Goal: Task Accomplishment & Management: Complete application form

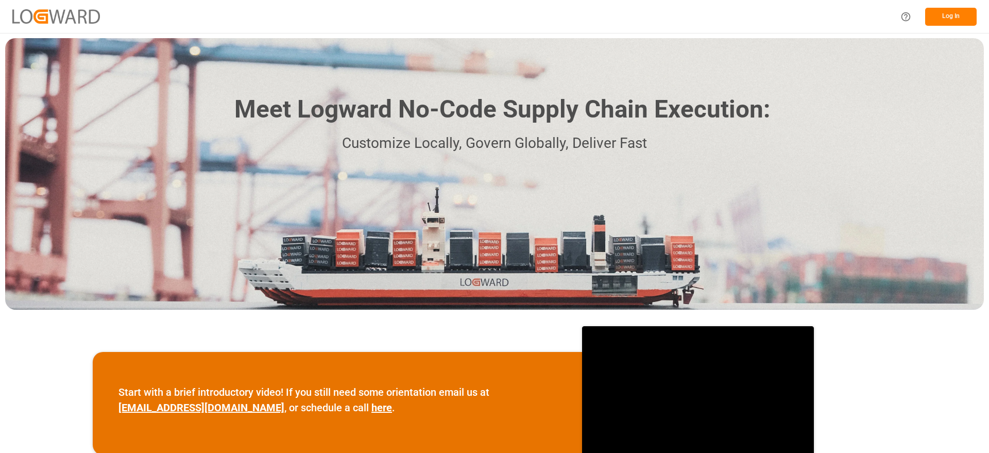
click at [940, 18] on button "Log In" at bounding box center [950, 17] width 51 height 18
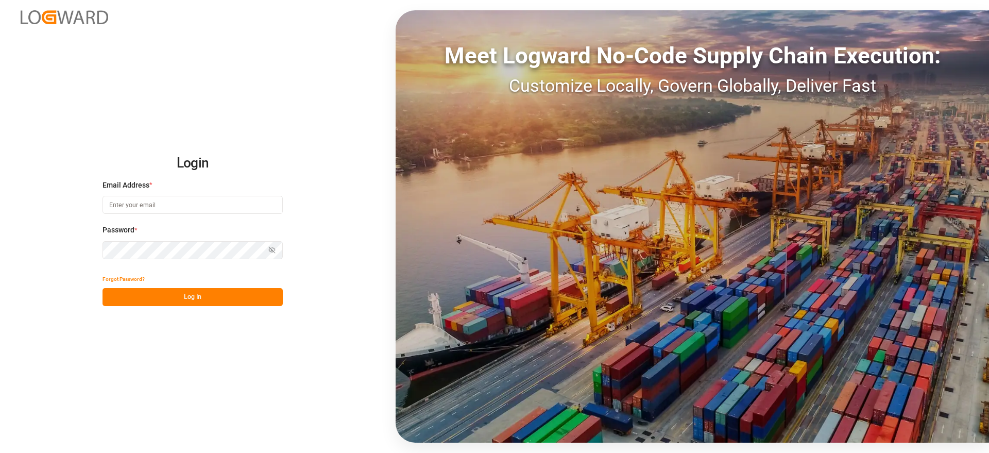
type input "karla.cardenas@leschaco.com"
click at [181, 296] on button "Log In" at bounding box center [192, 297] width 180 height 18
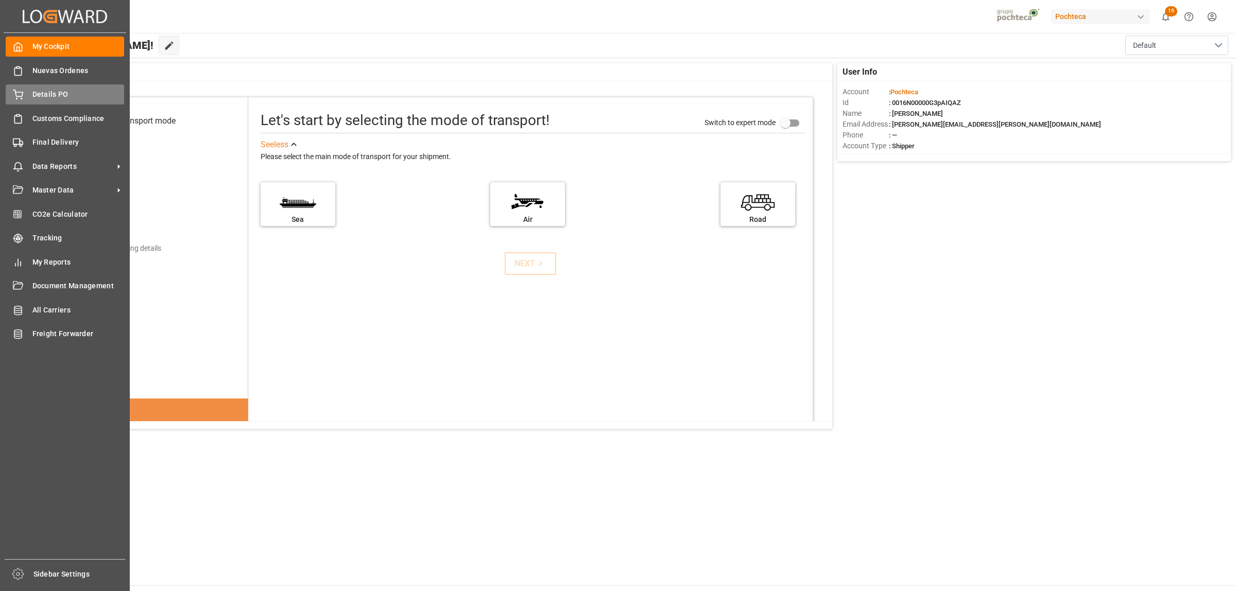
click at [24, 92] on div "Details PO Details PO" at bounding box center [65, 94] width 118 height 20
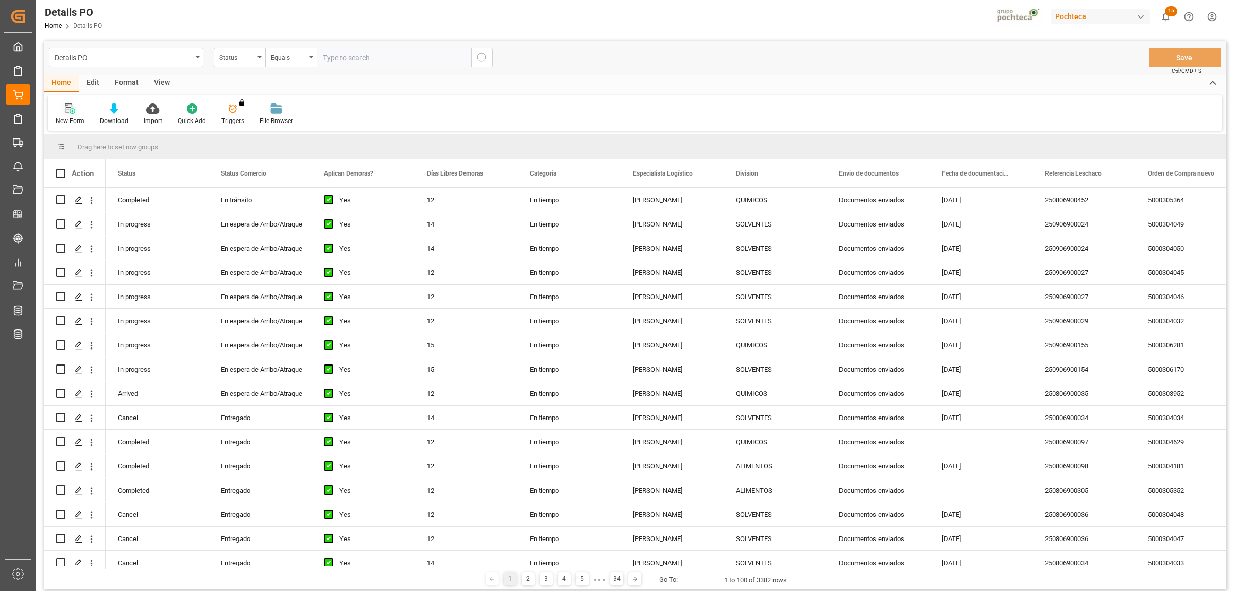
click at [74, 115] on div "New Form" at bounding box center [70, 114] width 44 height 23
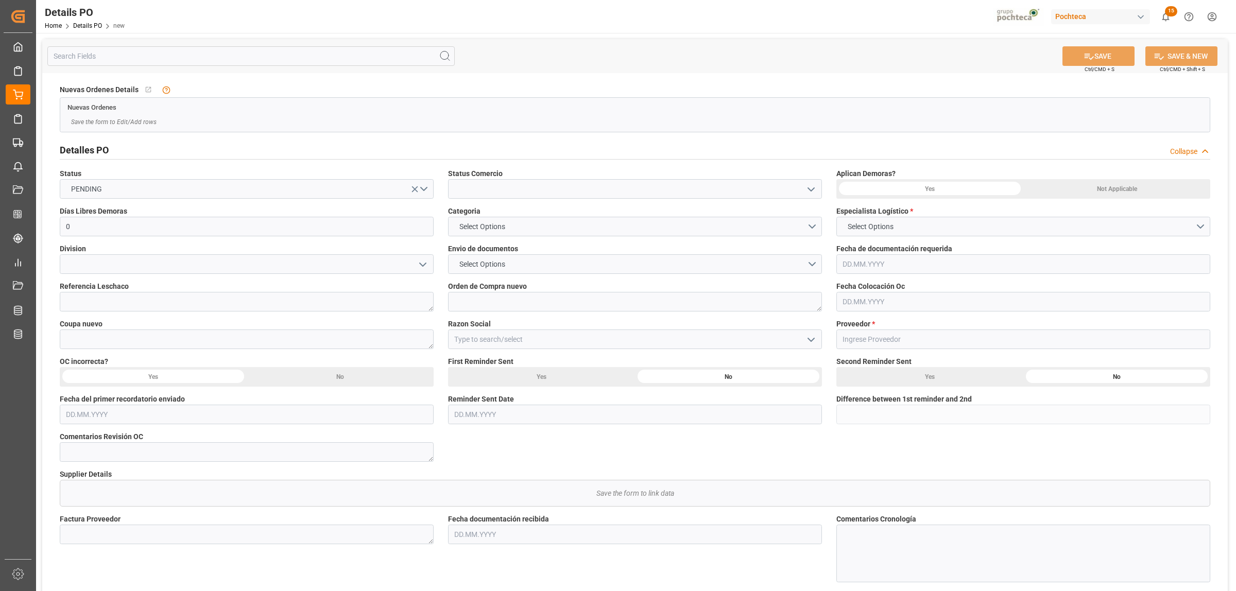
type input "0"
click at [815, 188] on icon "open menu" at bounding box center [811, 189] width 12 height 12
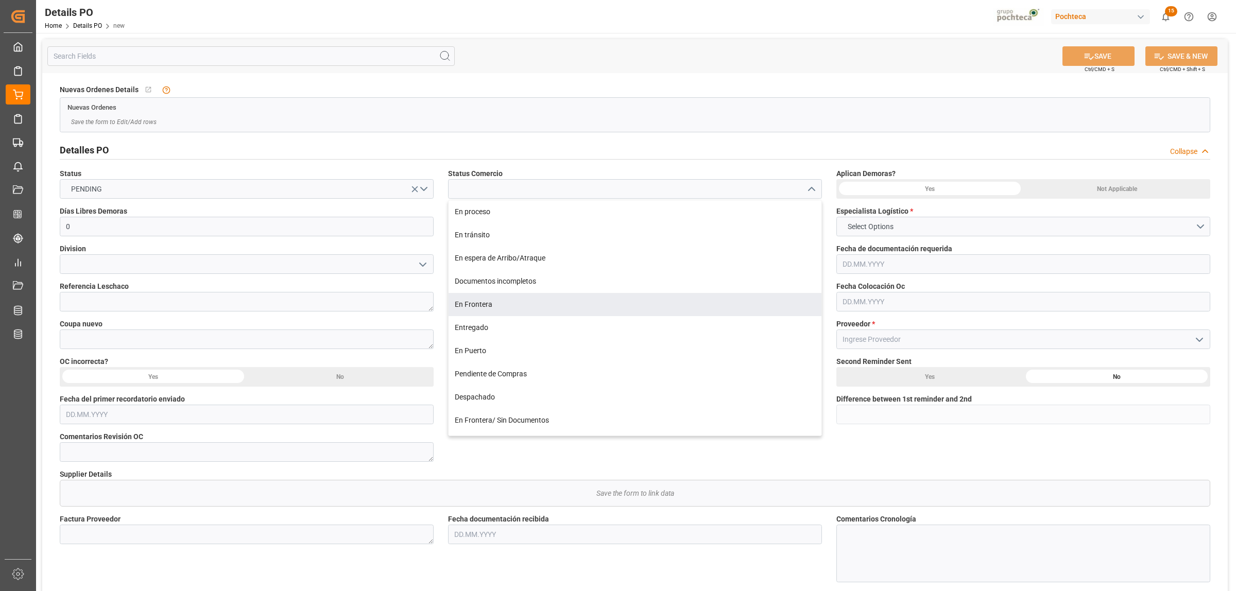
drag, startPoint x: 488, startPoint y: 311, endPoint x: 486, endPoint y: 283, distance: 27.4
click at [488, 311] on div "En Frontera" at bounding box center [635, 304] width 373 height 23
type input "En Frontera"
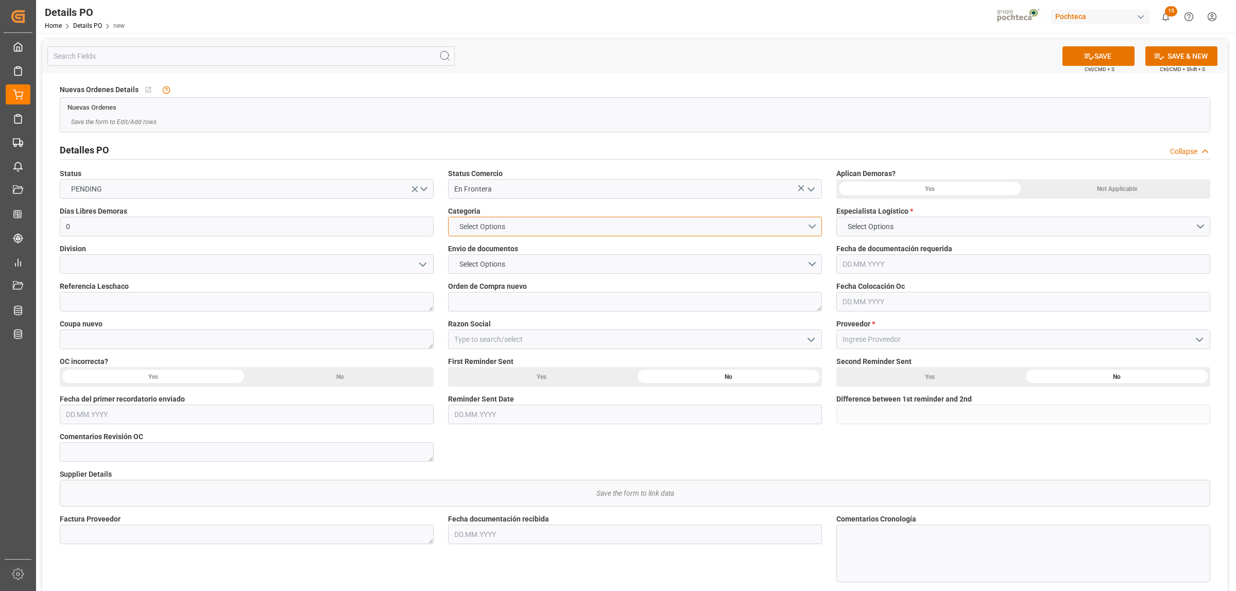
click at [486, 226] on span "Select Options" at bounding box center [482, 226] width 56 height 11
click at [482, 248] on div "EN TIEMPO" at bounding box center [635, 251] width 373 height 22
click at [475, 267] on span "Select Options" at bounding box center [482, 264] width 56 height 11
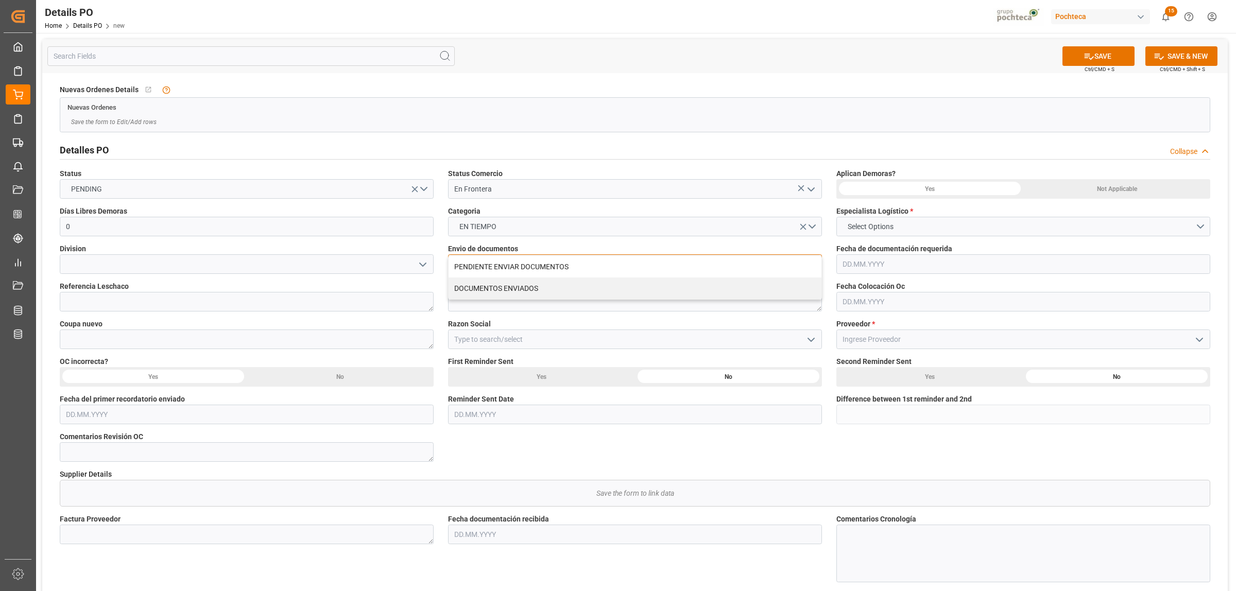
drag, startPoint x: 474, startPoint y: 286, endPoint x: 476, endPoint y: 300, distance: 14.1
click at [474, 287] on div "DOCUMENTOS ENVIADOS" at bounding box center [635, 289] width 373 height 22
click at [476, 305] on textarea at bounding box center [635, 302] width 374 height 20
paste textarea "5000307198"
type textarea "5000307198"
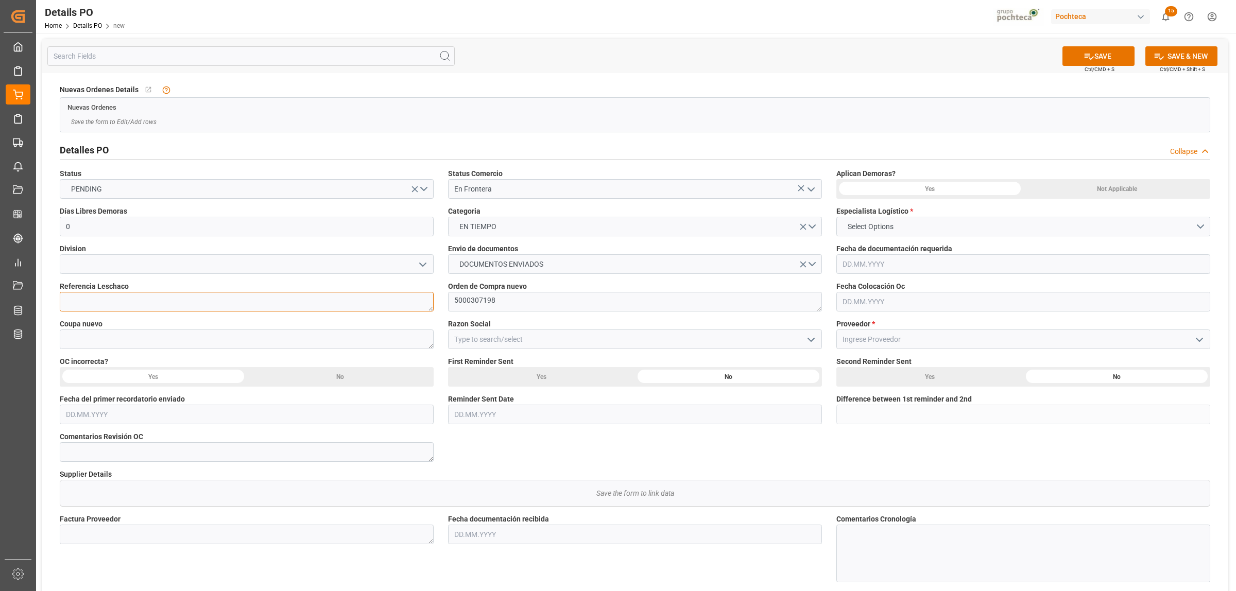
click at [213, 304] on textarea at bounding box center [247, 302] width 374 height 20
click at [184, 335] on textarea at bounding box center [247, 340] width 374 height 20
paste textarea "195698"
type textarea "195698"
click at [492, 336] on input at bounding box center [635, 340] width 374 height 20
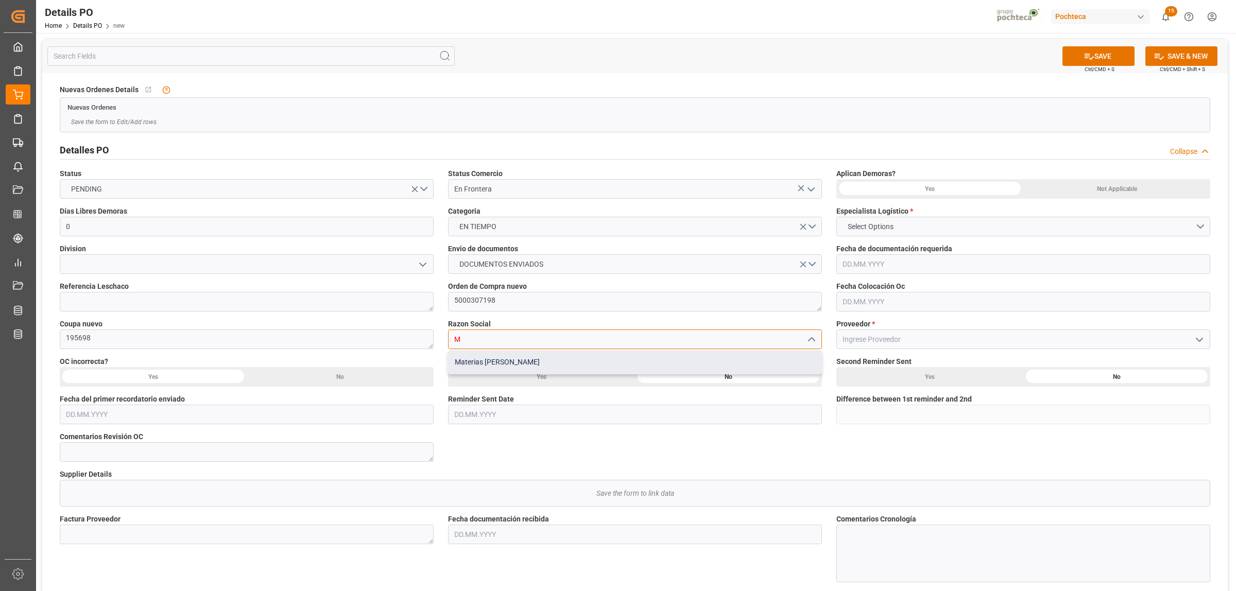
click at [477, 357] on div "Materias Primas" at bounding box center [635, 362] width 373 height 23
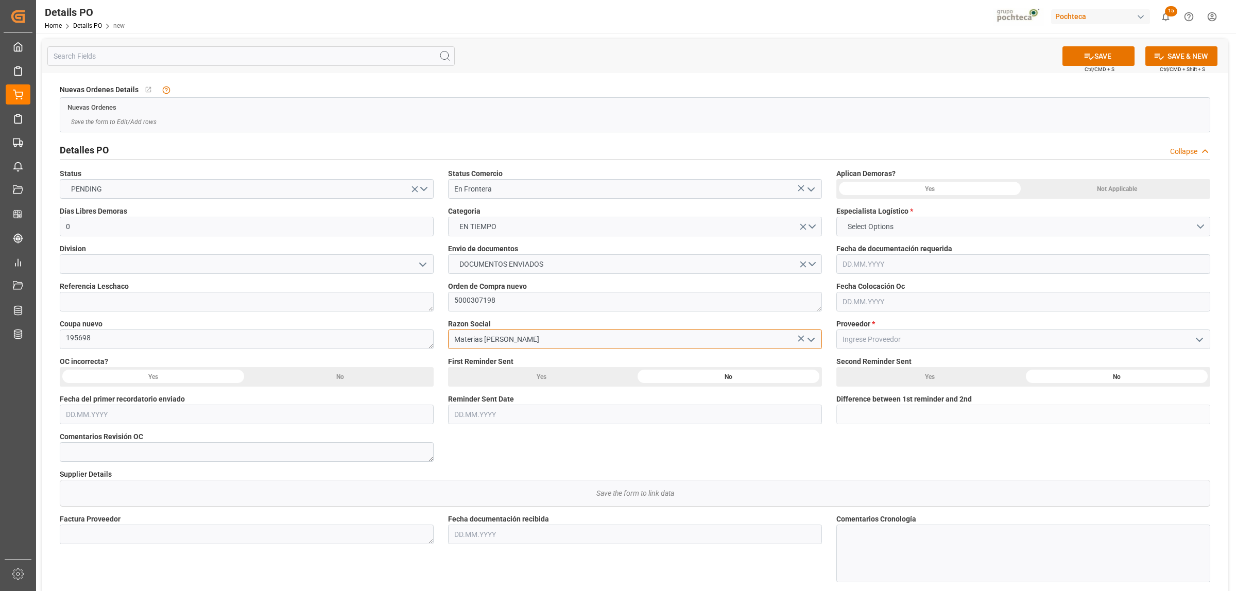
type input "Materias Primas"
click at [892, 224] on span "Select Options" at bounding box center [871, 226] width 56 height 11
click at [882, 276] on div "[PERSON_NAME]" at bounding box center [1023, 273] width 373 height 22
click at [988, 192] on div "Not Applicable" at bounding box center [1116, 189] width 187 height 20
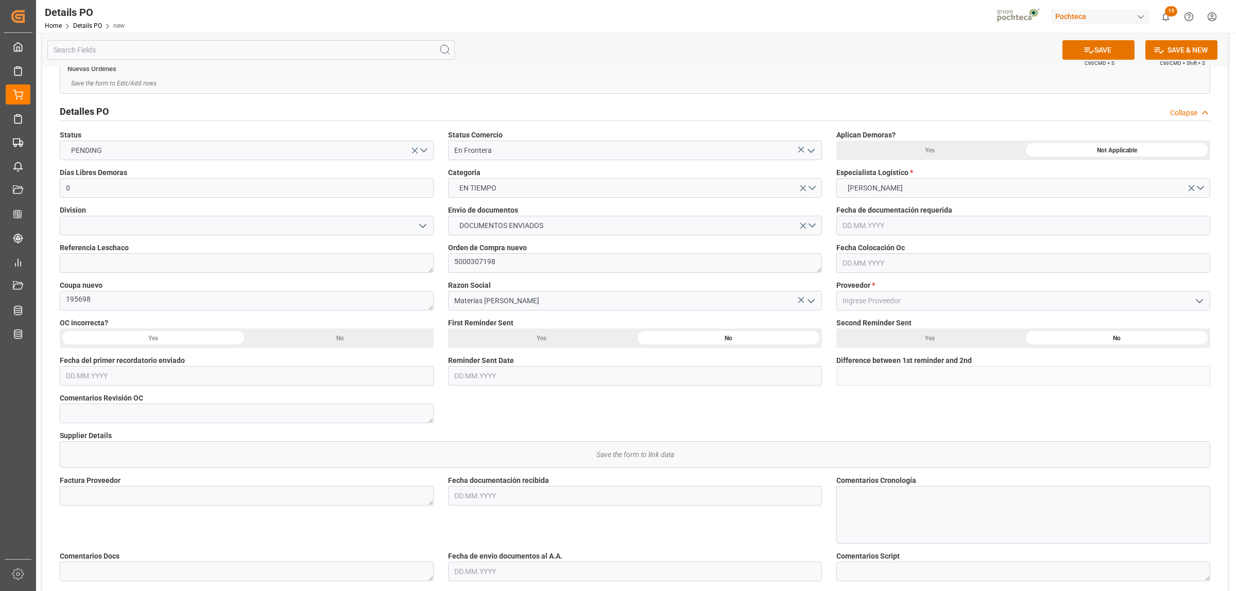
scroll to position [64, 0]
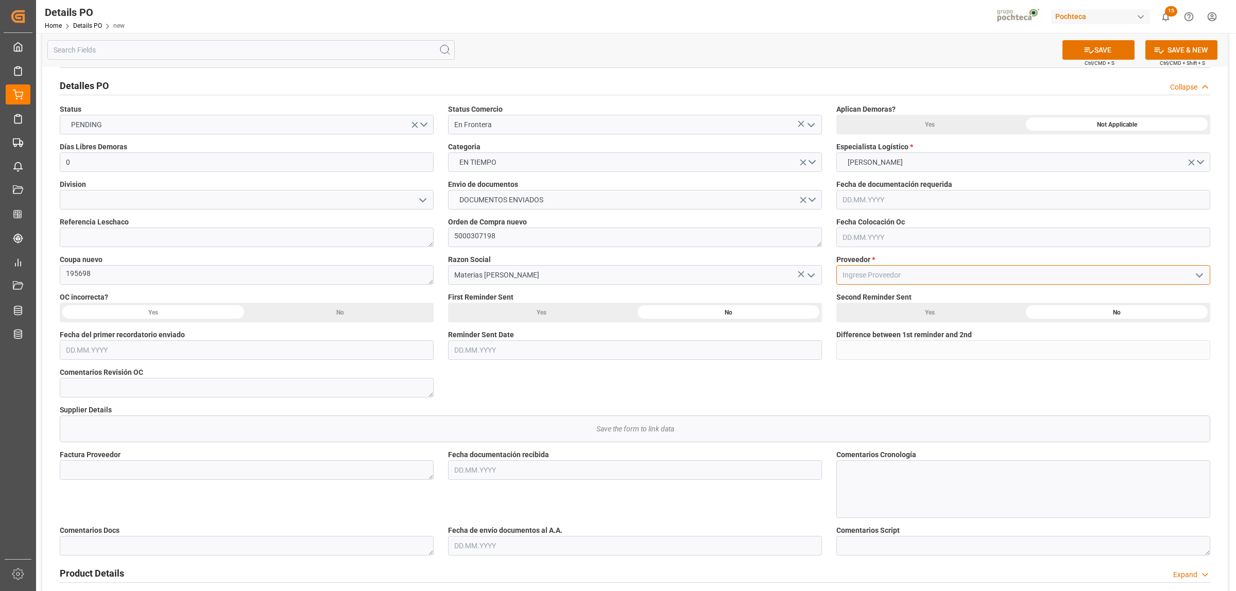
click at [915, 278] on input at bounding box center [1023, 275] width 374 height 20
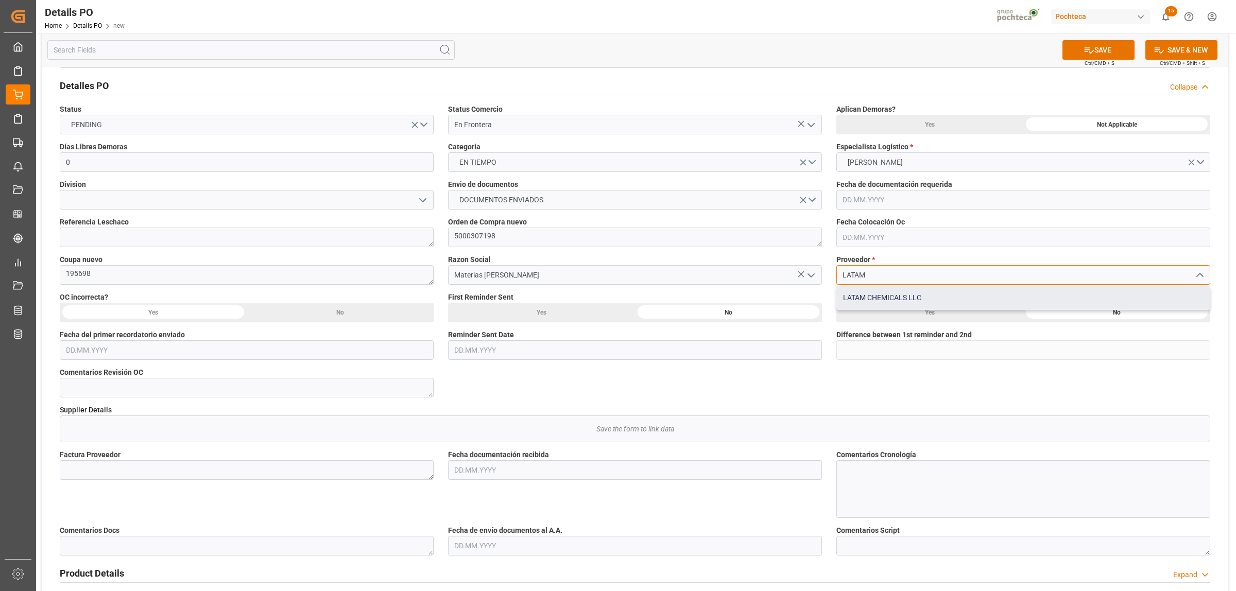
click at [870, 297] on div "LATAM CHEMICALS LLC" at bounding box center [1023, 297] width 373 height 23
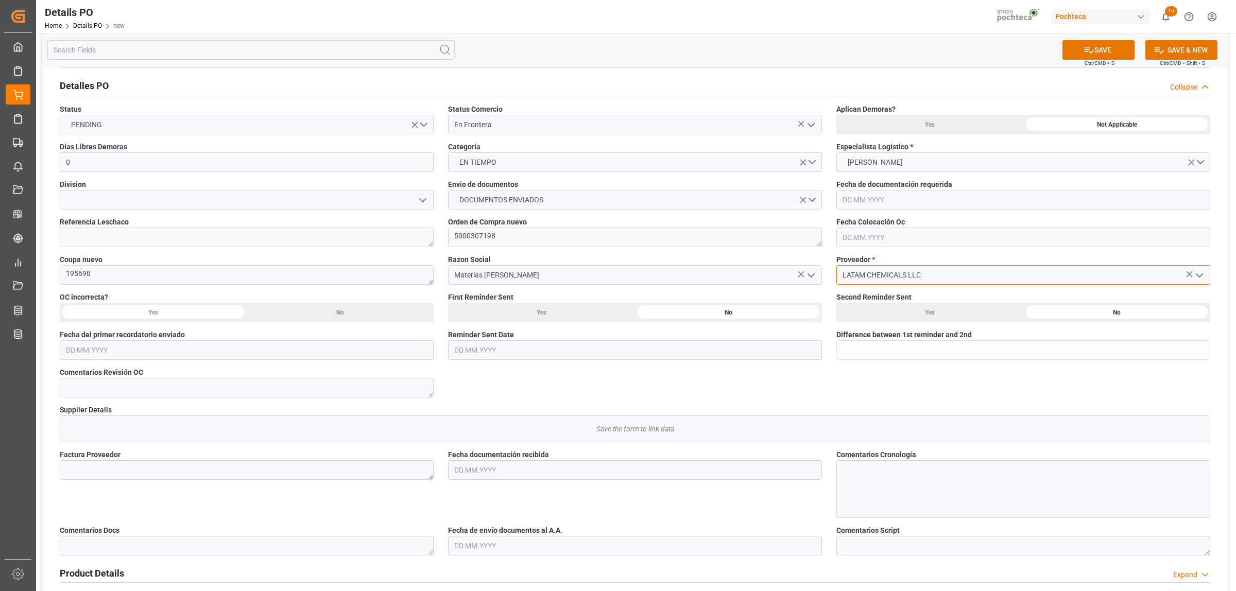
type input "LATAM CHEMICALS LLC"
drag, startPoint x: 508, startPoint y: 233, endPoint x: 449, endPoint y: 236, distance: 59.8
click at [449, 236] on textarea "5000307198" at bounding box center [635, 238] width 374 height 20
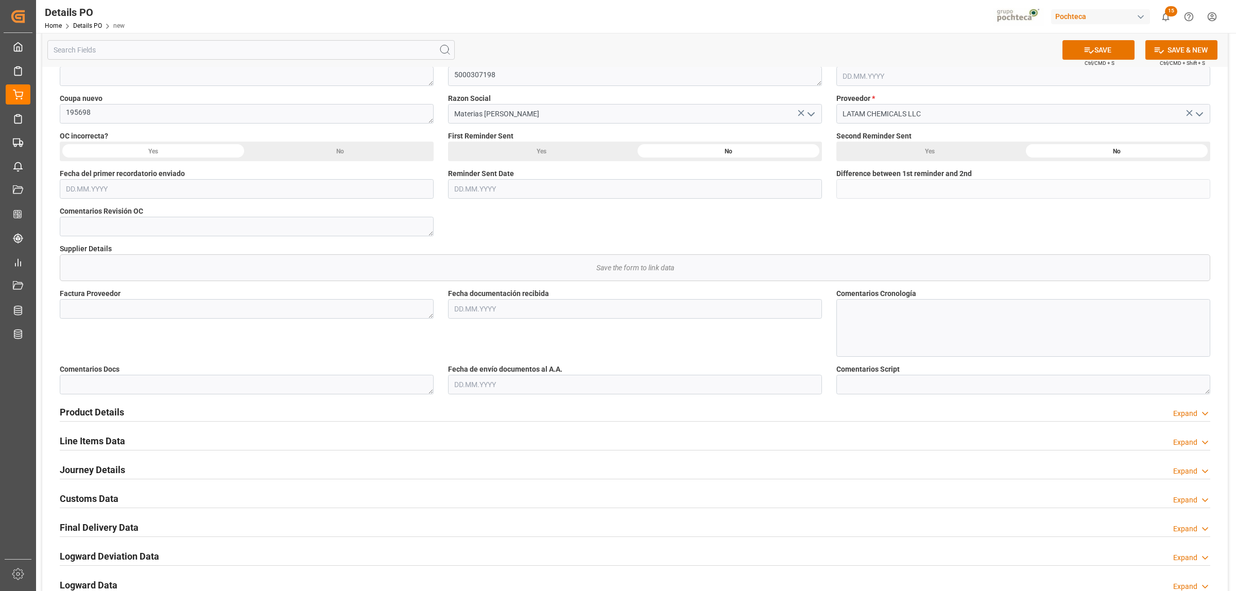
scroll to position [257, 0]
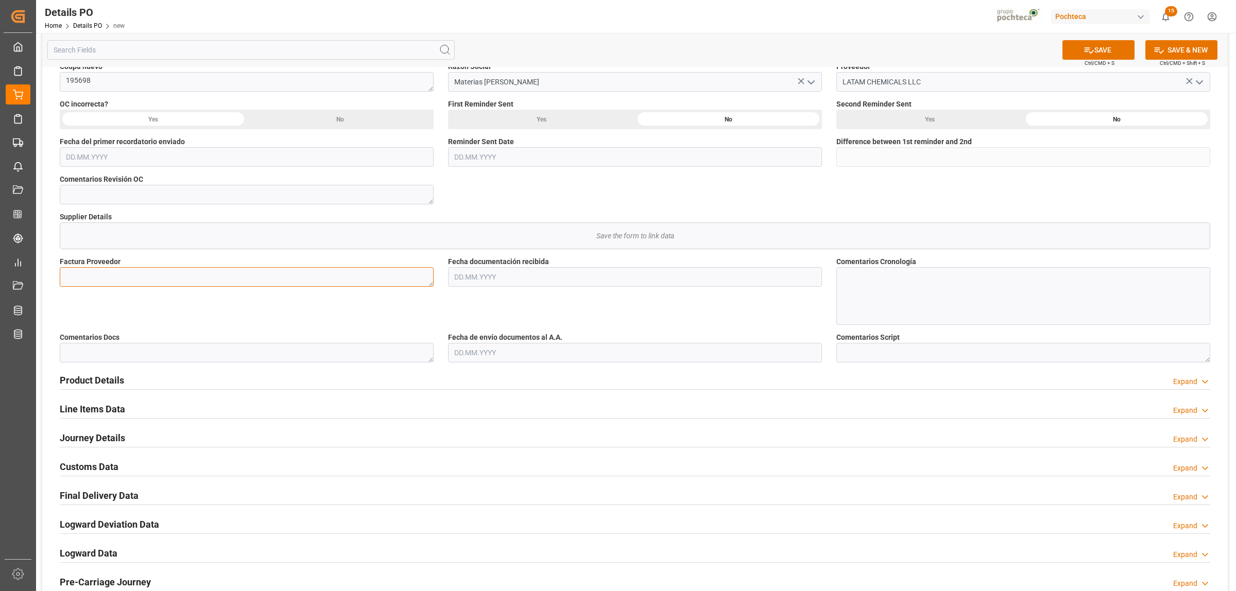
click at [106, 278] on textarea at bounding box center [247, 277] width 374 height 20
paste textarea "95620486"
type textarea "95620486"
click at [516, 281] on input "text" at bounding box center [635, 277] width 374 height 20
click at [461, 402] on span "18" at bounding box center [461, 400] width 7 height 7
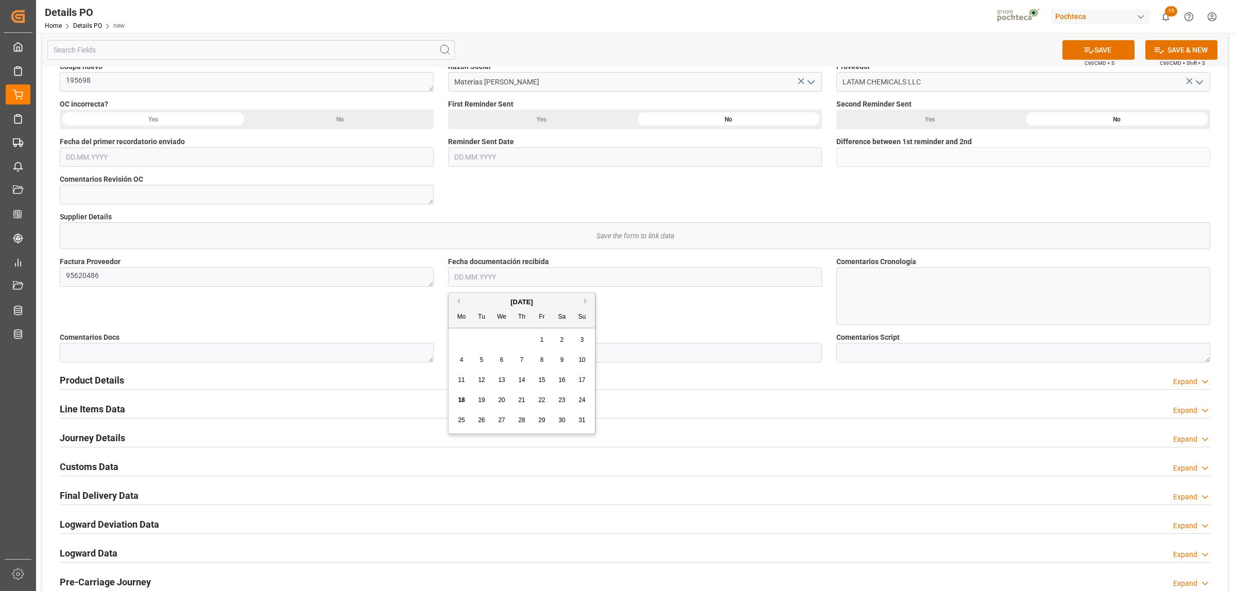
type input "[DATE]"
click at [459, 352] on input "text" at bounding box center [635, 353] width 374 height 20
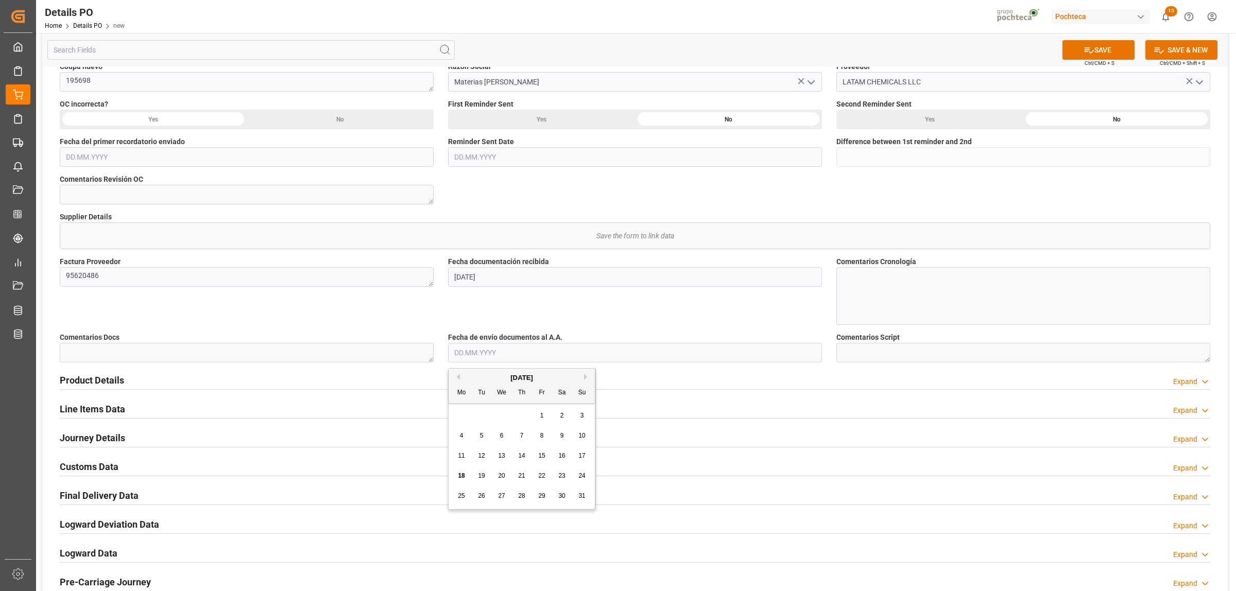
click at [462, 452] on span "18" at bounding box center [461, 475] width 7 height 7
type input "[DATE]"
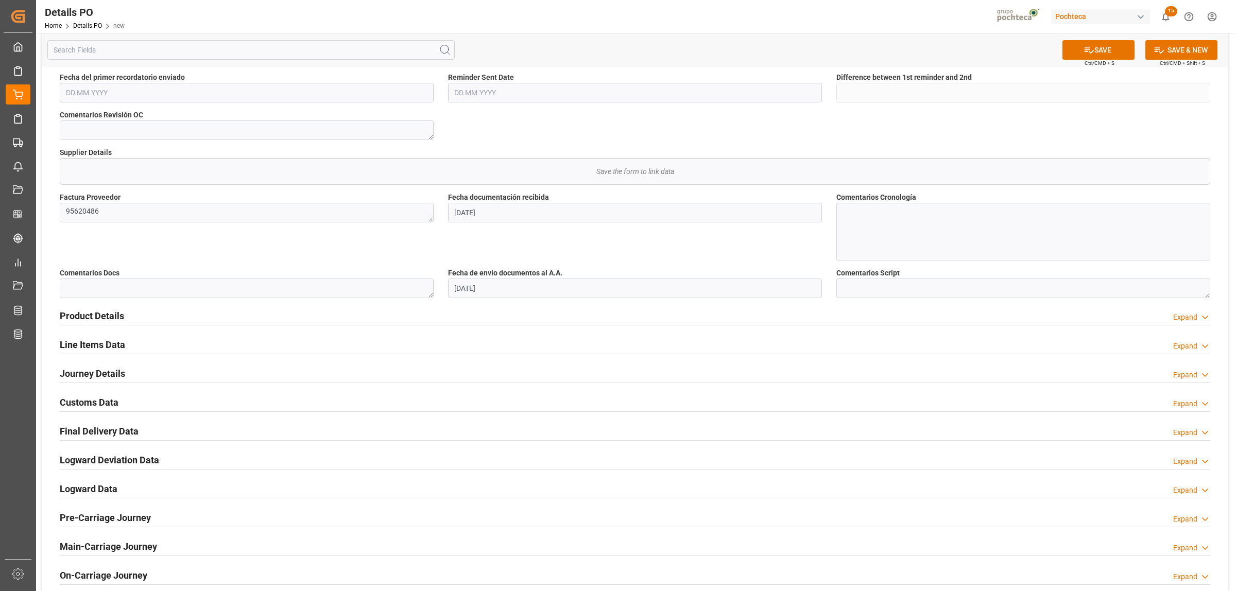
click at [107, 369] on h2 "Journey Details" at bounding box center [92, 374] width 65 height 14
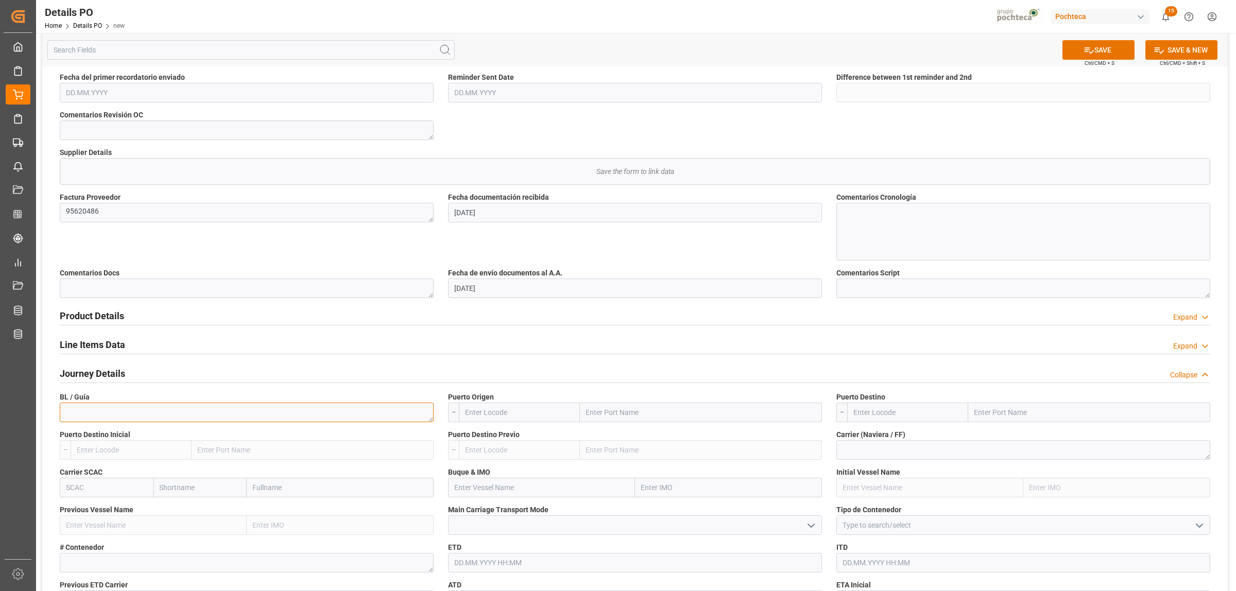
click at [164, 416] on textarea at bounding box center [247, 413] width 374 height 20
paste textarea "195333-3"
type textarea "195333-3"
click at [607, 412] on input "text" at bounding box center [701, 413] width 242 height 20
type input "LAREDO"
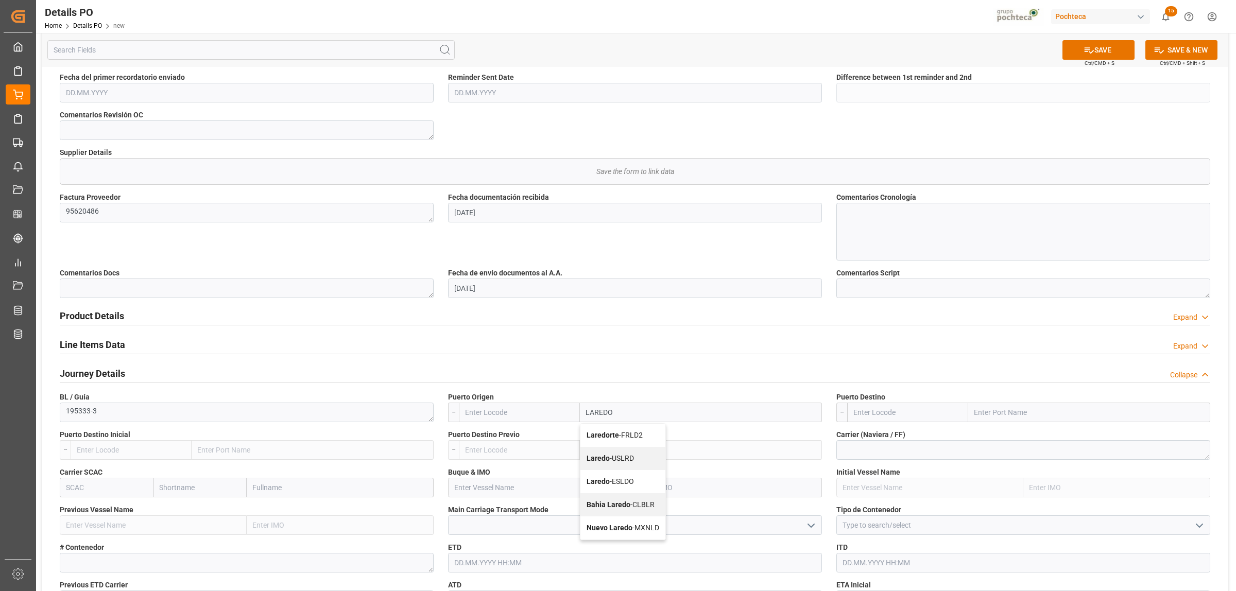
click at [606, 452] on b "Laredo" at bounding box center [598, 458] width 23 height 8
type input "USLRD"
type input "Laredo"
click at [985, 416] on input "text" at bounding box center [1089, 413] width 242 height 20
type input "NUEVO LAREDO"
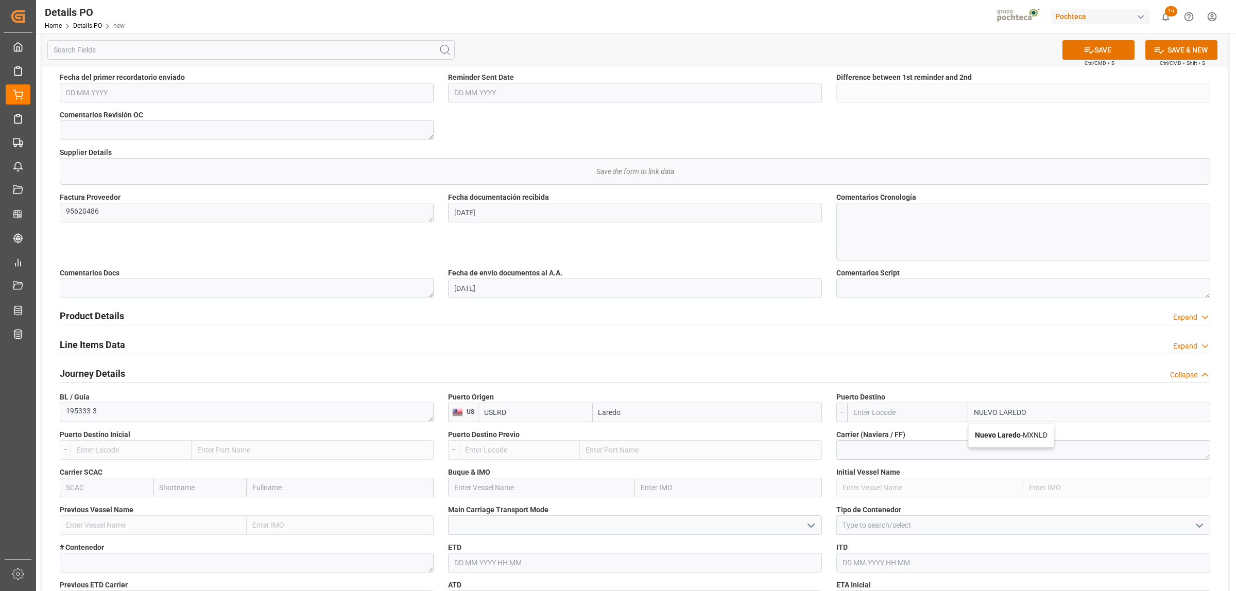
click at [987, 439] on b "Nuevo Laredo" at bounding box center [998, 435] width 46 height 8
type input "MXNLD"
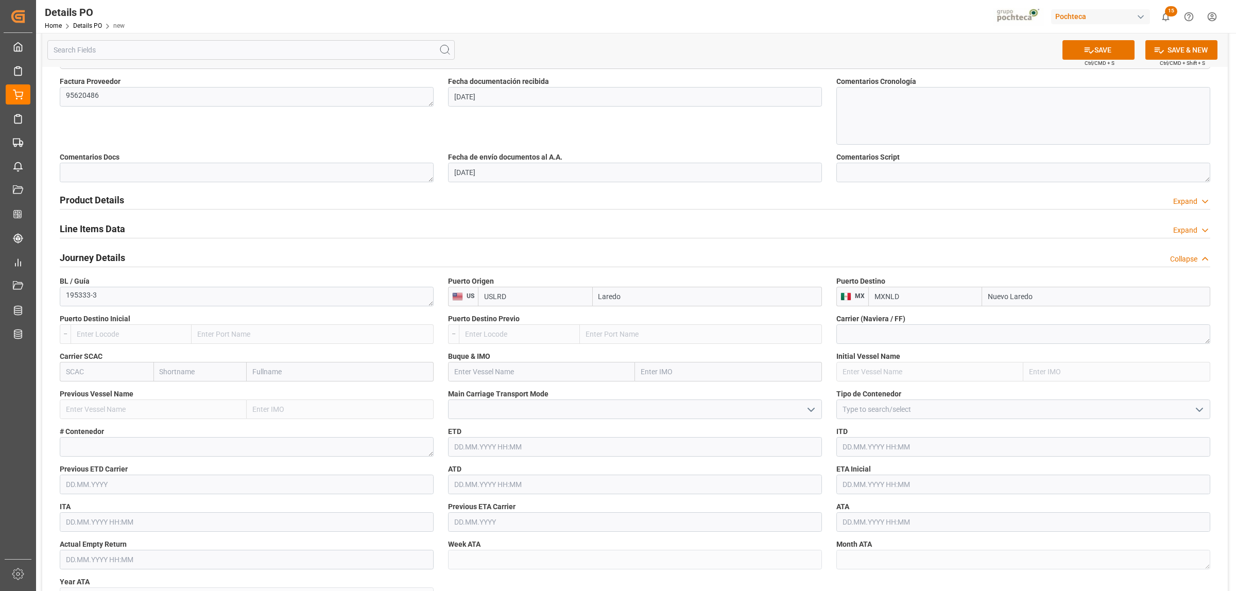
scroll to position [451, 0]
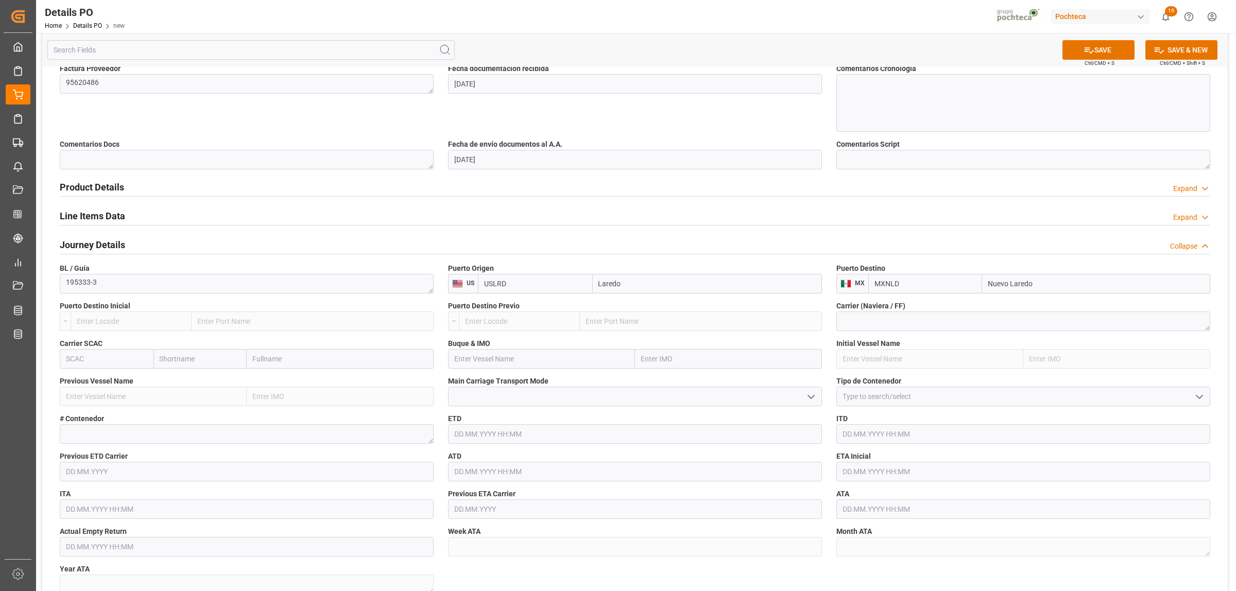
type input "Nuevo Laredo"
click at [988, 402] on icon "open menu" at bounding box center [1199, 397] width 12 height 12
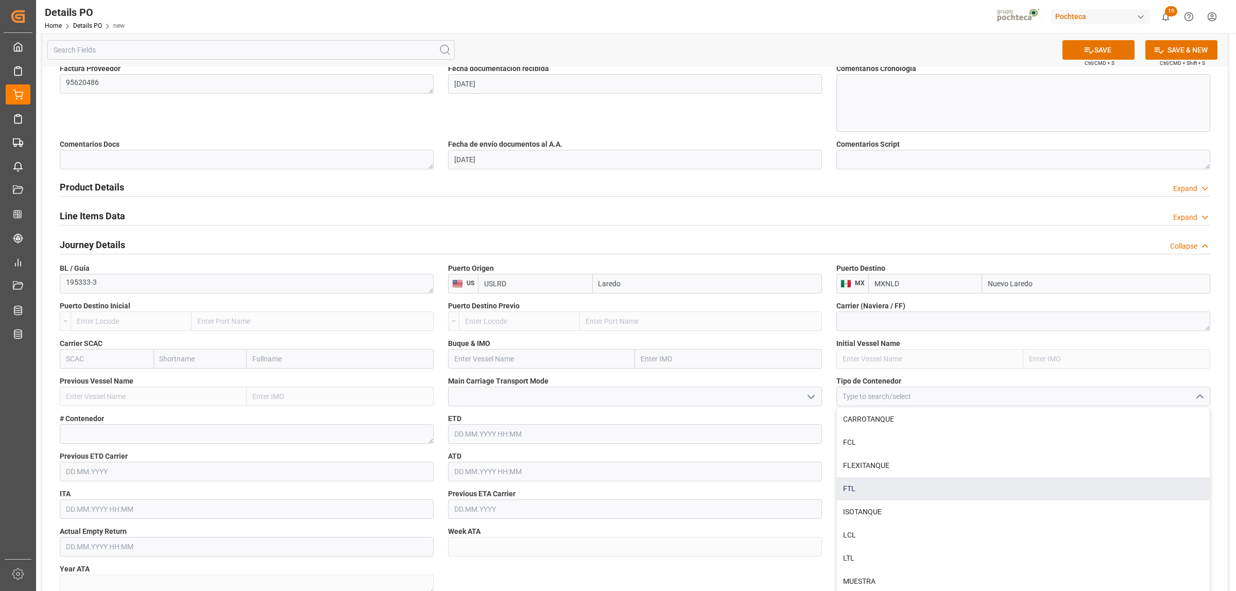
click at [895, 452] on div "FTL" at bounding box center [1023, 488] width 373 height 23
type input "FTL"
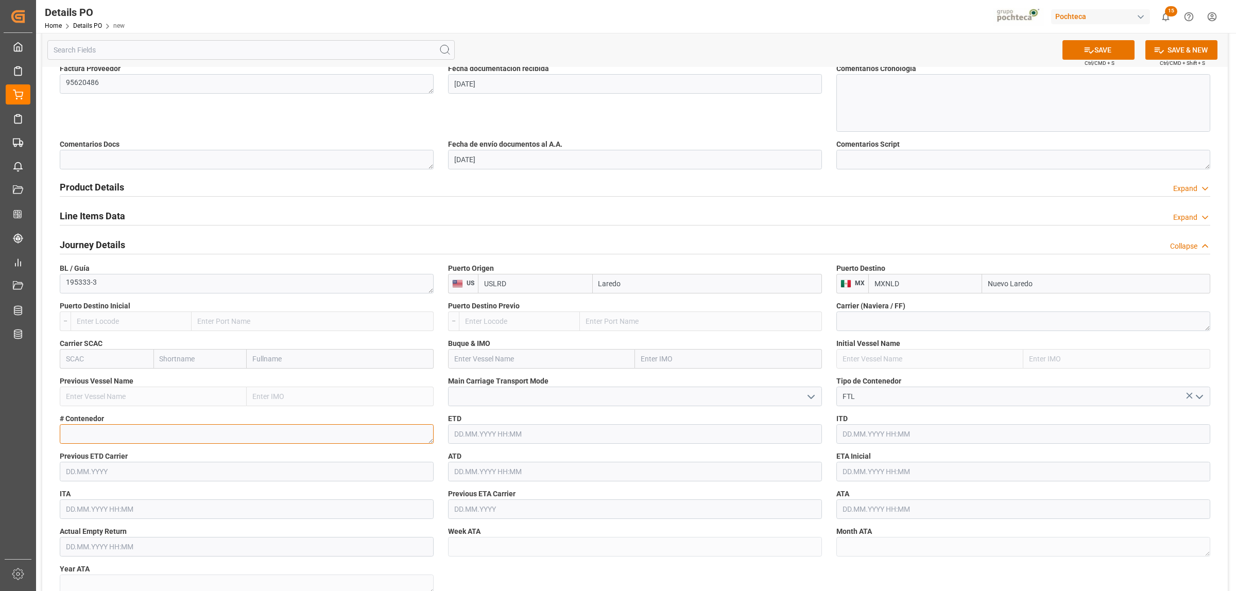
click at [132, 436] on textarea at bounding box center [247, 434] width 374 height 20
paste textarea "520152"
type textarea "520152"
click at [868, 452] on input "text" at bounding box center [1023, 472] width 374 height 20
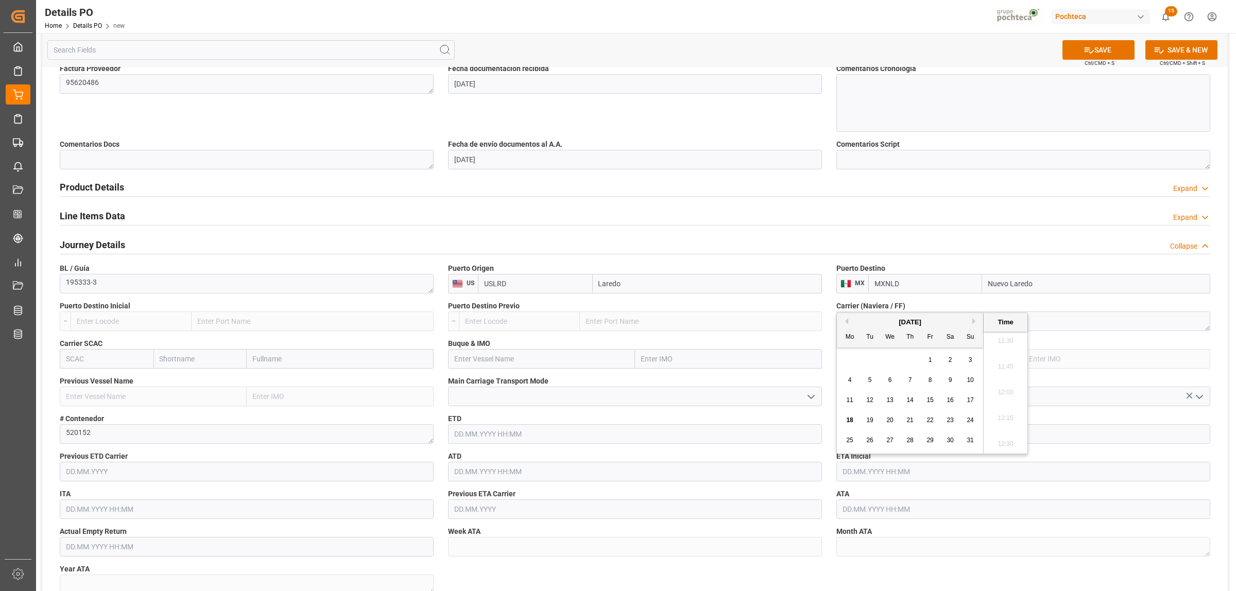
click at [912, 403] on span "14" at bounding box center [909, 400] width 7 height 7
type input "[DATE] 00:00"
click at [884, 452] on input "text" at bounding box center [1023, 510] width 374 height 20
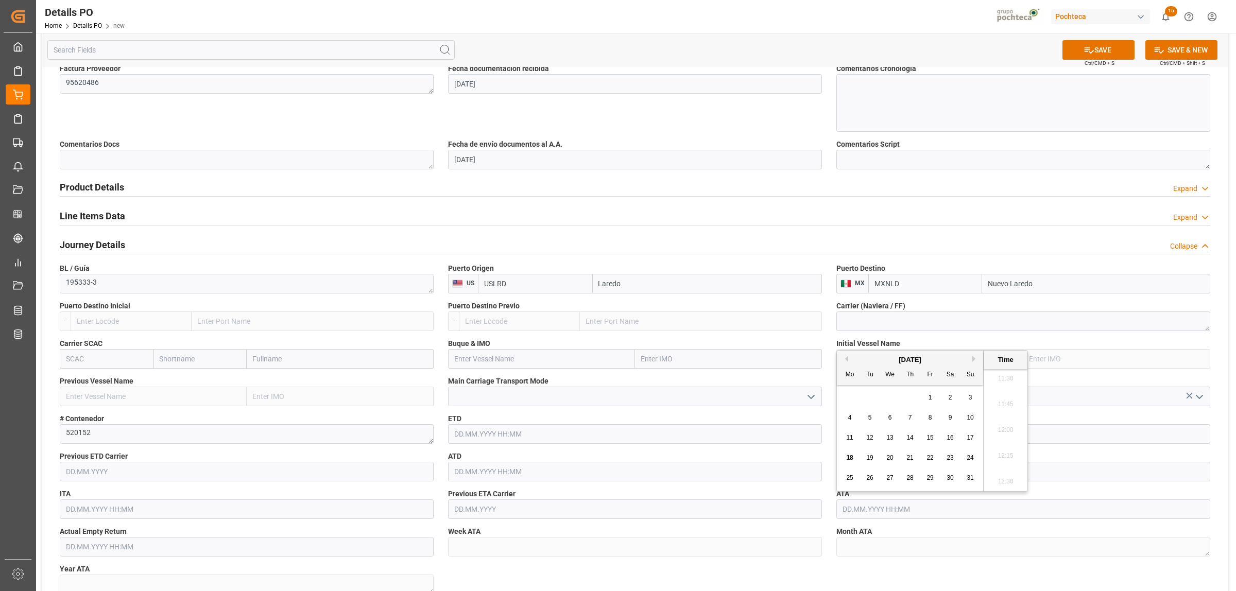
click at [910, 439] on span "14" at bounding box center [909, 437] width 7 height 7
type input "[DATE] 00:00"
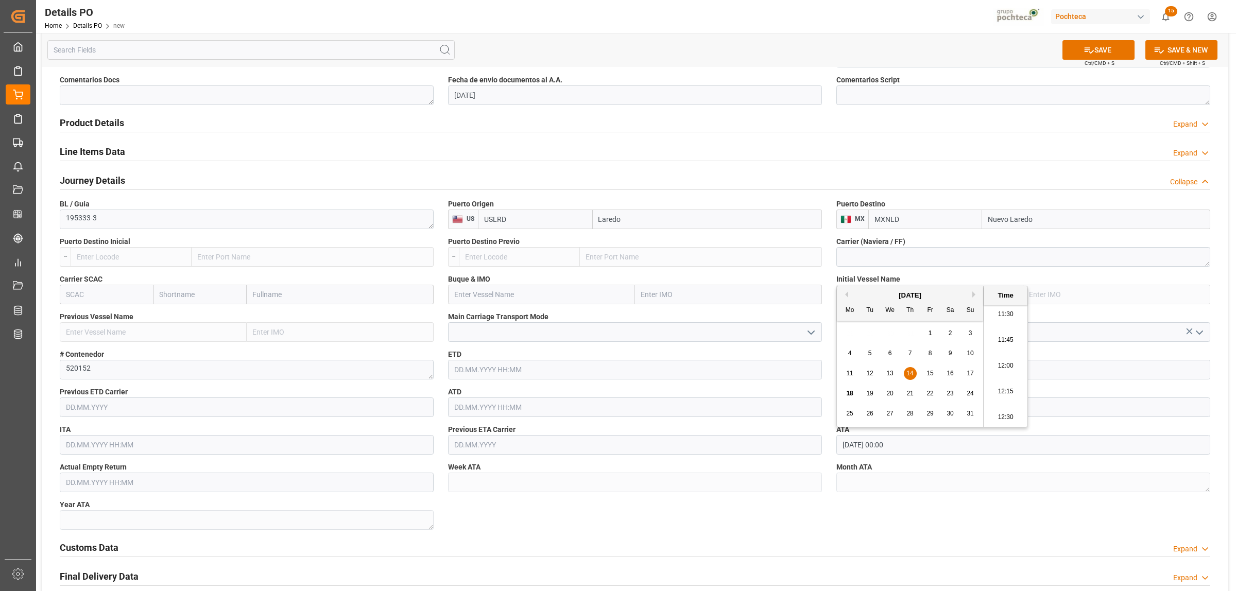
click at [834, 452] on div "Nuevas Ordenes Details   No child Object linked Nuevas Ordenes Save the form to…" at bounding box center [634, 152] width 1185 height 1188
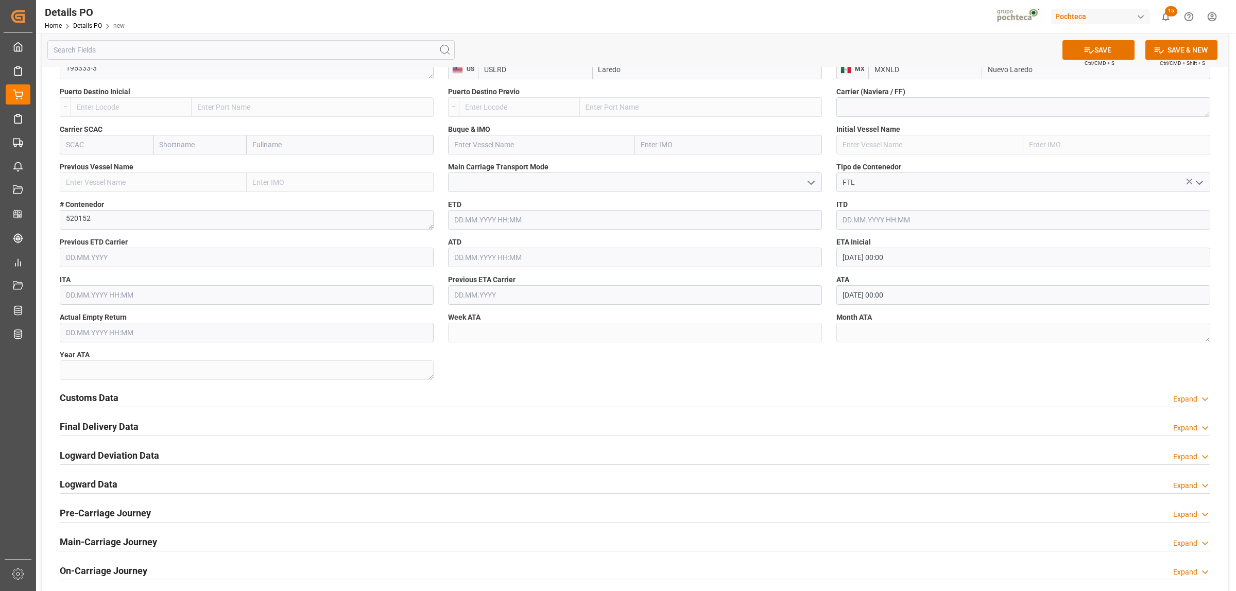
scroll to position [708, 0]
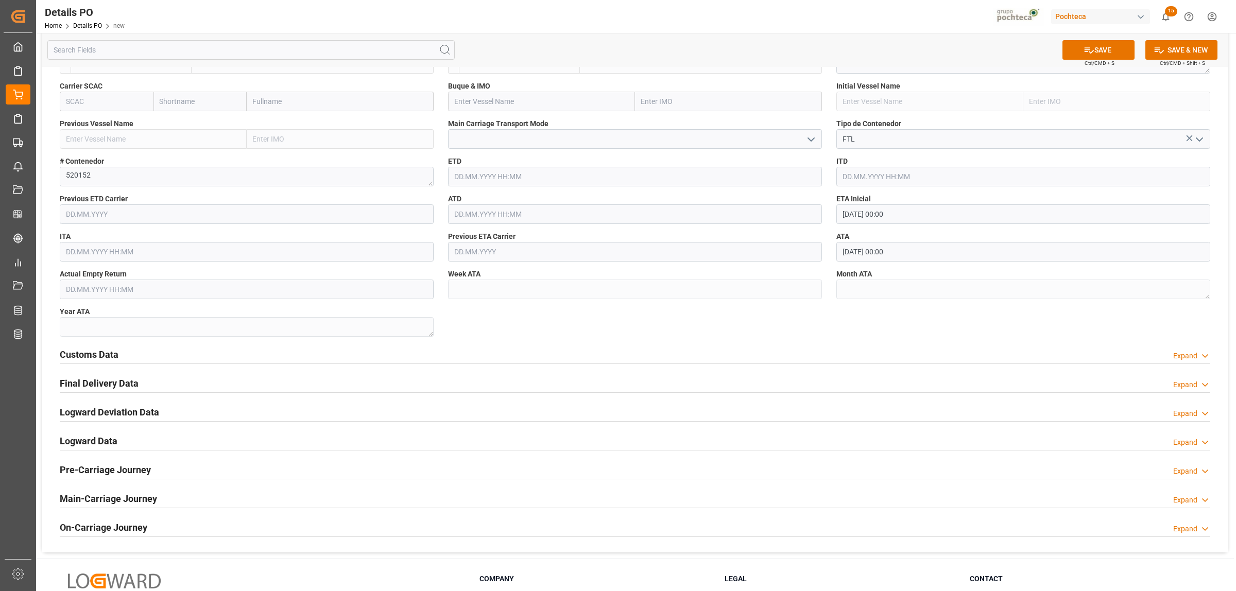
click at [106, 356] on h2 "Customs Data" at bounding box center [89, 355] width 59 height 14
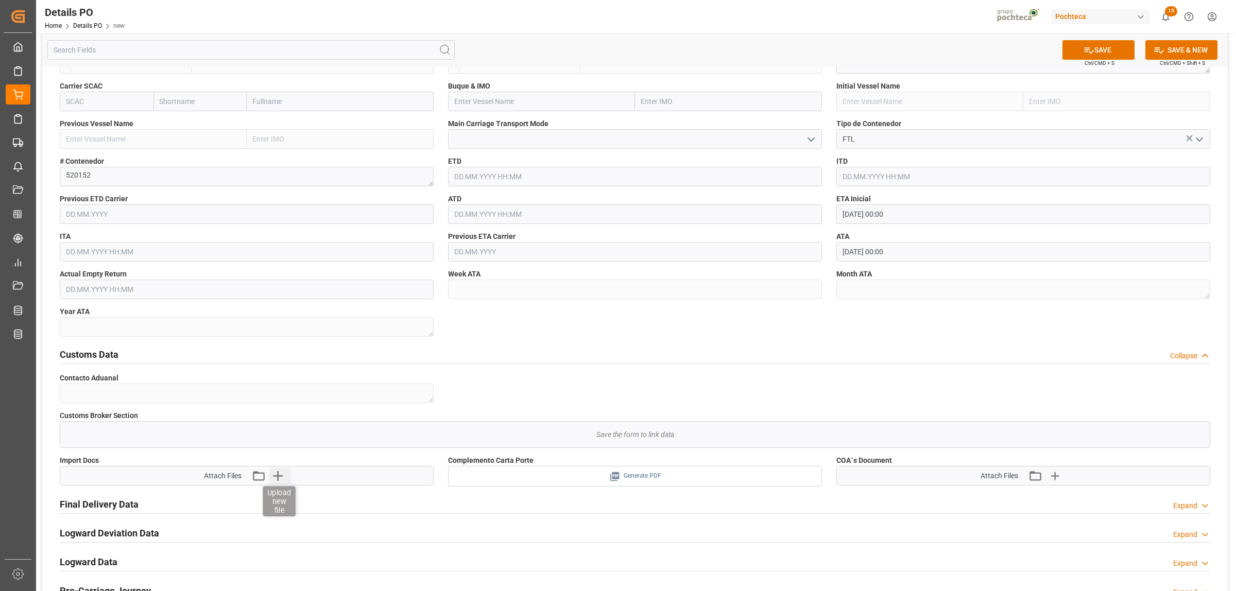
click at [279, 452] on icon "button" at bounding box center [278, 476] width 10 height 10
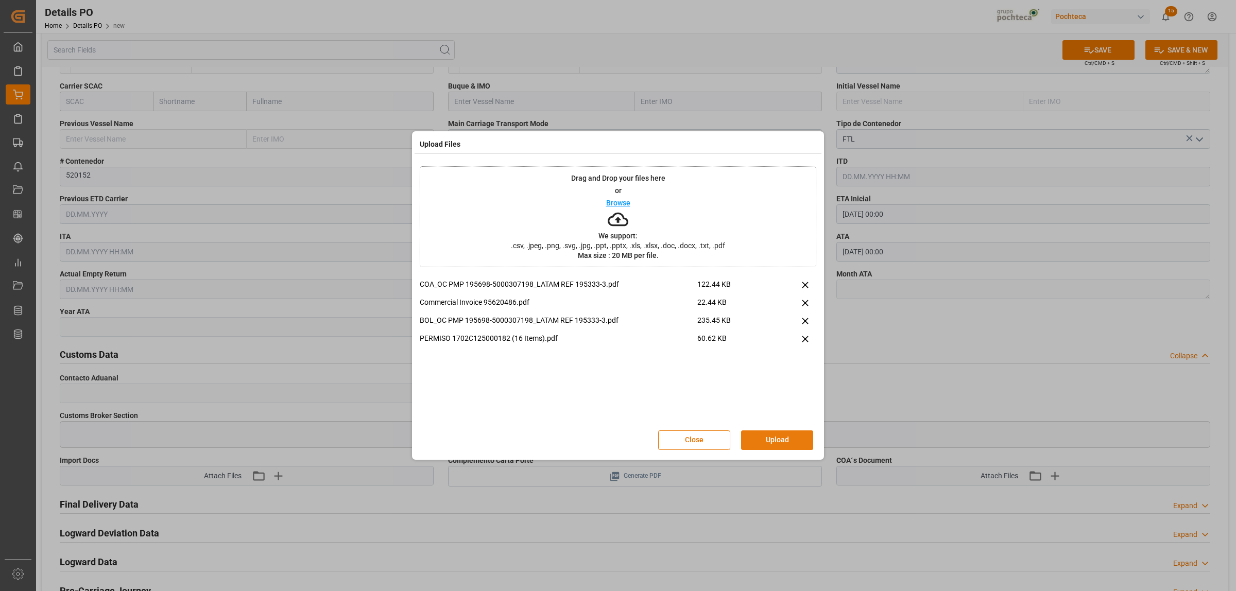
click at [770, 443] on button "Upload" at bounding box center [777, 441] width 72 height 20
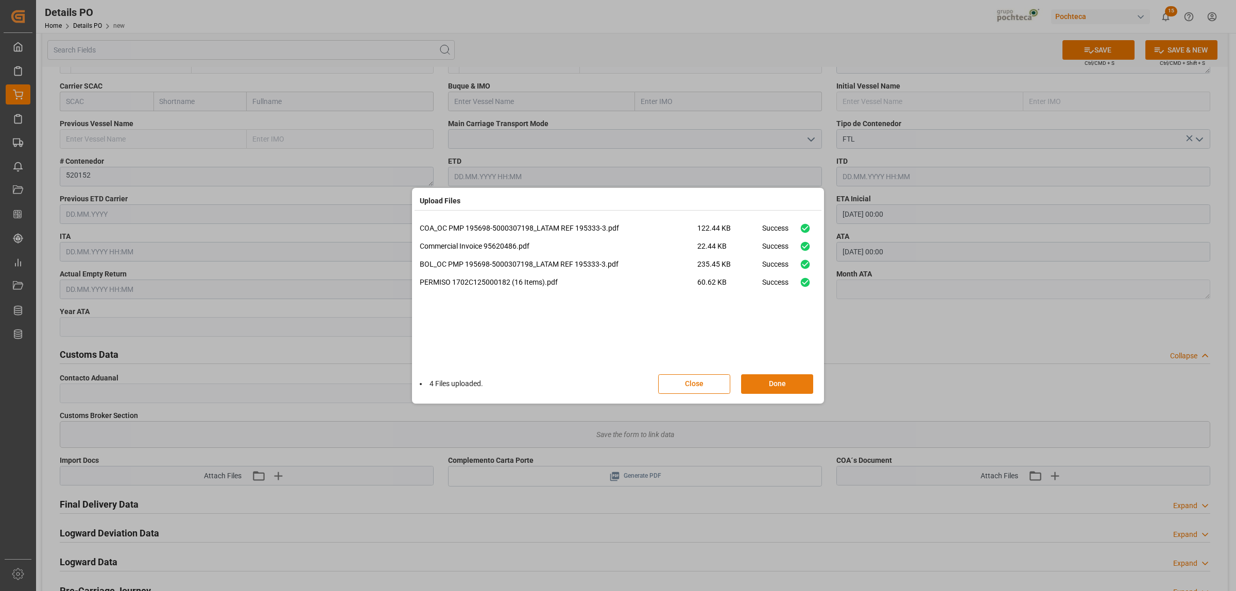
click at [784, 388] on button "Done" at bounding box center [777, 384] width 72 height 20
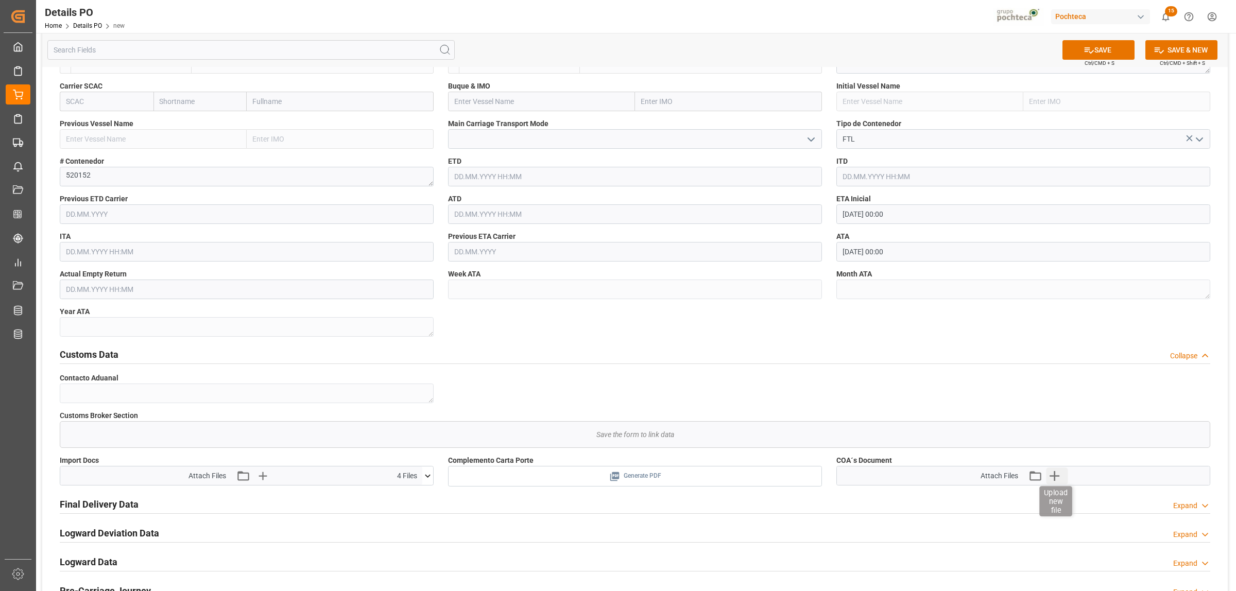
click at [988, 452] on icon "button" at bounding box center [1054, 476] width 16 height 16
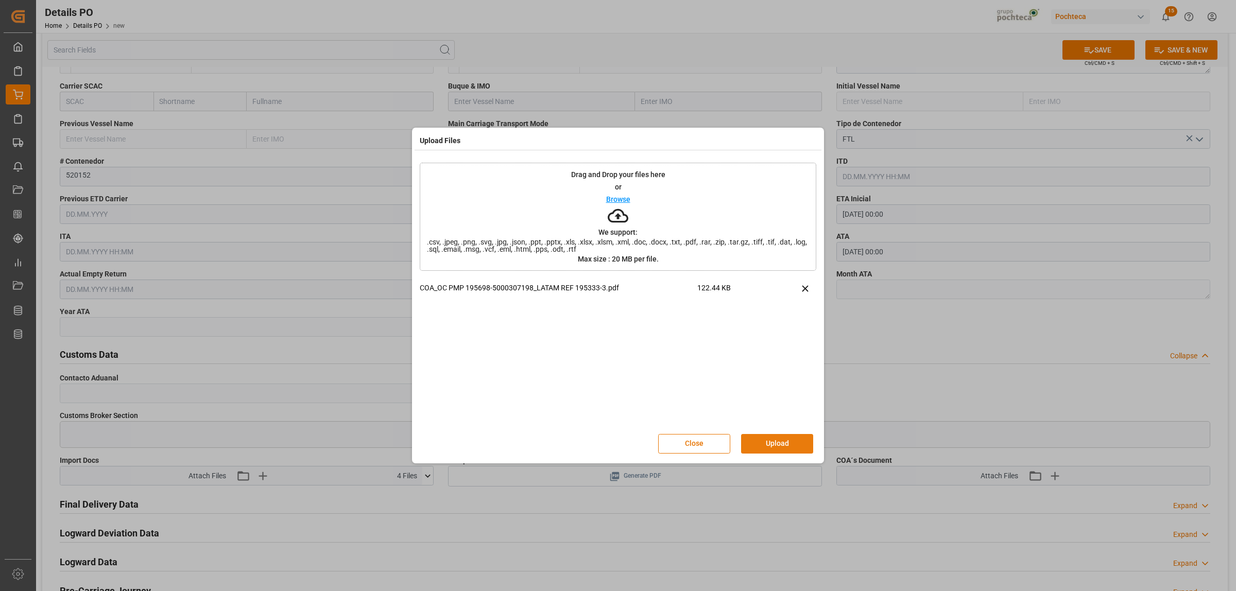
click at [784, 443] on button "Upload" at bounding box center [777, 444] width 72 height 20
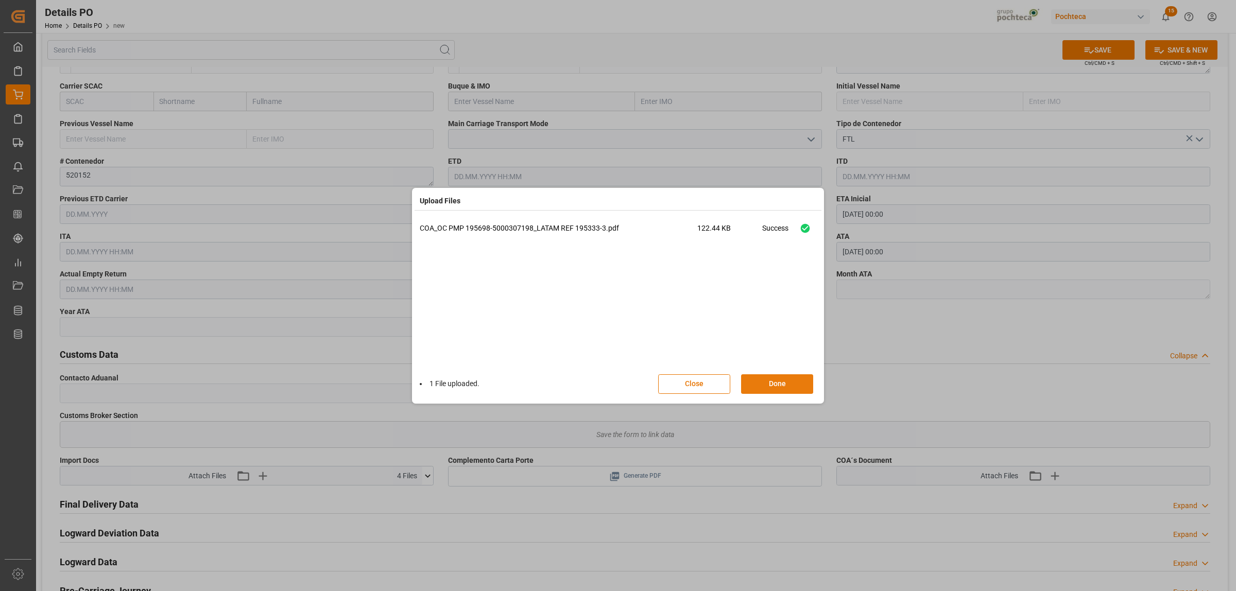
click at [770, 385] on button "Done" at bounding box center [777, 384] width 72 height 20
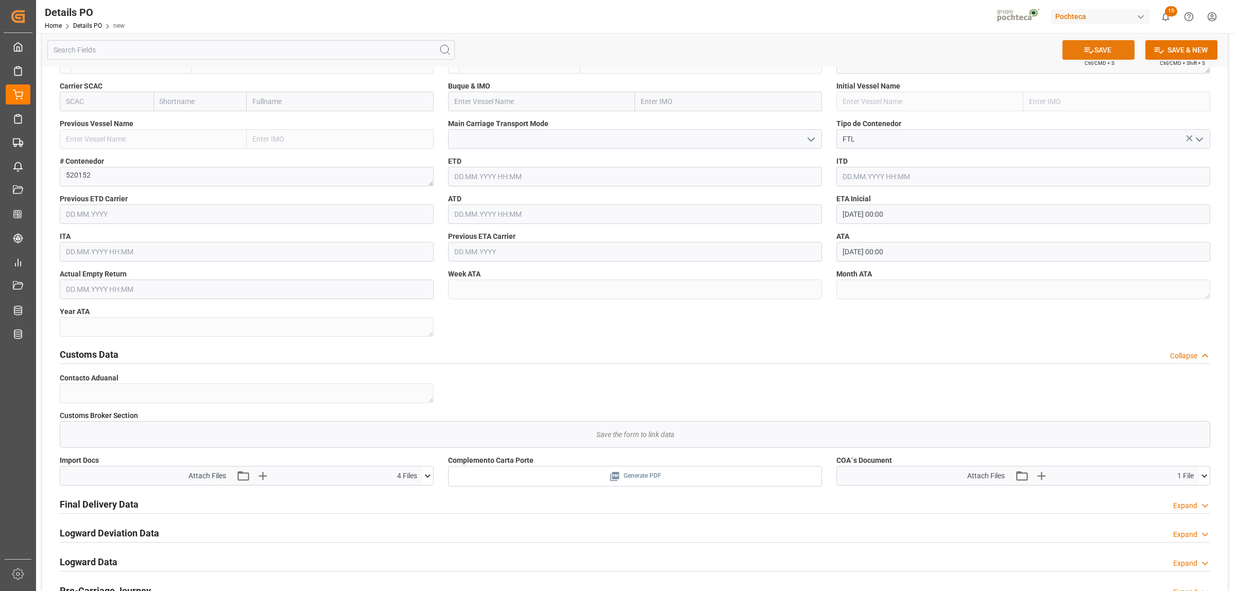
click at [988, 50] on button "SAVE" at bounding box center [1098, 50] width 72 height 20
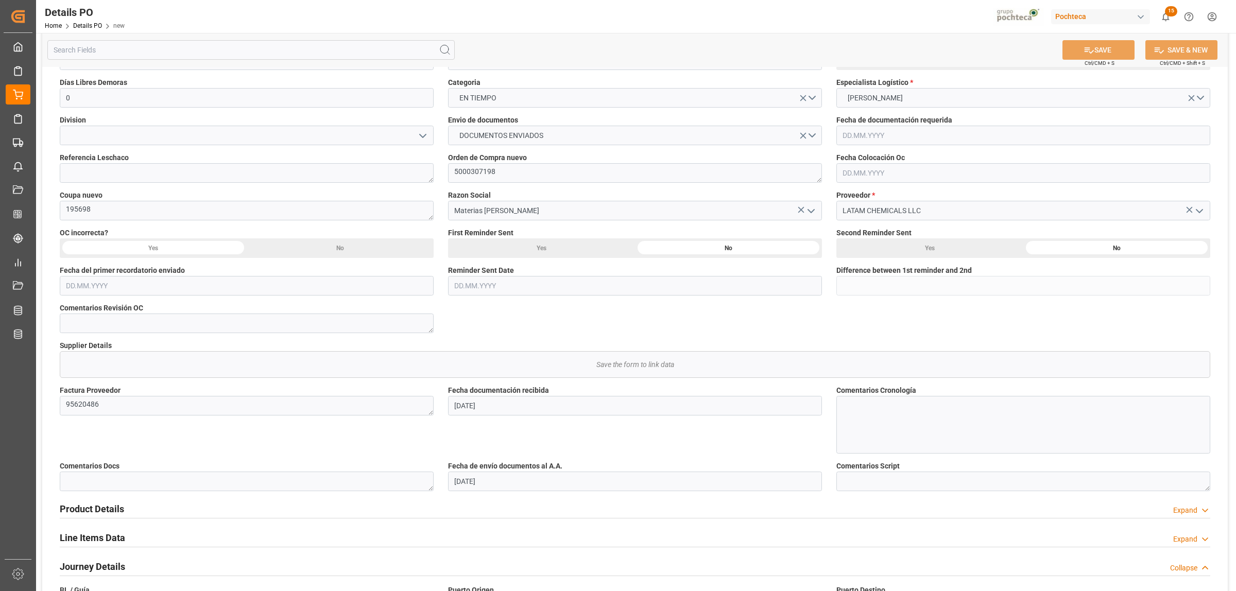
scroll to position [0, 0]
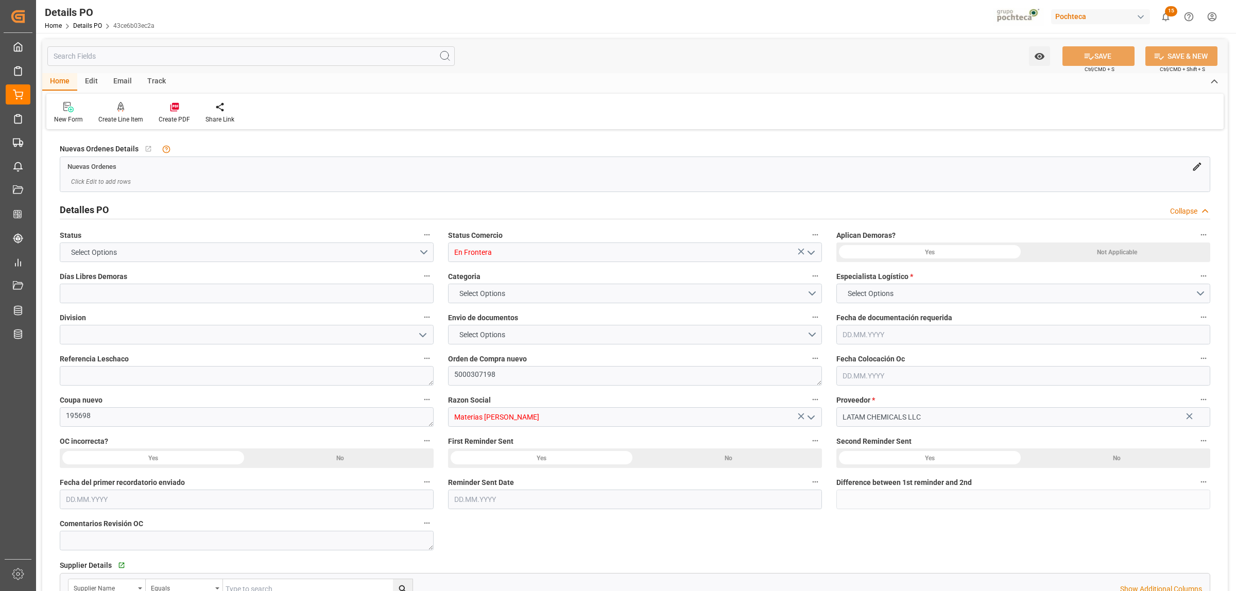
type input "0"
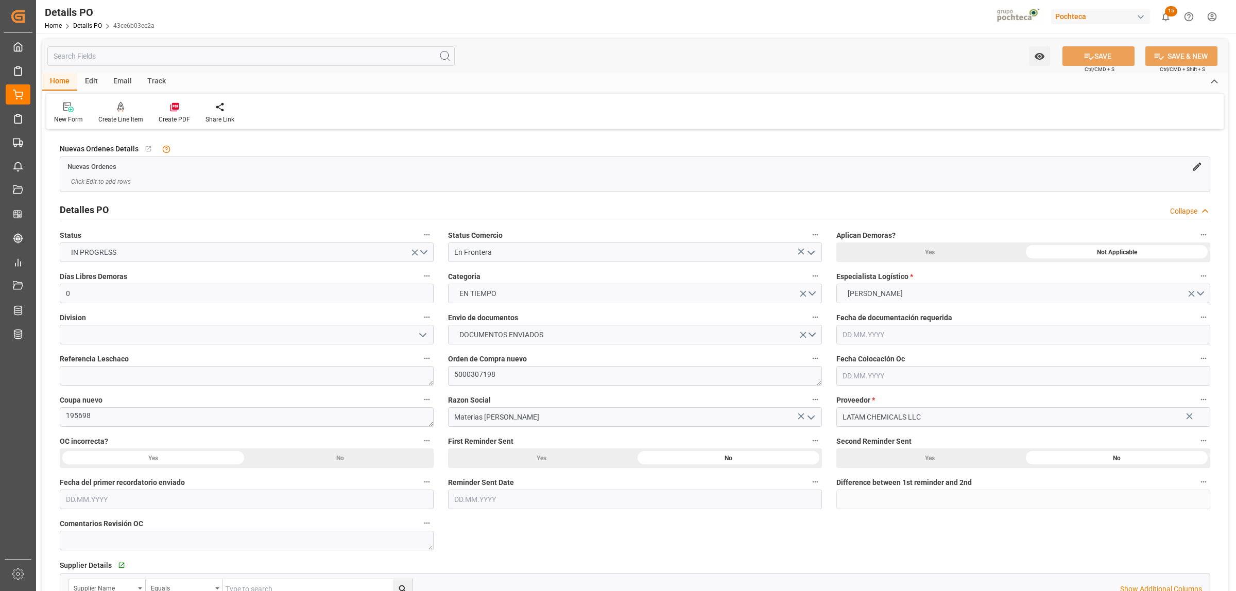
type input "[DATE]"
click at [245, 336] on input at bounding box center [247, 335] width 374 height 20
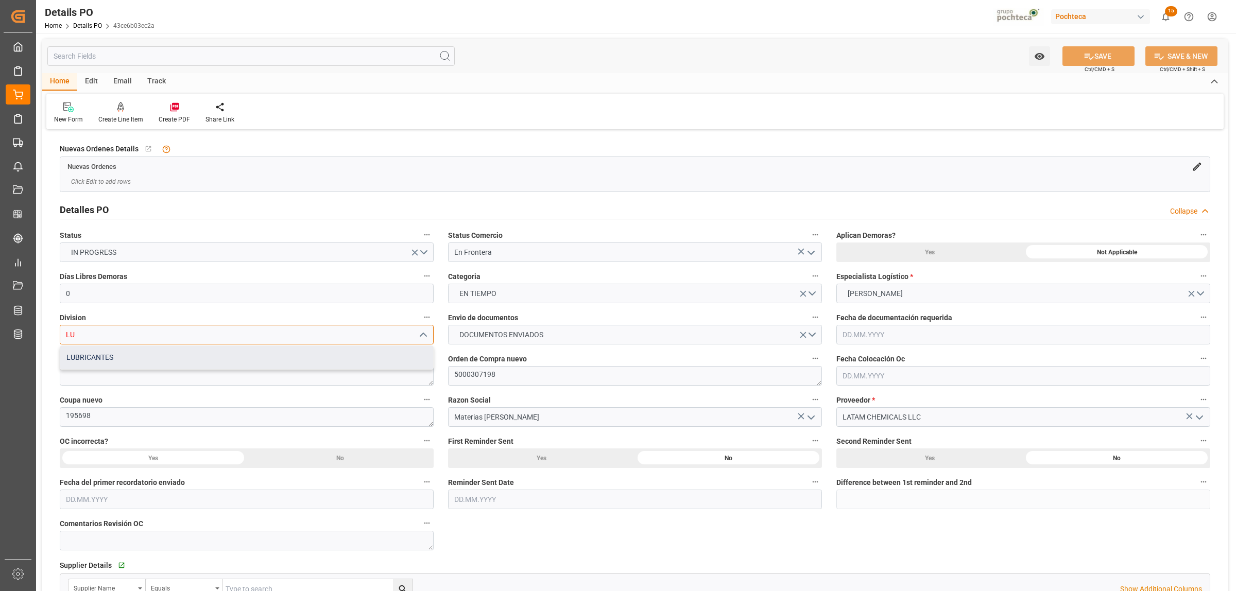
click at [92, 360] on div "LUBRICANTES" at bounding box center [246, 357] width 373 height 23
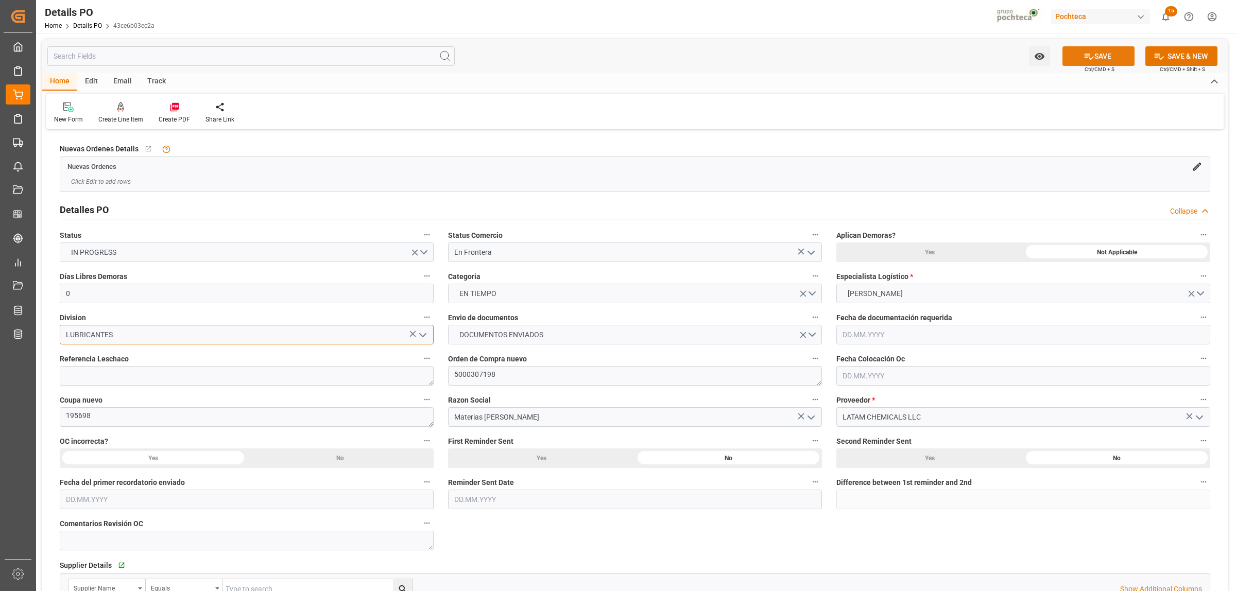
type input "LUBRICANTES"
click at [1110, 55] on button "SAVE" at bounding box center [1098, 56] width 72 height 20
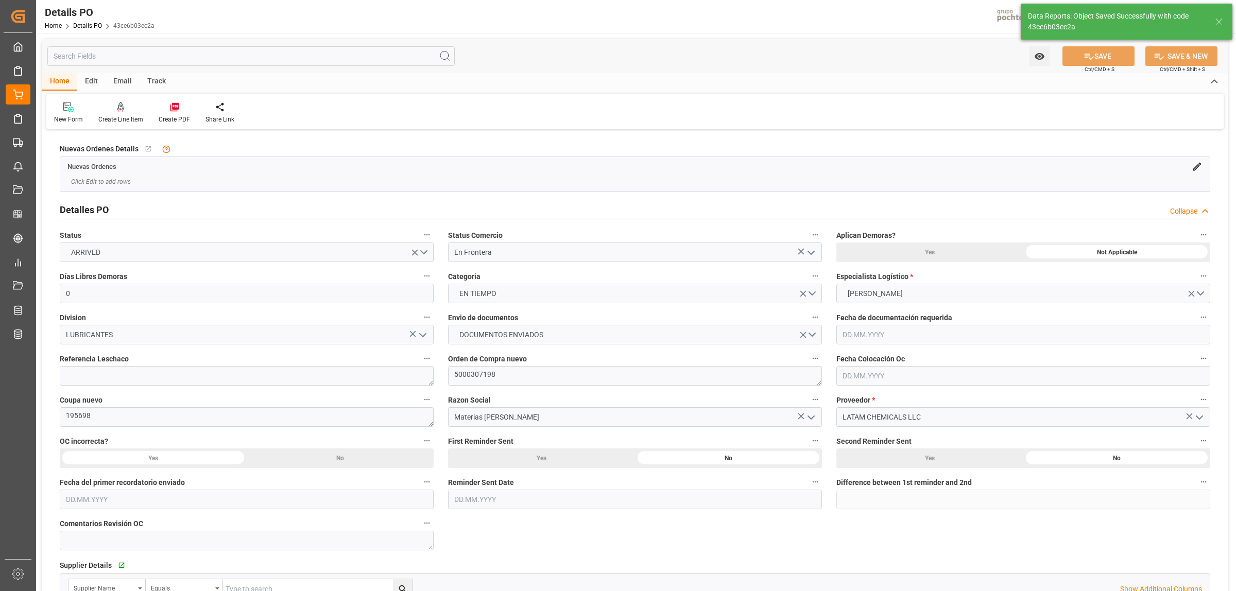
scroll to position [129, 0]
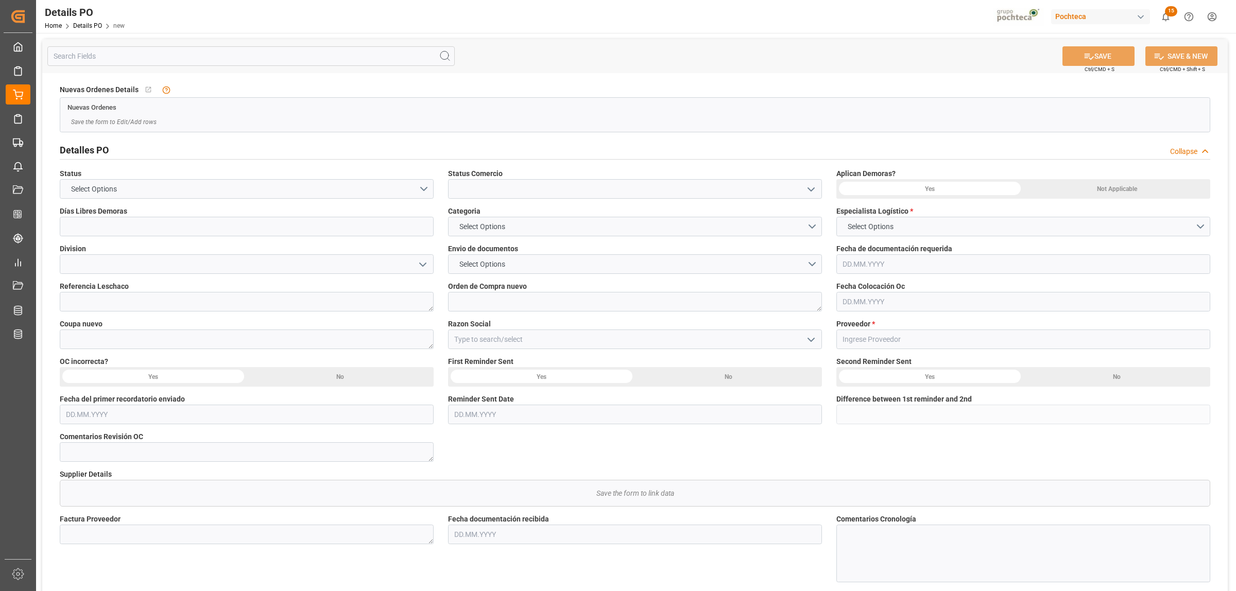
type input "0"
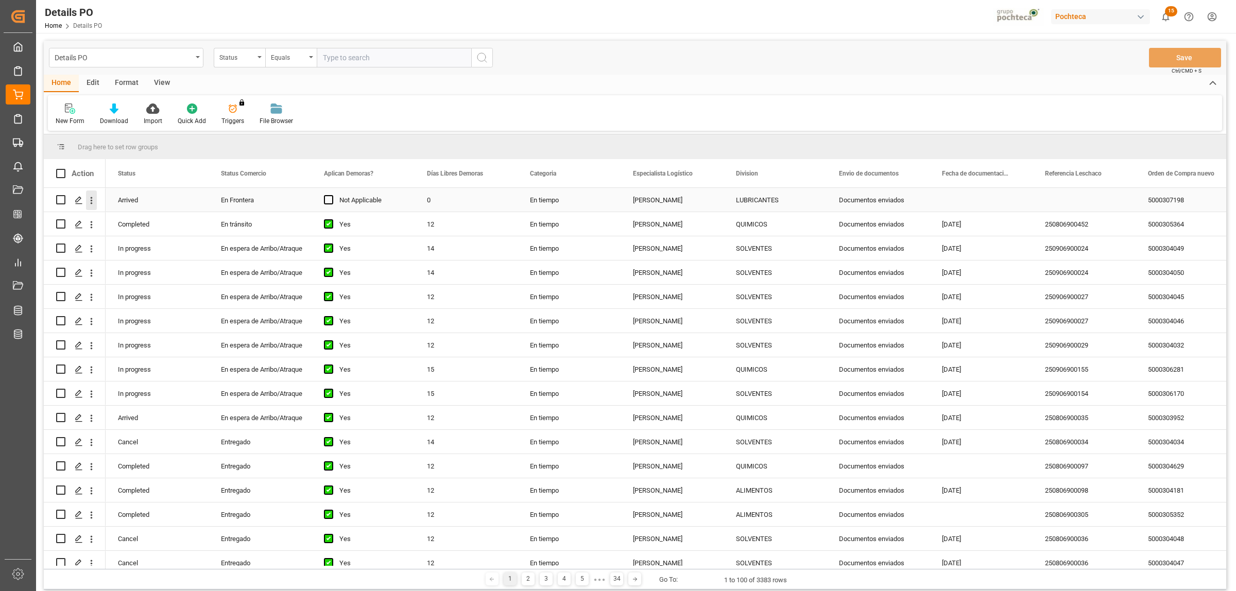
click at [89, 199] on icon "open menu" at bounding box center [91, 200] width 11 height 11
click at [138, 325] on span "Create and Link Child Object" at bounding box center [159, 327] width 94 height 11
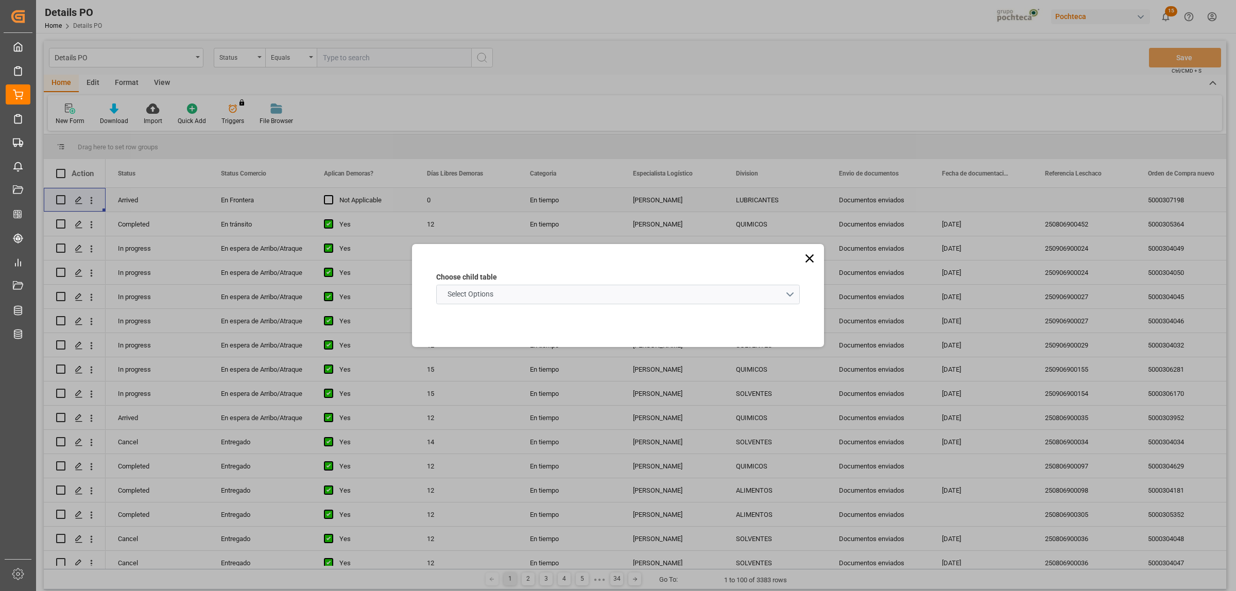
click at [783, 291] on schema "Select Options" at bounding box center [618, 295] width 364 height 20
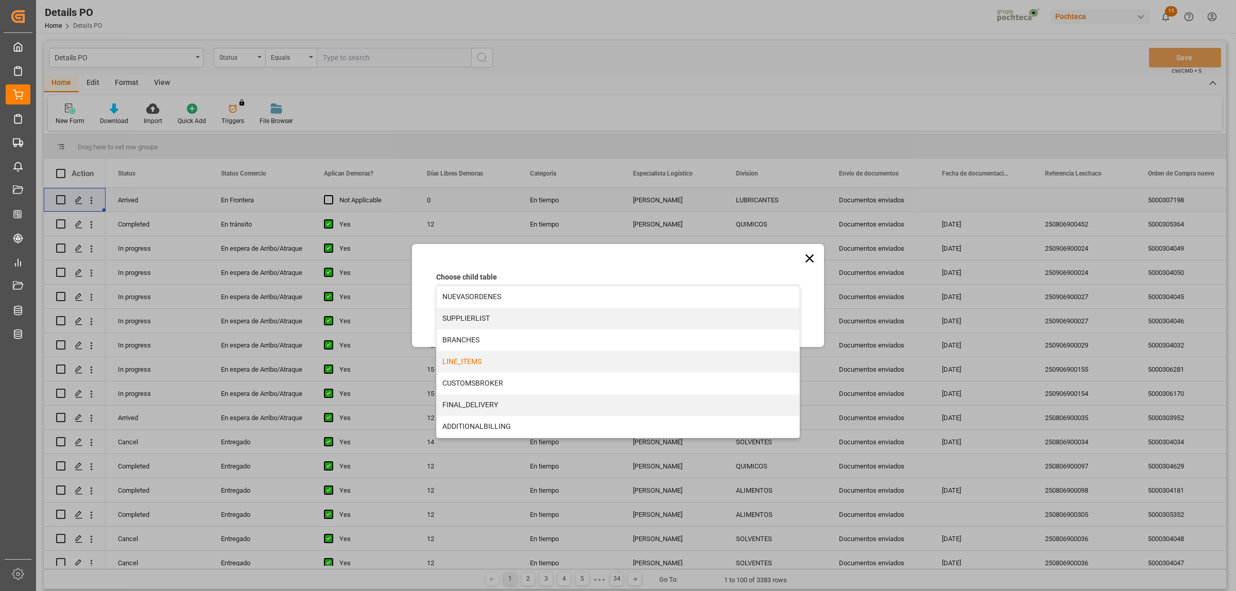
click at [467, 362] on div "LINE_ITEMS" at bounding box center [618, 362] width 363 height 22
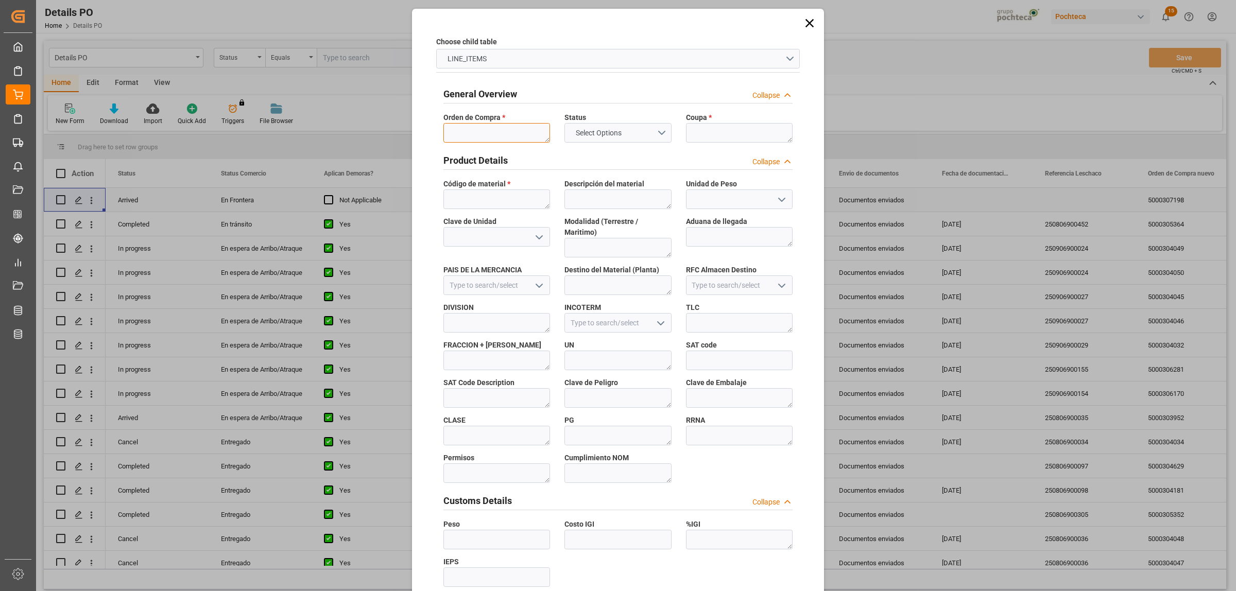
click at [480, 134] on textarea at bounding box center [496, 133] width 107 height 20
paste textarea "5000307198"
type textarea "5000307198"
click at [699, 140] on textarea at bounding box center [739, 133] width 107 height 20
paste textarea "195698"
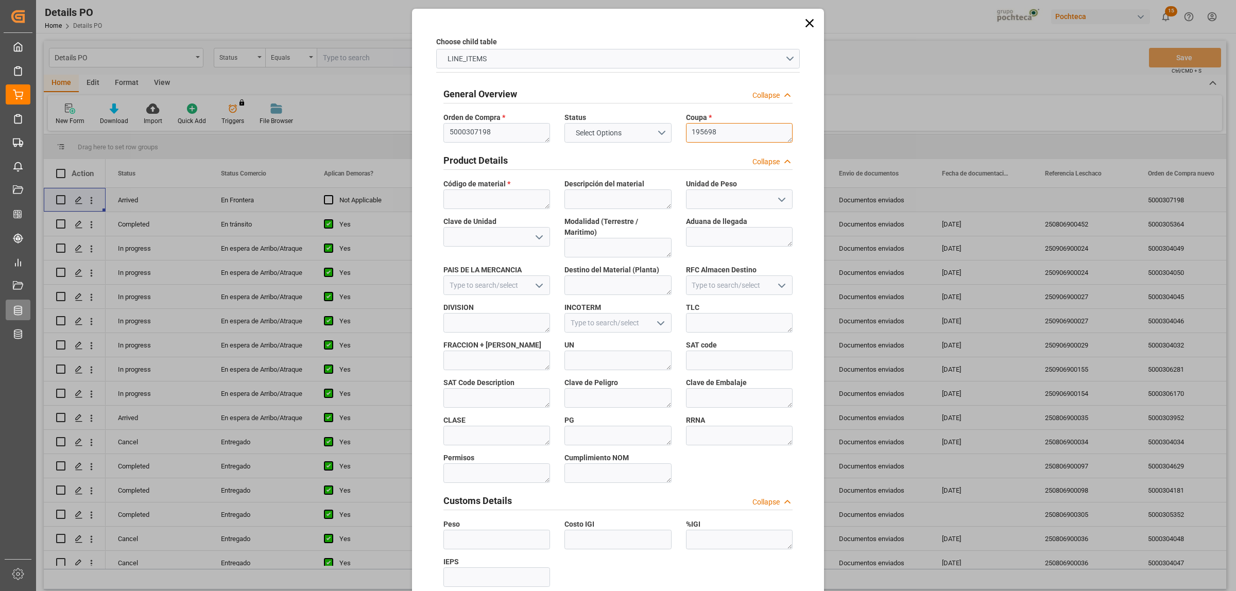
type textarea "195698"
click at [465, 203] on textarea at bounding box center [496, 200] width 107 height 20
paste textarea "9106090"
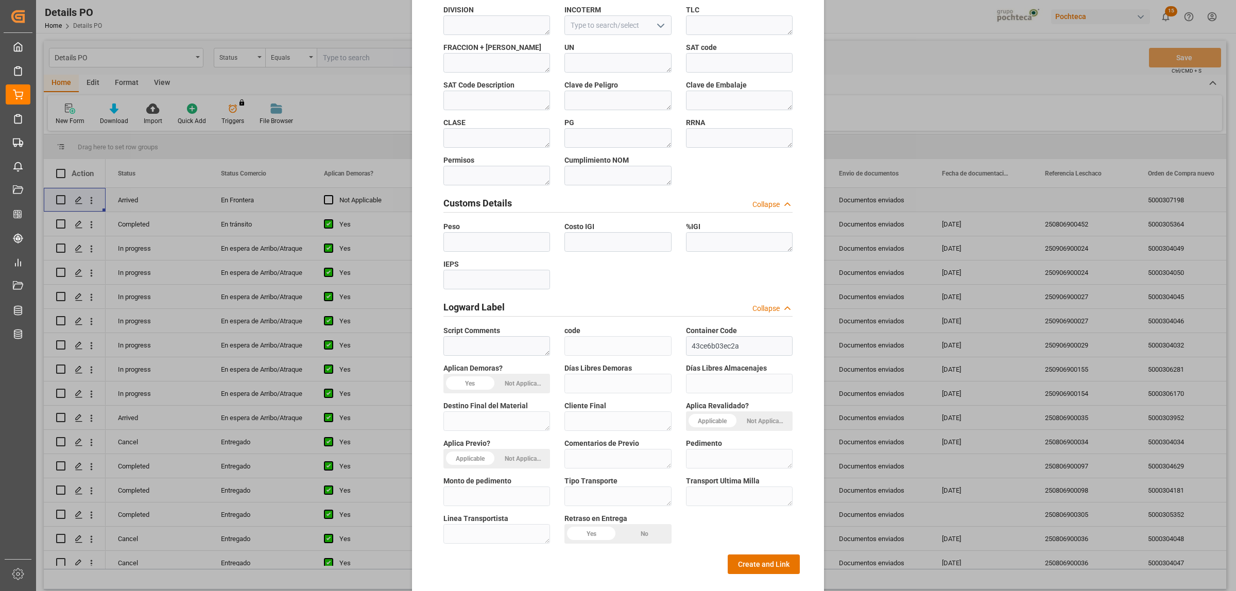
scroll to position [302, 0]
type textarea "9106090"
click at [755, 552] on button "Create and Link" at bounding box center [764, 560] width 72 height 20
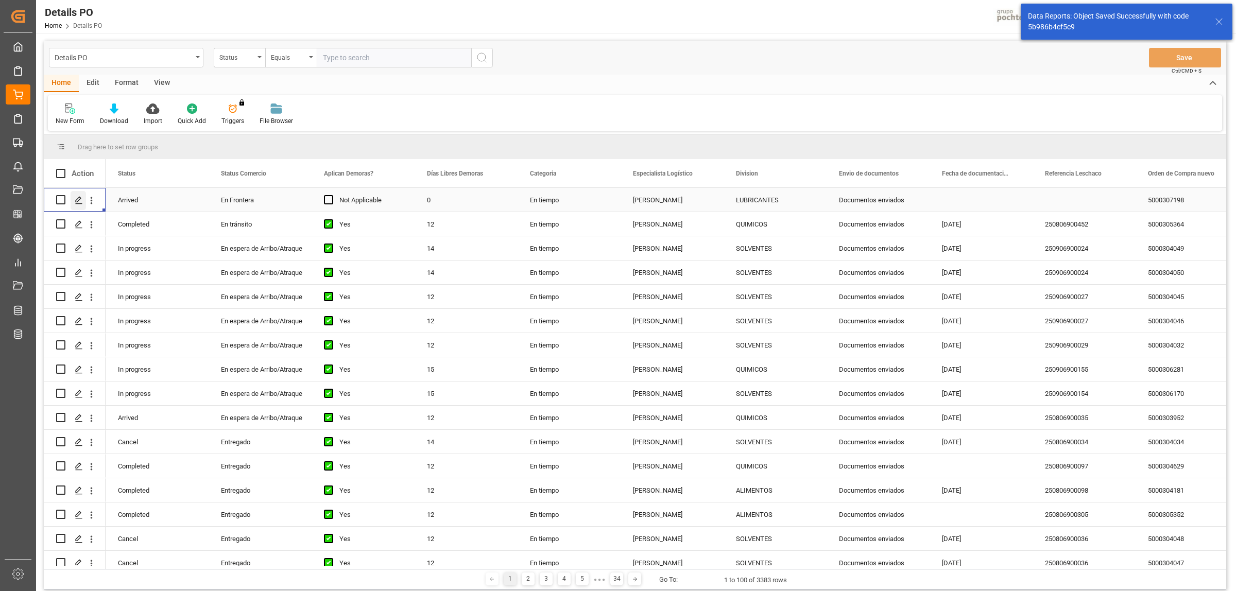
click at [78, 201] on icon "Press SPACE to select this row." at bounding box center [79, 200] width 8 height 8
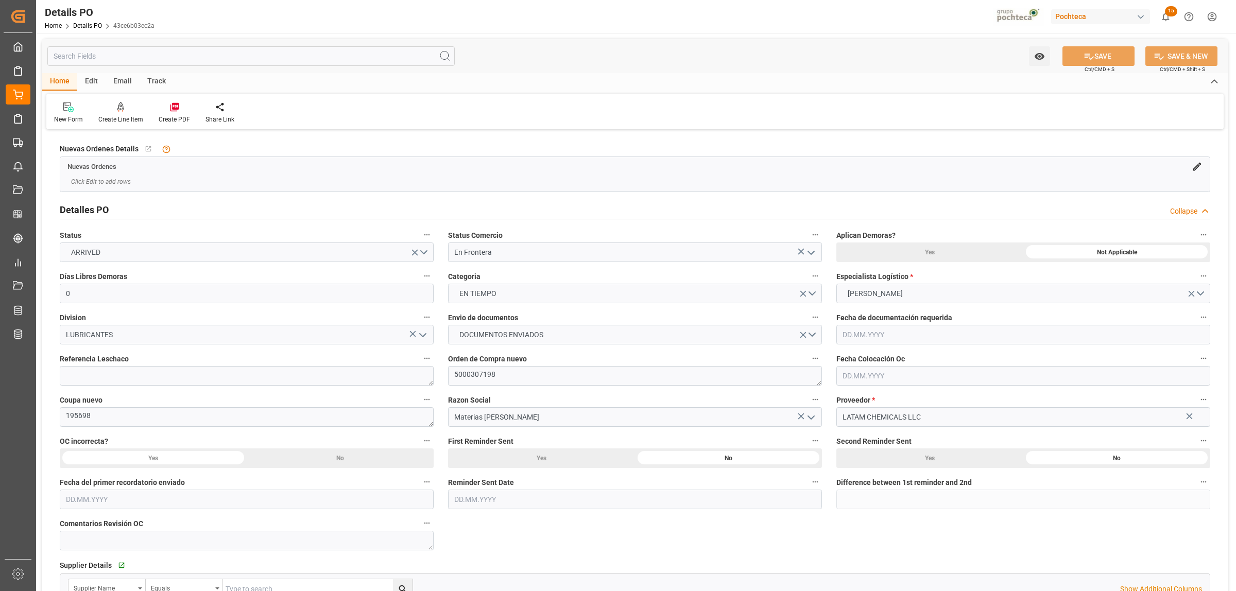
type input "0"
type input "[DATE]"
click at [173, 106] on icon at bounding box center [174, 107] width 10 height 10
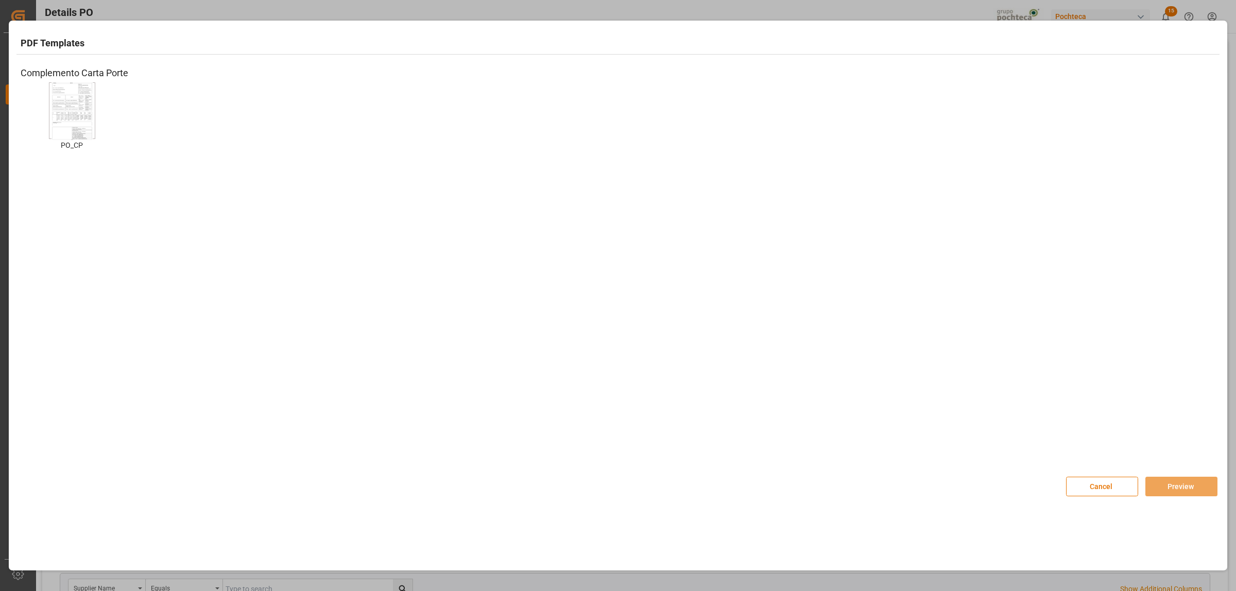
click at [68, 125] on img at bounding box center [71, 111] width 41 height 58
click at [1178, 483] on button "Preview" at bounding box center [1181, 487] width 72 height 20
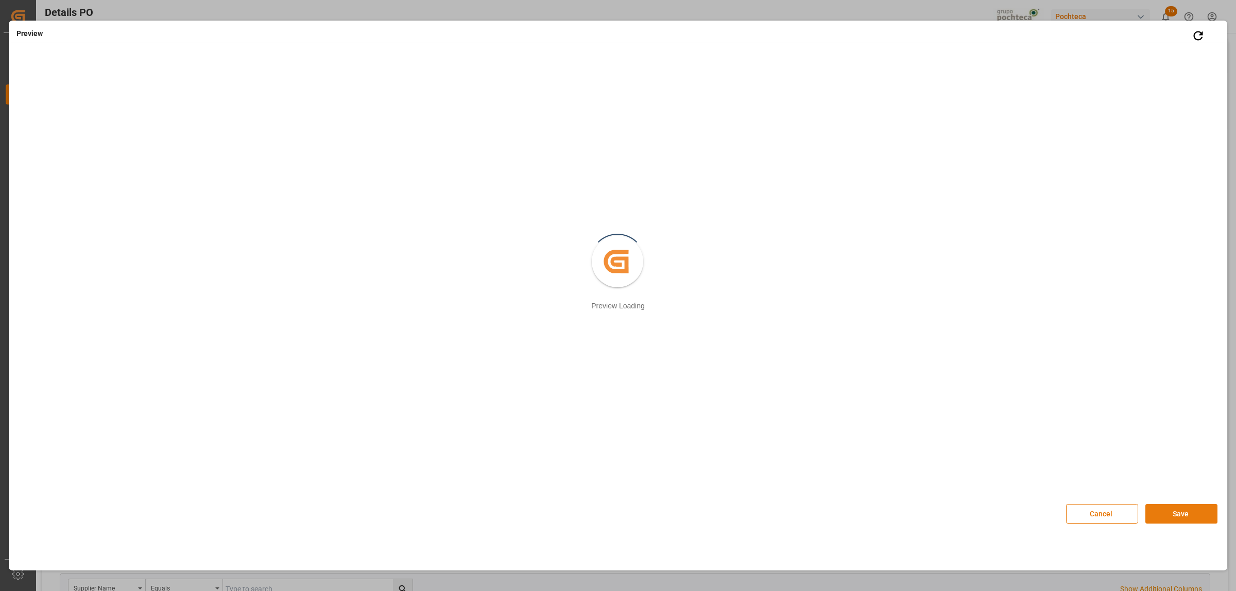
click at [1183, 519] on button "Save" at bounding box center [1181, 514] width 72 height 20
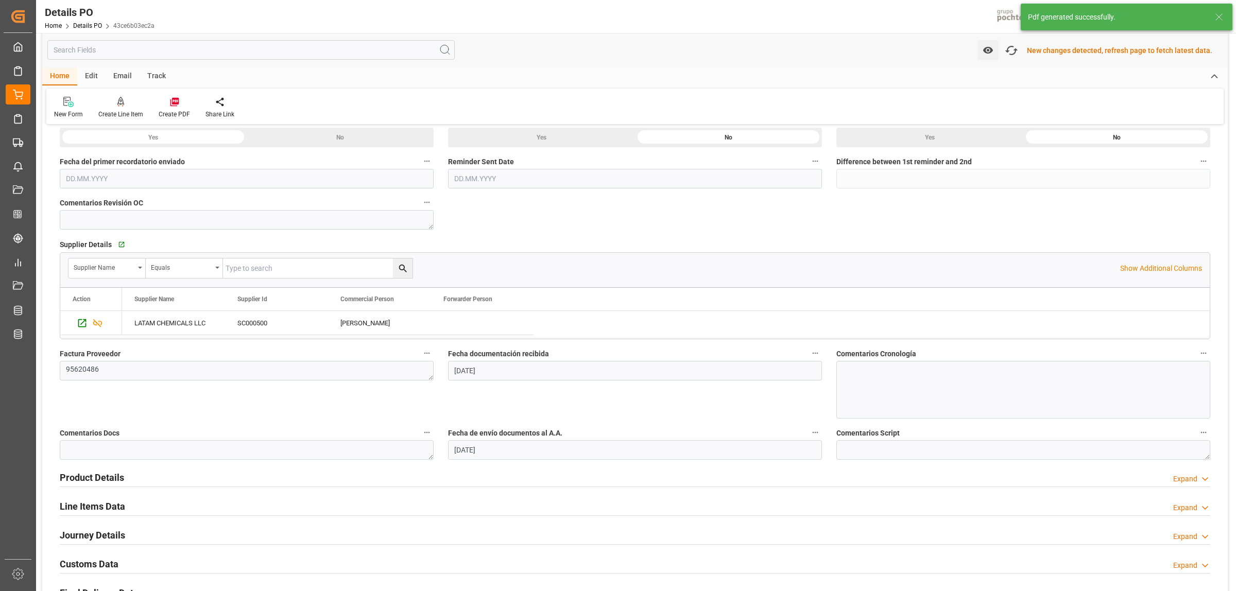
scroll to position [516, 0]
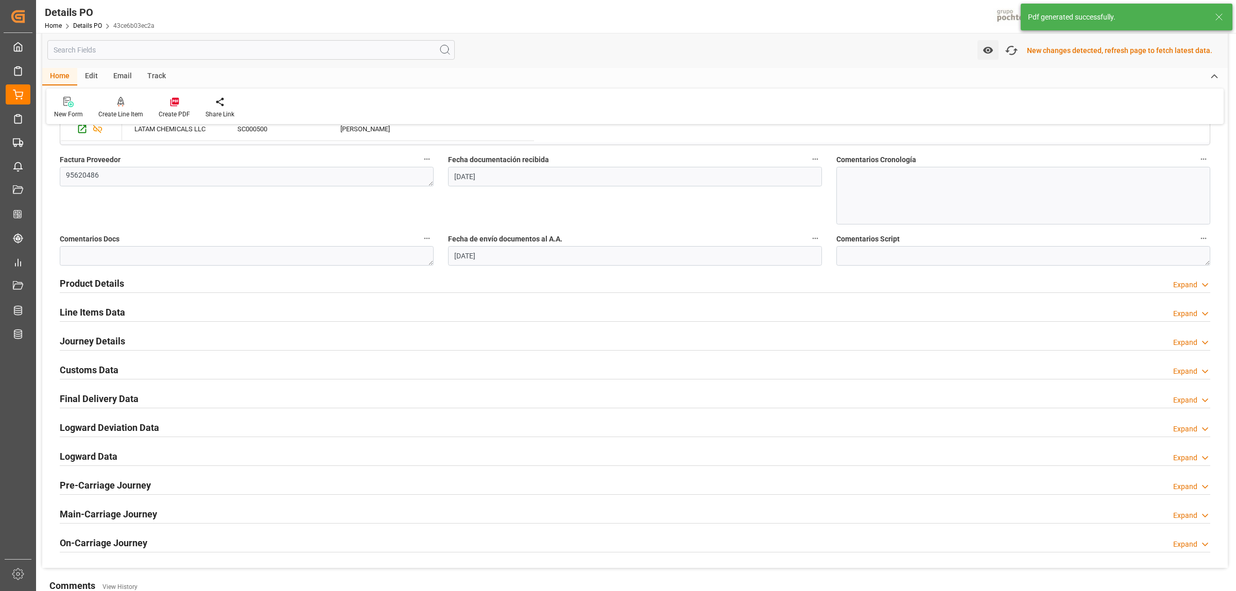
click at [92, 373] on h2 "Customs Data" at bounding box center [89, 370] width 59 height 14
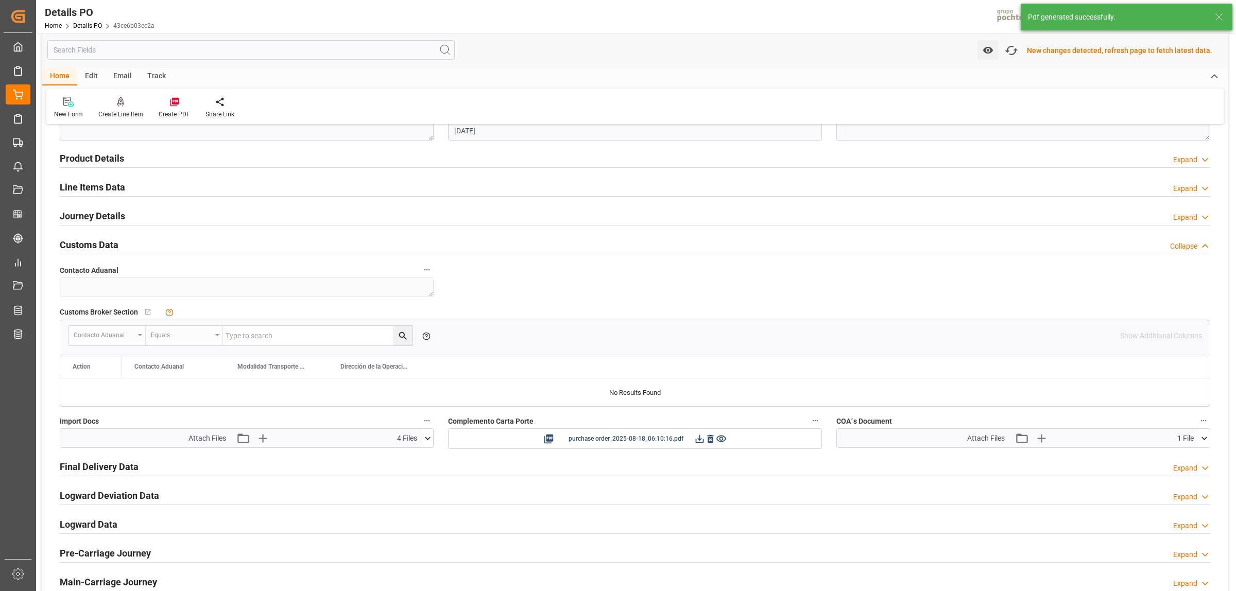
scroll to position [645, 0]
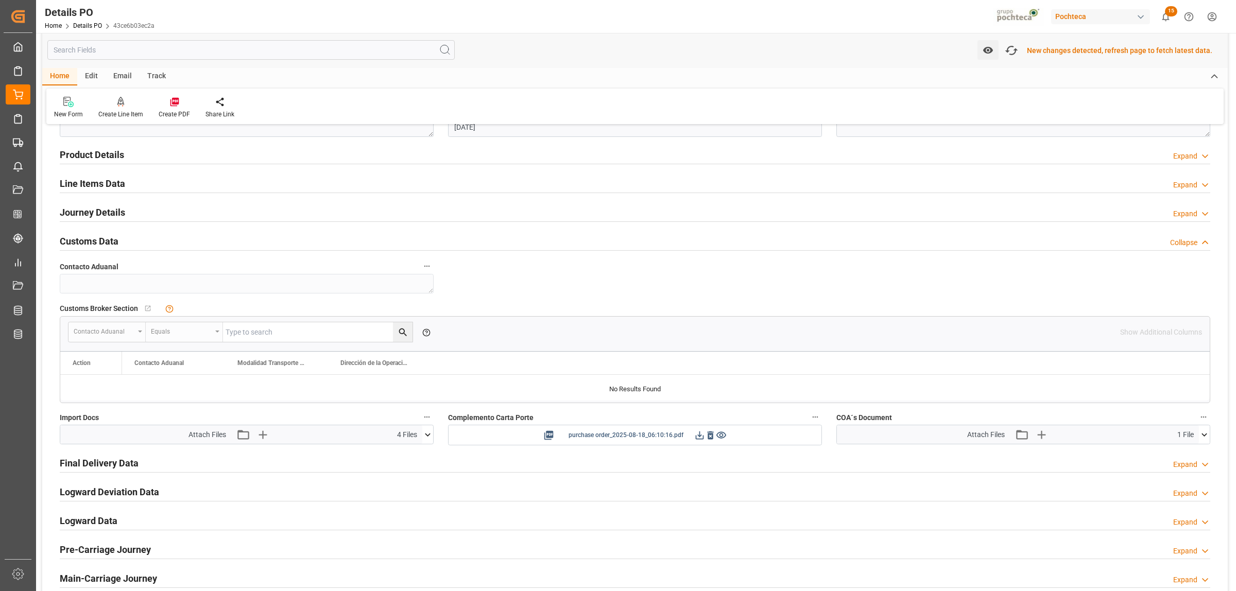
click at [702, 439] on icon at bounding box center [699, 435] width 11 height 11
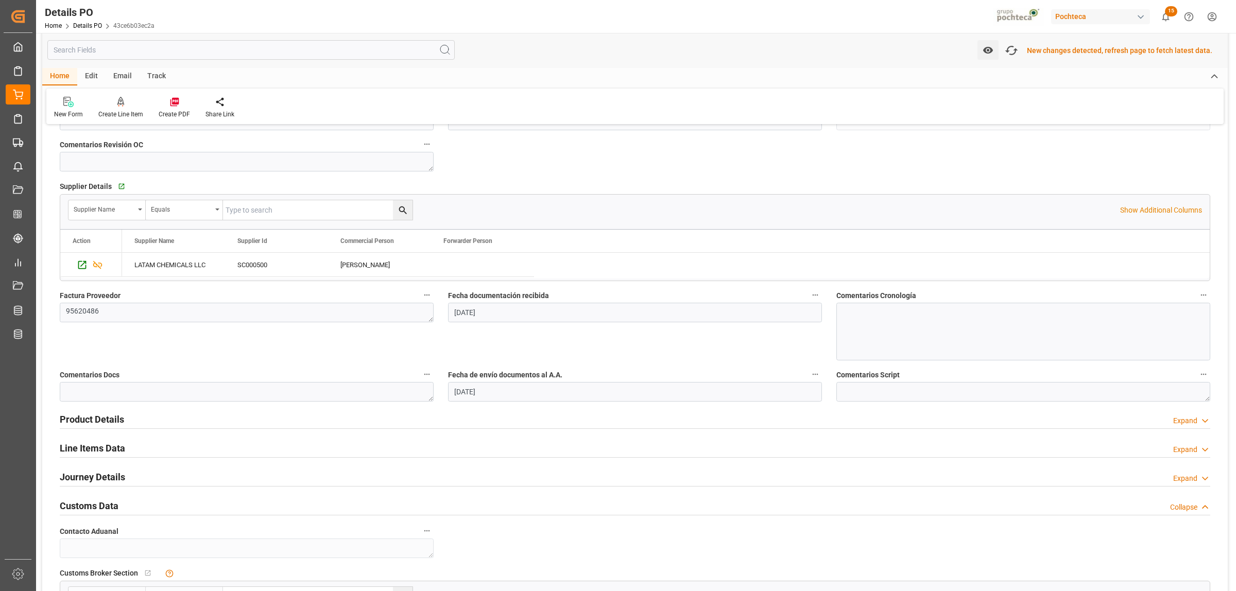
scroll to position [387, 0]
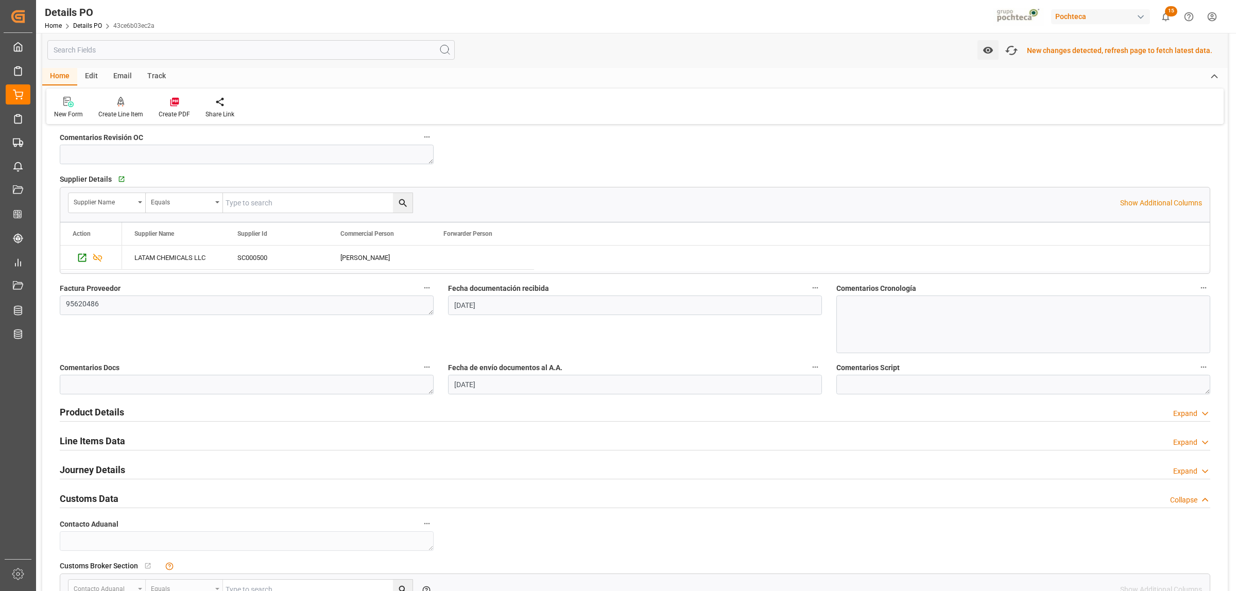
click at [83, 446] on h2 "Line Items Data" at bounding box center [92, 441] width 65 height 14
click at [88, 441] on h2 "Line Items Data" at bounding box center [92, 441] width 65 height 14
click at [89, 442] on h2 "Line Items Data" at bounding box center [92, 441] width 65 height 14
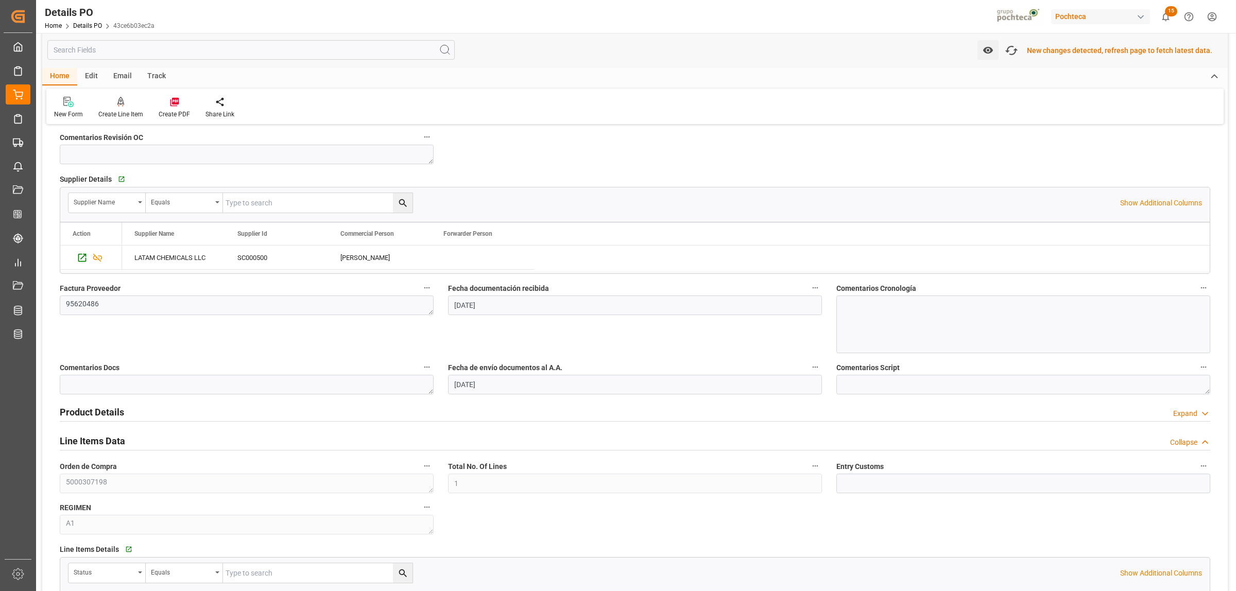
click at [101, 439] on h2 "Line Items Data" at bounding box center [92, 441] width 65 height 14
click at [100, 416] on h2 "Product Details" at bounding box center [92, 412] width 64 height 14
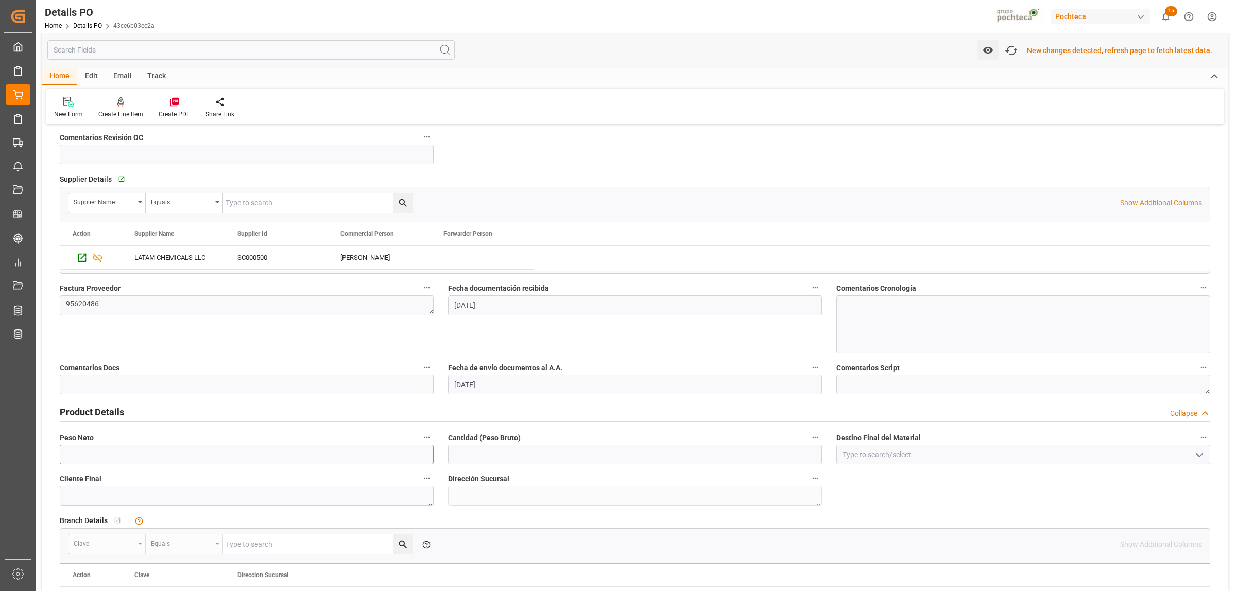
click at [112, 449] on input "text" at bounding box center [247, 455] width 374 height 20
type input "19000"
click at [505, 453] on input "text" at bounding box center [635, 455] width 374 height 20
type input "19000"
click at [866, 457] on input at bounding box center [1023, 455] width 374 height 20
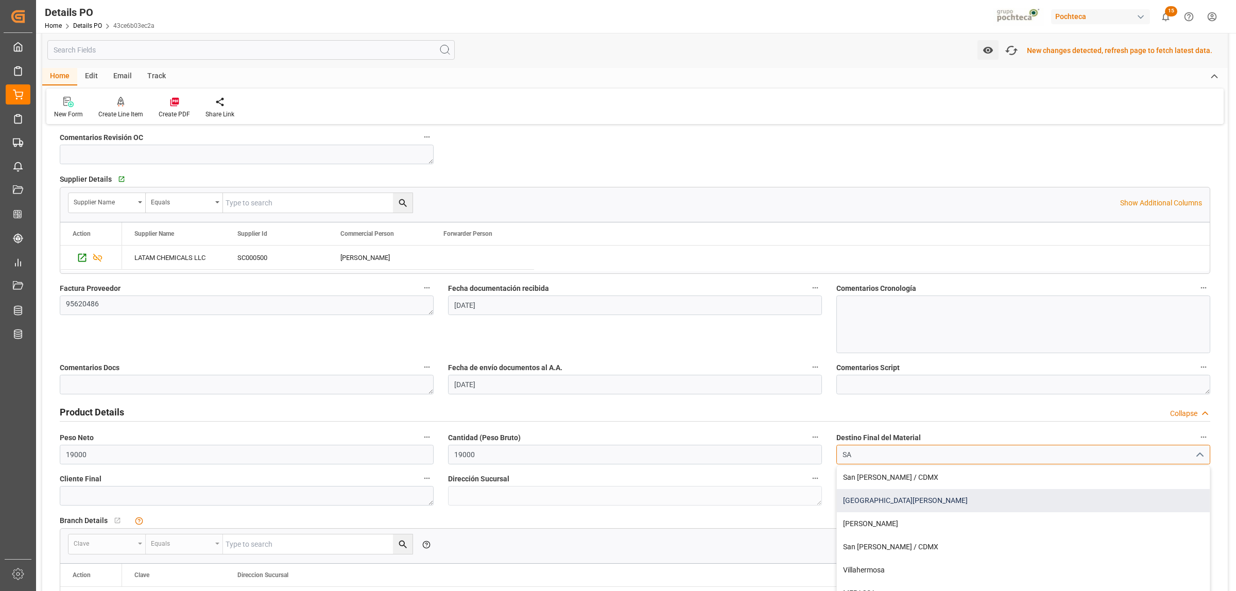
click at [864, 505] on div "[GEOGRAPHIC_DATA][PERSON_NAME]" at bounding box center [1023, 500] width 373 height 23
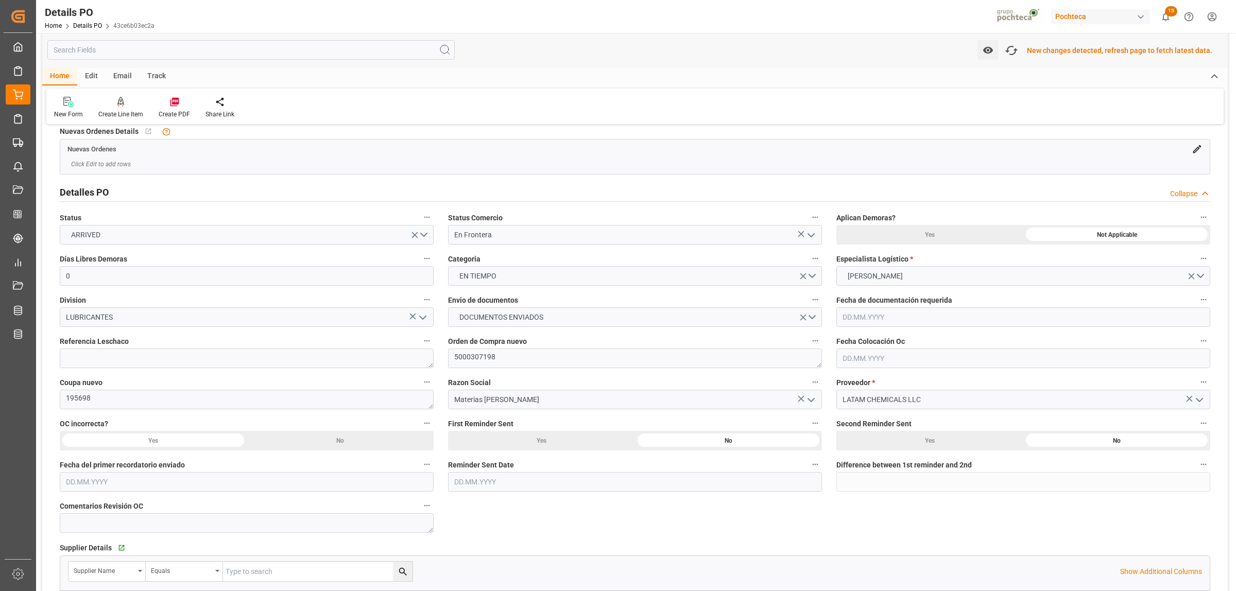
scroll to position [0, 0]
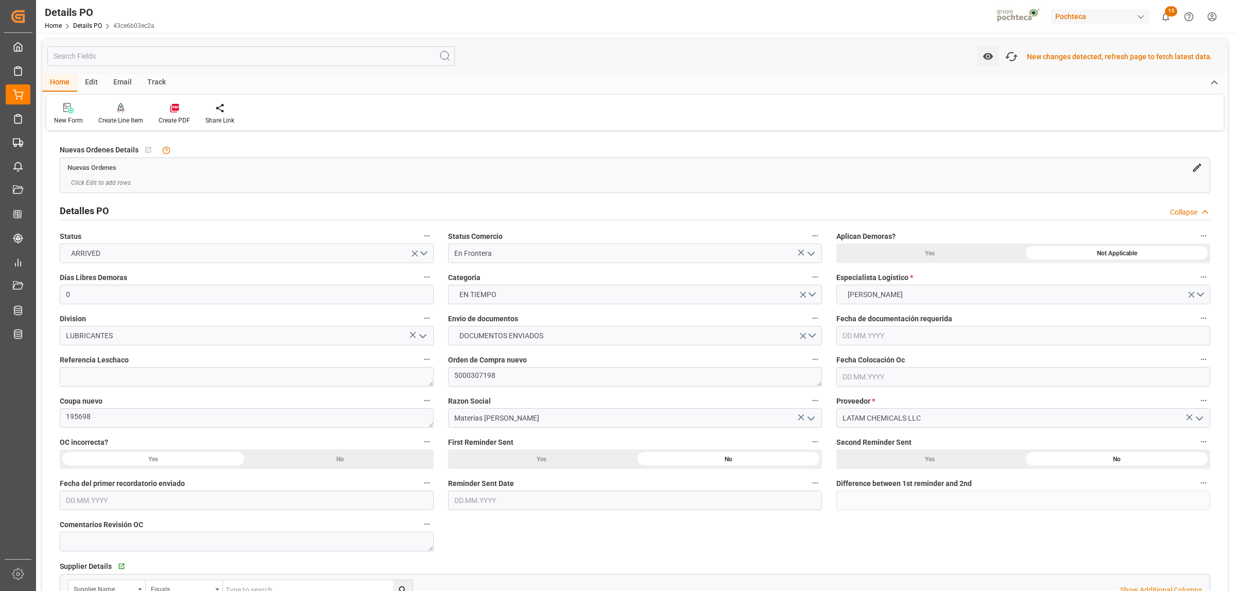
type input "[GEOGRAPHIC_DATA][PERSON_NAME]"
click at [1054, 58] on div "New changes detected, refresh page to fetch latest data." at bounding box center [1119, 56] width 185 height 11
click at [1120, 60] on div "New changes detected, refresh page to fetch latest data." at bounding box center [1119, 56] width 185 height 11
type input "0"
type input "[DATE]"
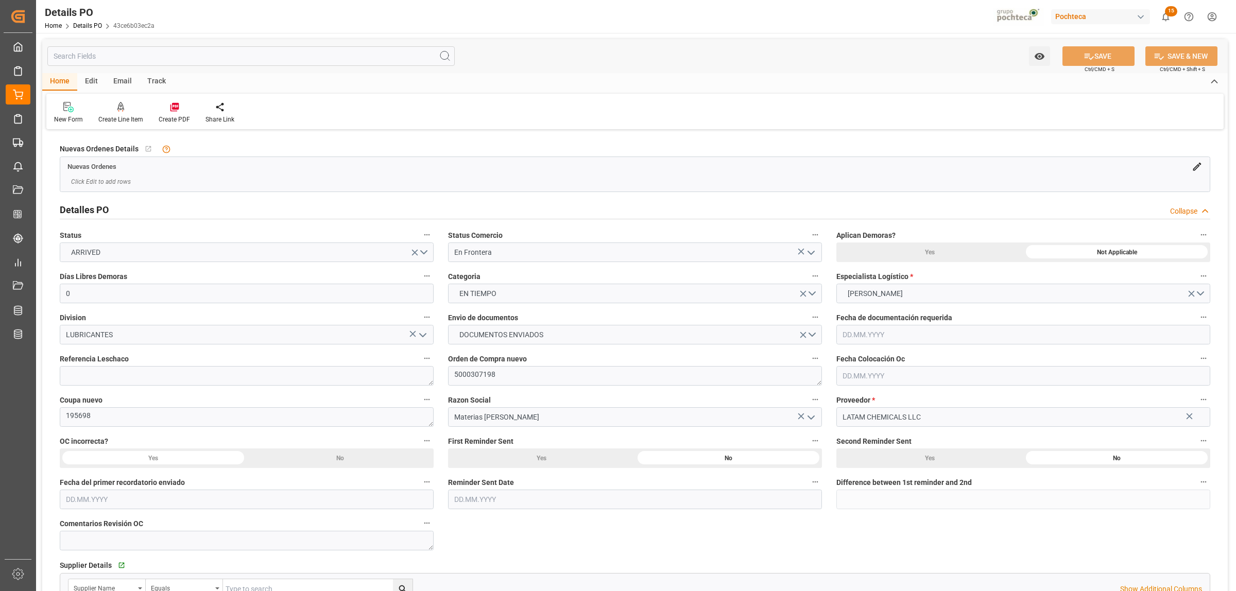
type input "[DATE]"
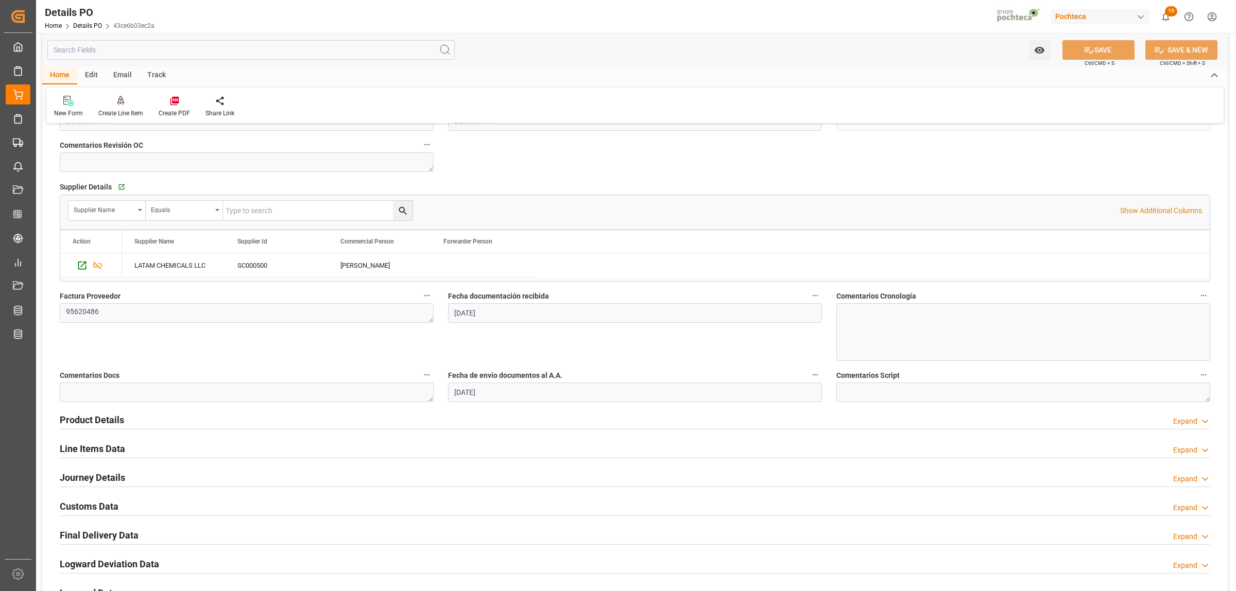
scroll to position [451, 0]
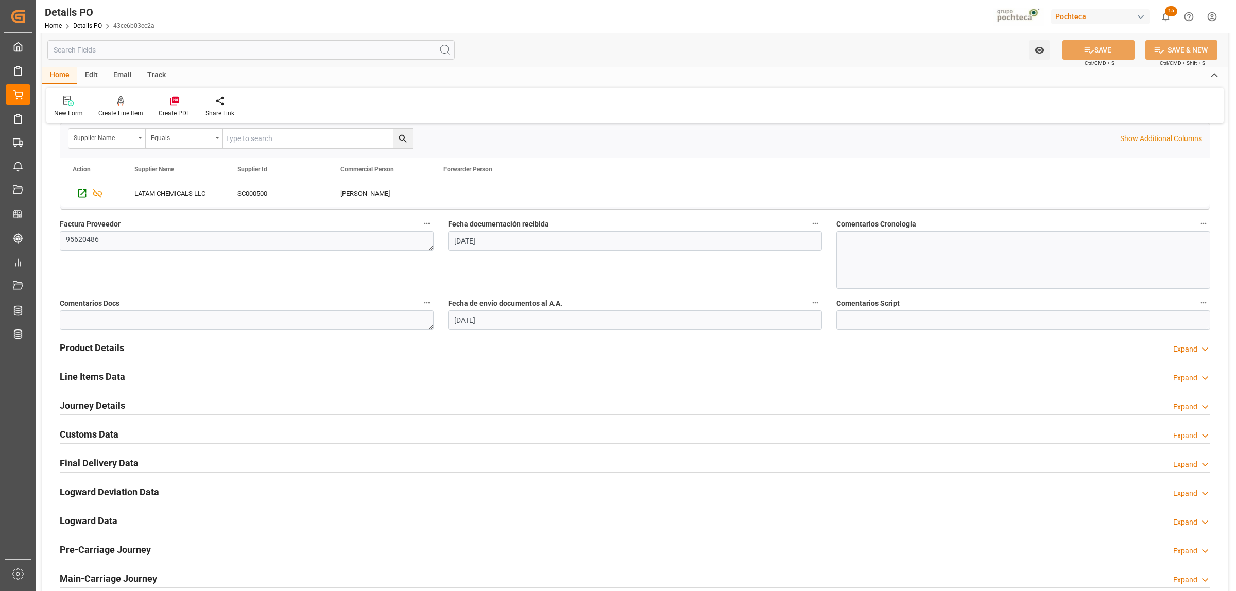
click at [104, 349] on h2 "Product Details" at bounding box center [92, 348] width 64 height 14
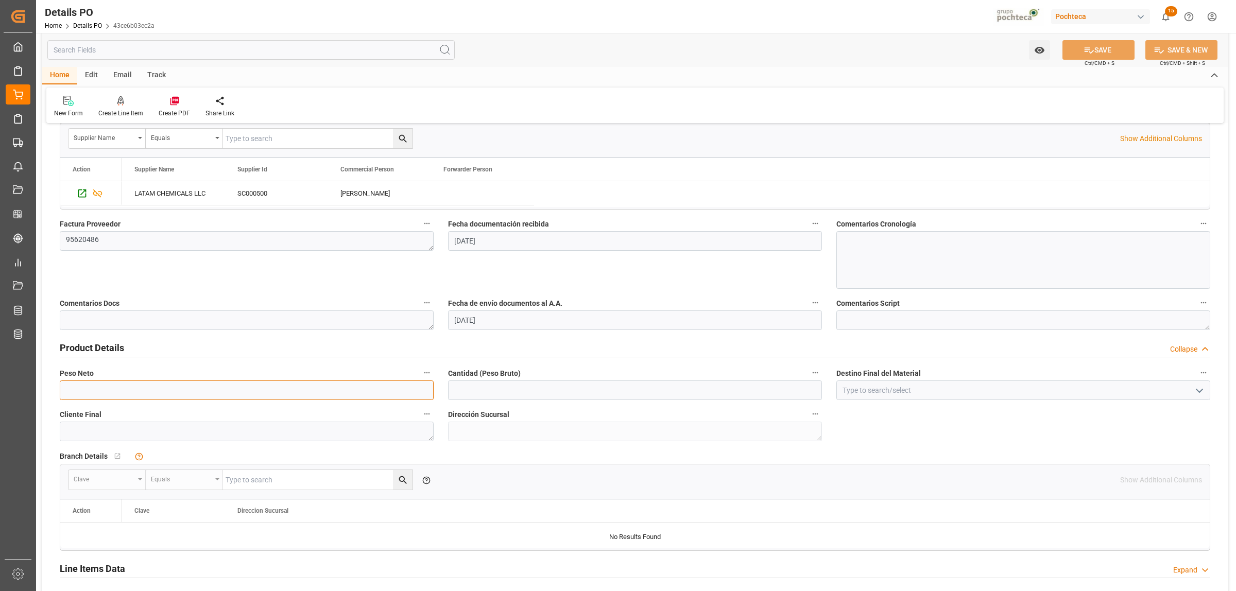
click at [108, 390] on input "text" at bounding box center [247, 391] width 374 height 20
type input "19000"
click at [497, 391] on input "text" at bounding box center [635, 391] width 374 height 20
type input "19000"
click at [869, 395] on input at bounding box center [1023, 391] width 374 height 20
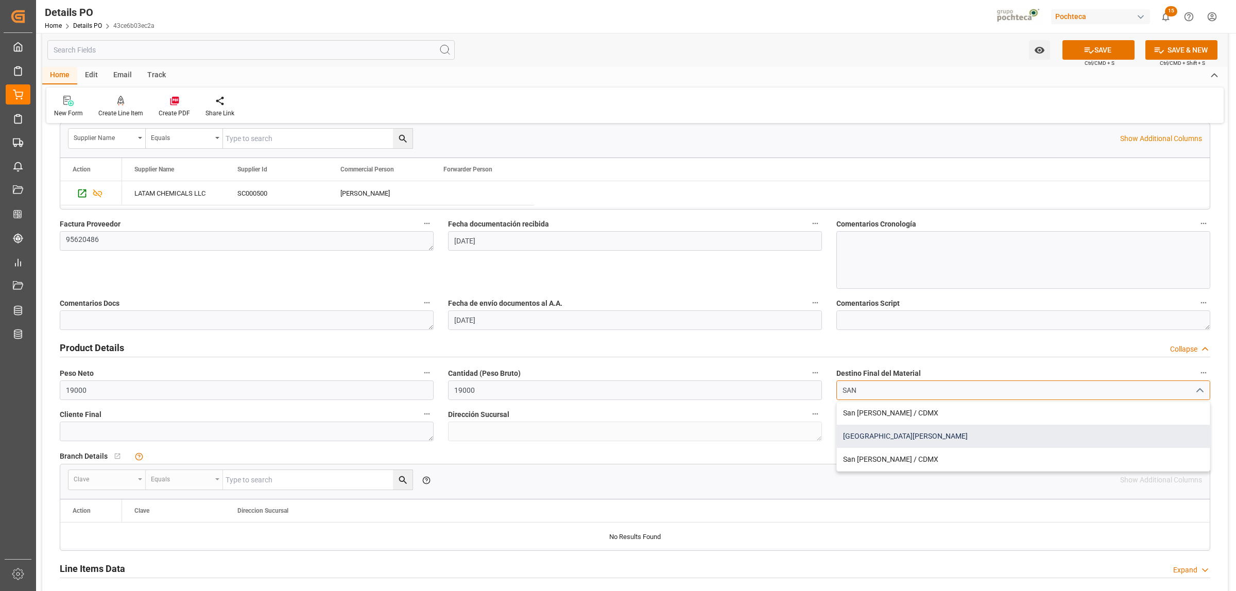
click at [864, 437] on div "[GEOGRAPHIC_DATA][PERSON_NAME]" at bounding box center [1023, 436] width 373 height 23
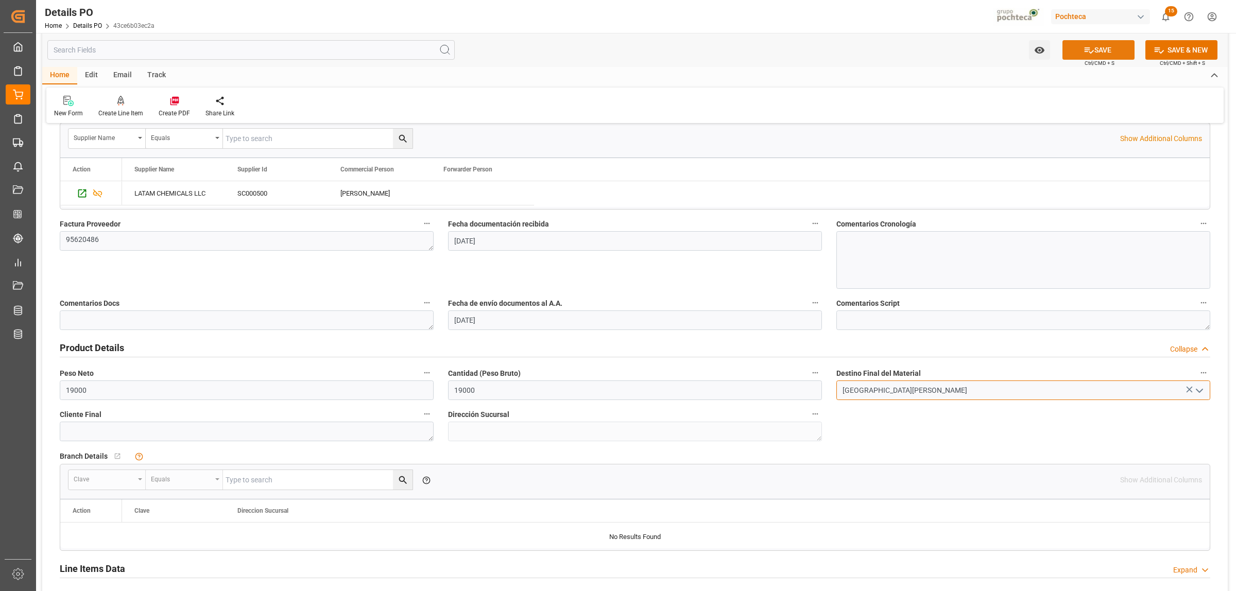
type input "[GEOGRAPHIC_DATA][PERSON_NAME]"
click at [1097, 44] on button "SAVE" at bounding box center [1098, 50] width 72 height 20
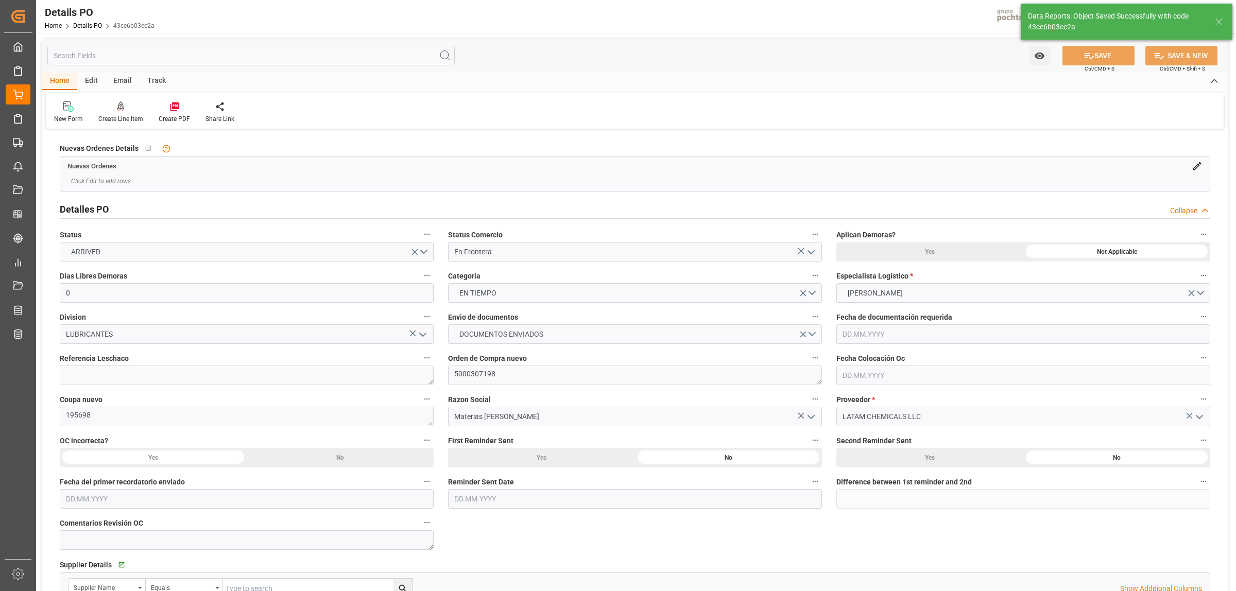
scroll to position [0, 0]
click at [167, 109] on div at bounding box center [174, 106] width 31 height 11
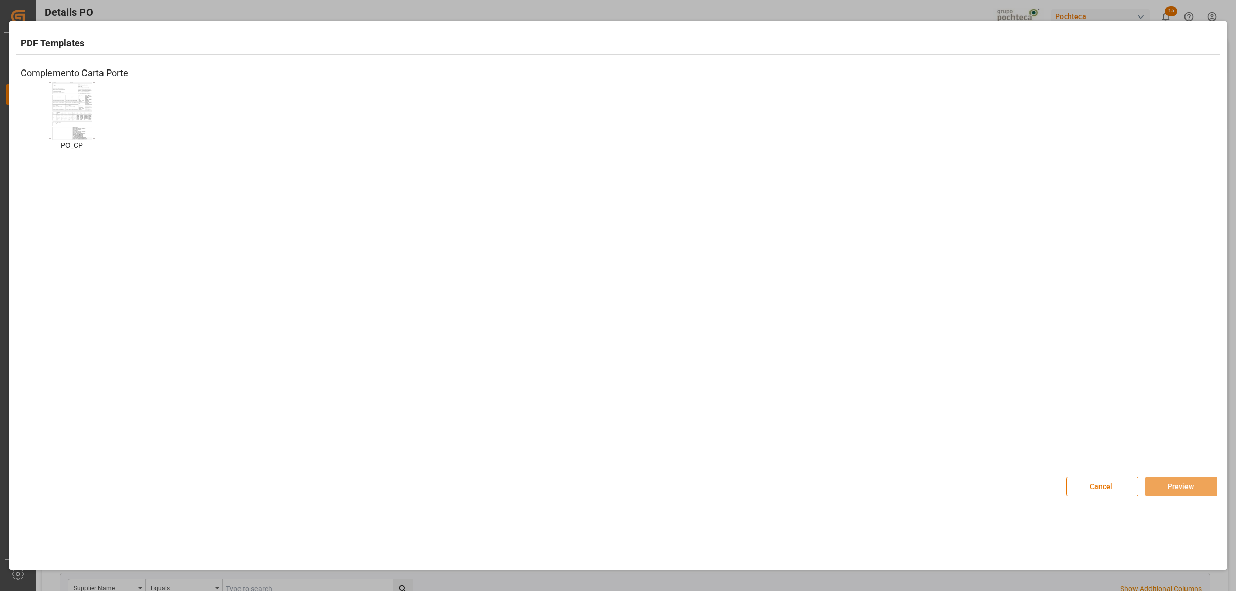
click at [99, 128] on div "PO_CP PO_CP" at bounding box center [72, 123] width 103 height 83
click at [84, 131] on img at bounding box center [71, 111] width 41 height 58
click at [1171, 483] on button "Preview" at bounding box center [1181, 487] width 72 height 20
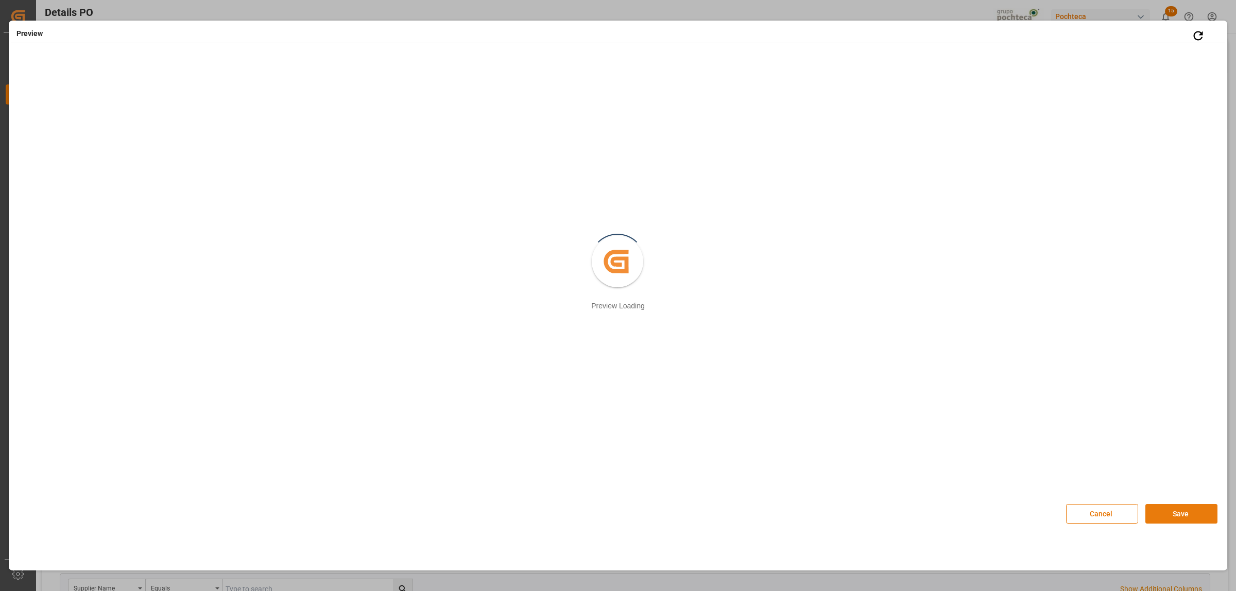
click at [1185, 515] on button "Save" at bounding box center [1181, 514] width 72 height 20
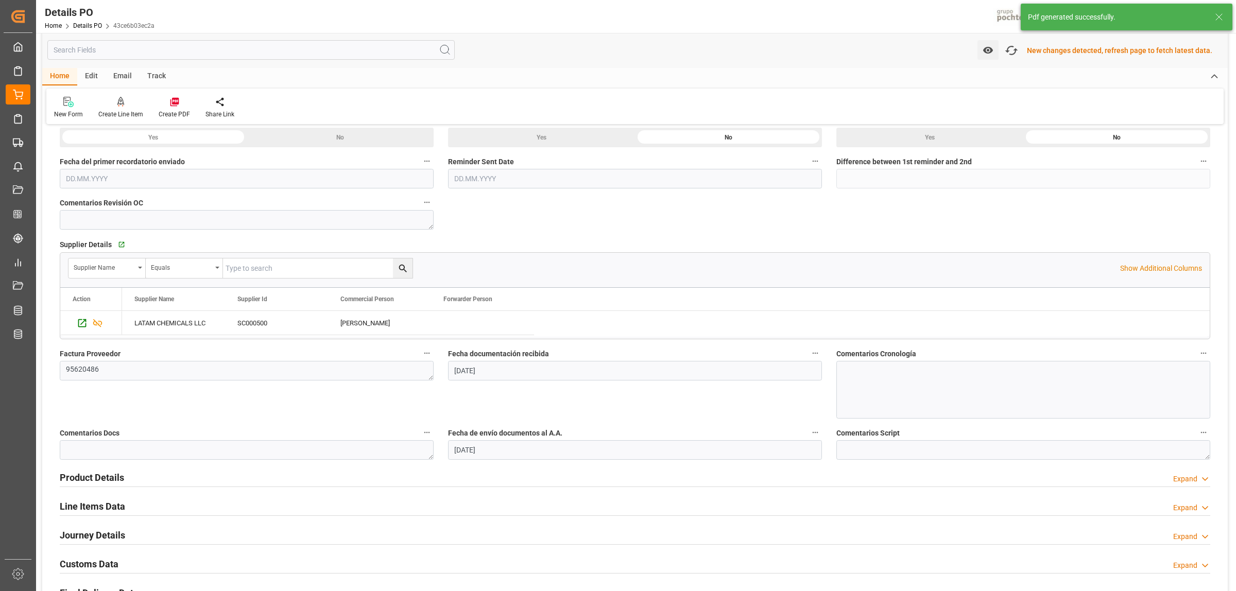
scroll to position [644, 0]
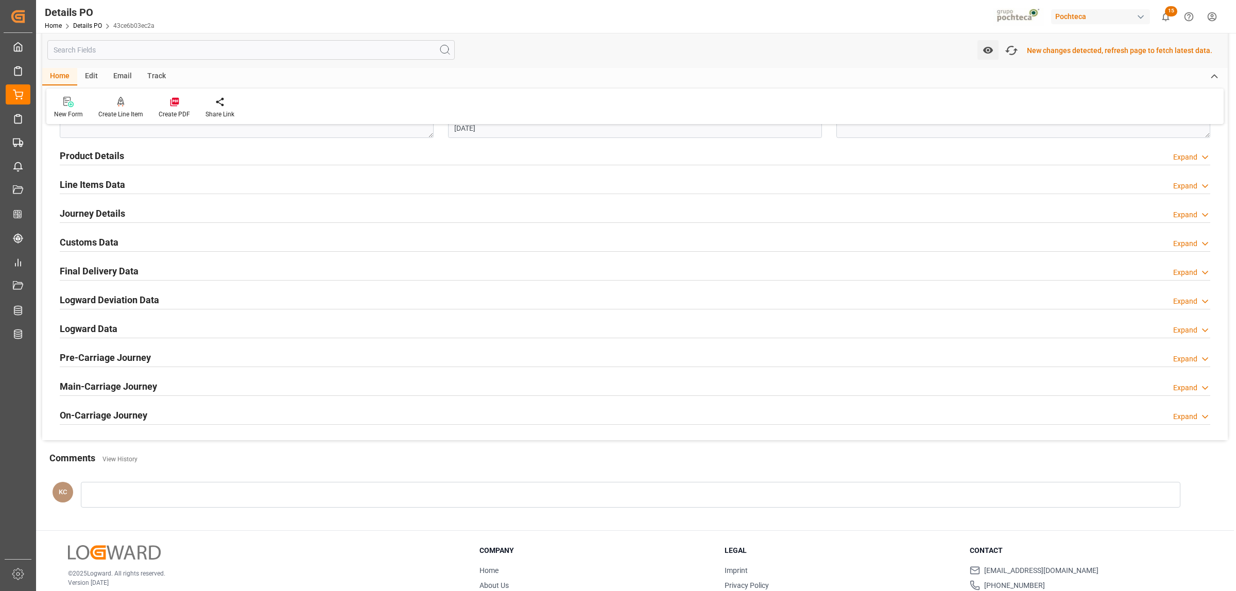
click at [101, 243] on h2 "Customs Data" at bounding box center [89, 242] width 59 height 14
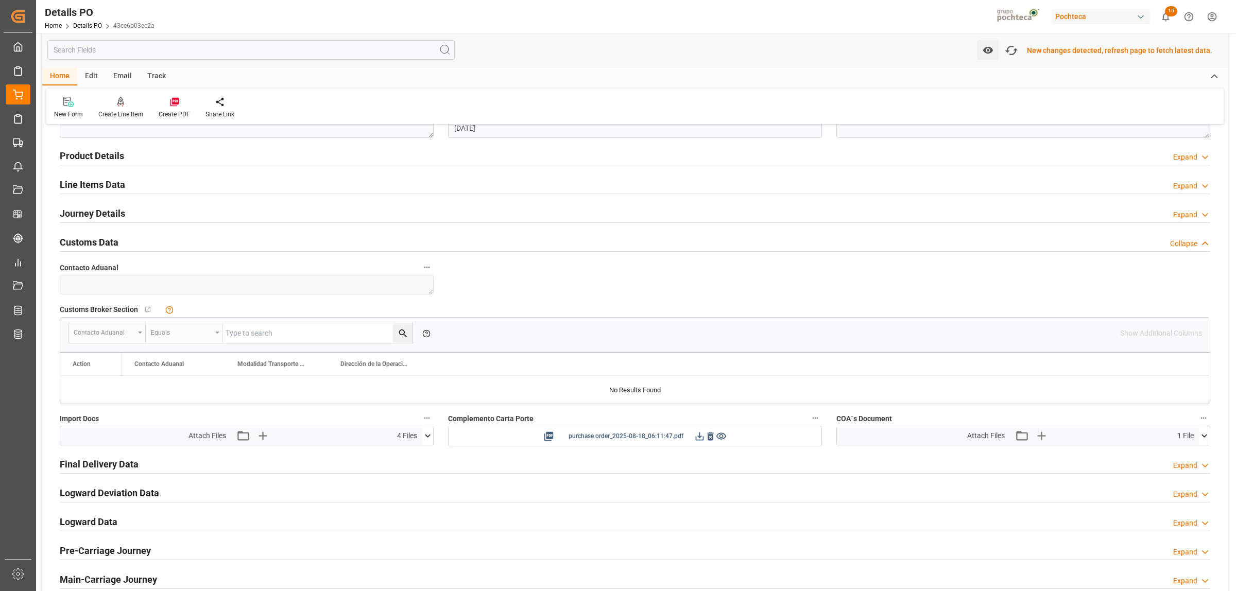
click at [701, 439] on icon at bounding box center [699, 436] width 11 height 11
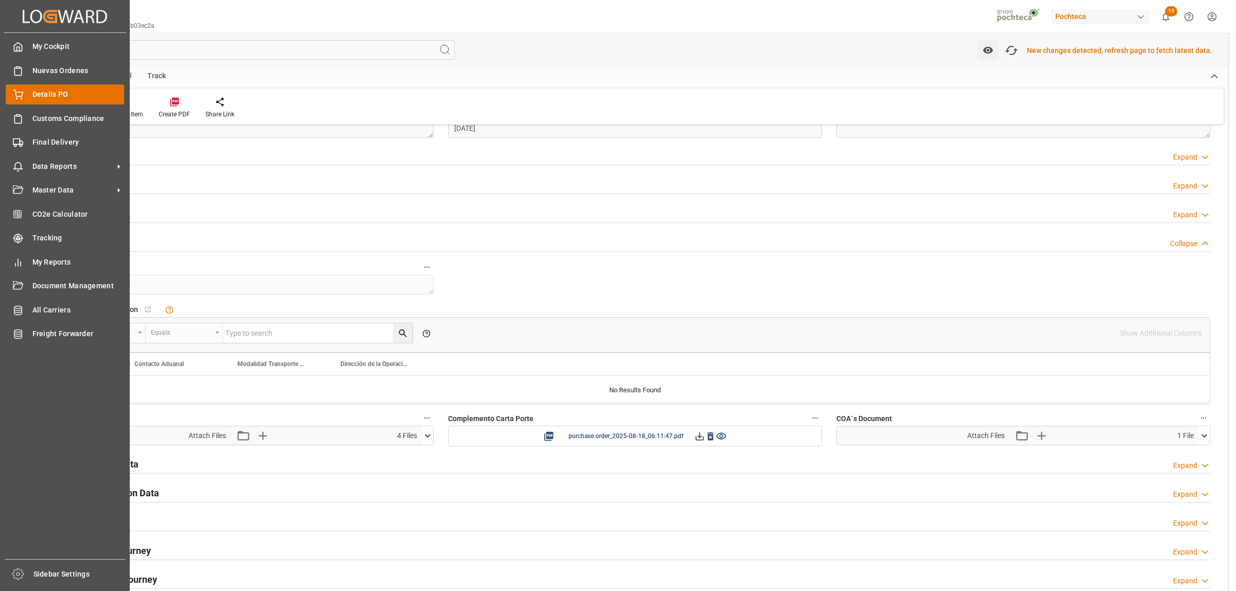
click at [44, 93] on span "Details PO" at bounding box center [78, 94] width 92 height 11
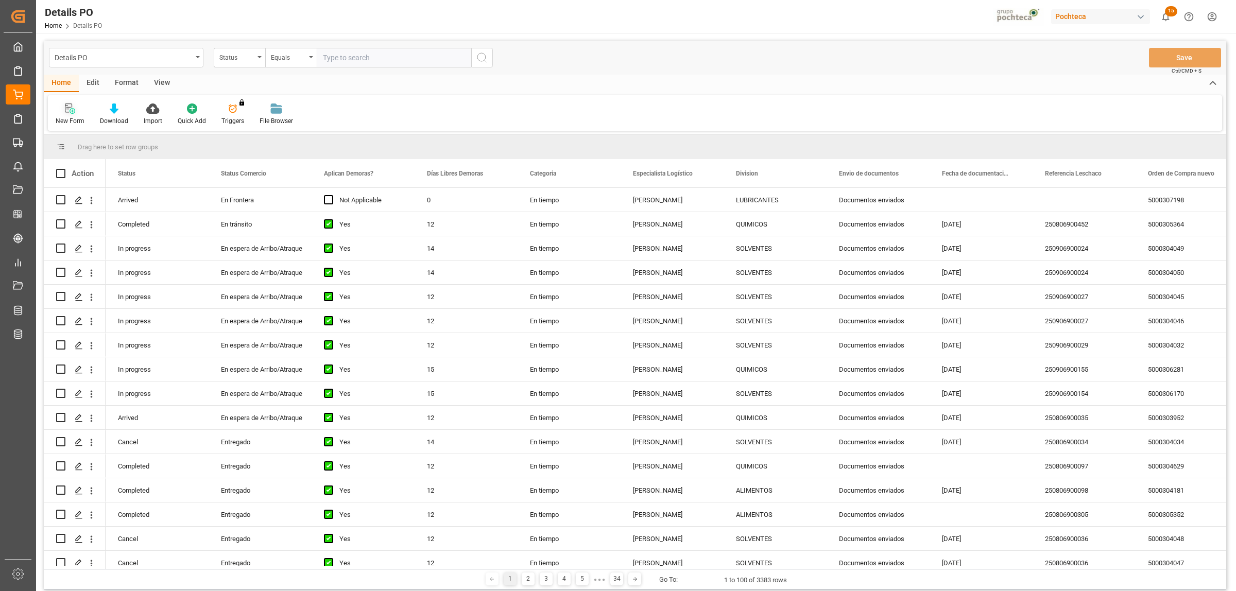
click at [67, 112] on icon at bounding box center [68, 108] width 7 height 9
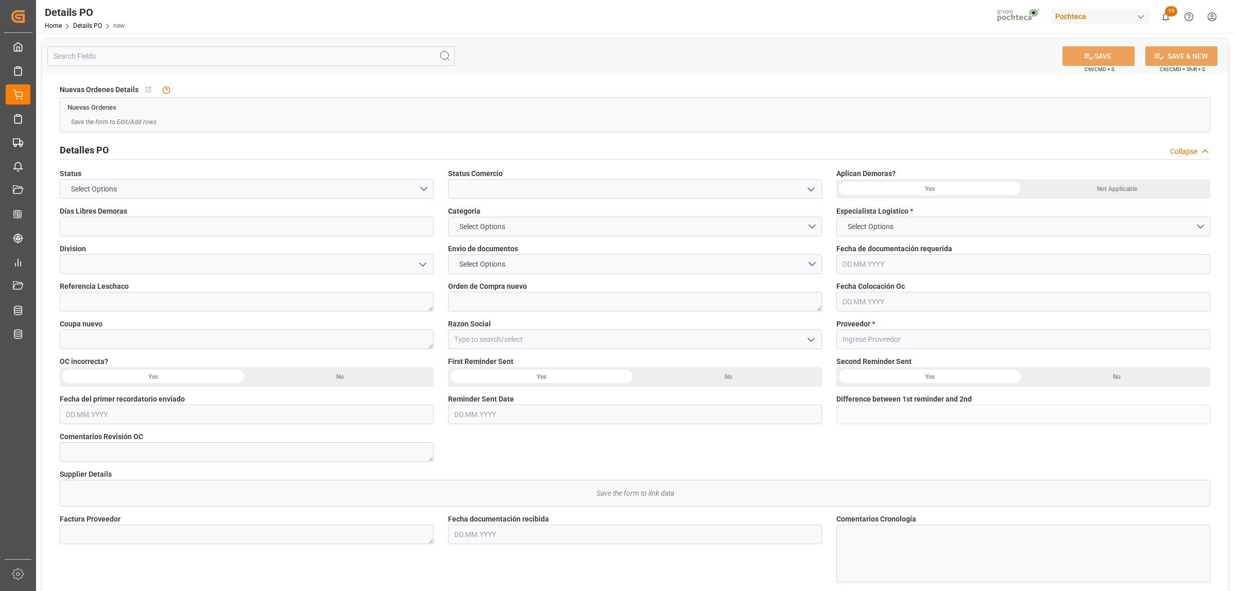
type input "0"
click at [803, 186] on button "open menu" at bounding box center [810, 189] width 15 height 16
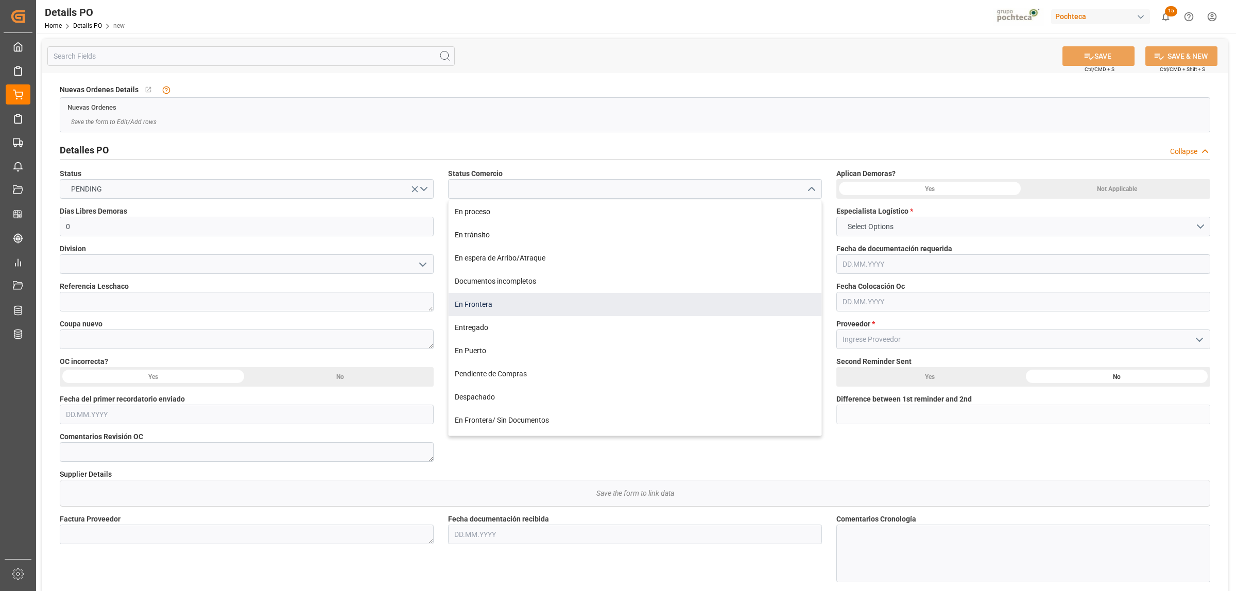
click at [473, 304] on div "En Frontera" at bounding box center [635, 304] width 373 height 23
type input "En Frontera"
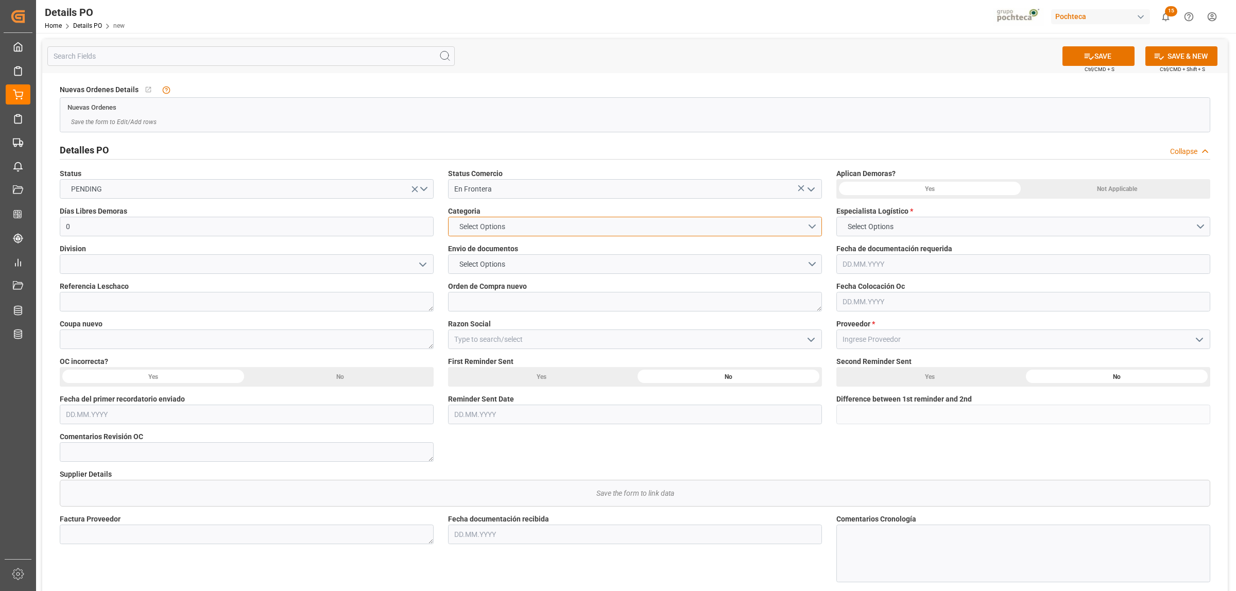
click at [489, 229] on span "Select Options" at bounding box center [482, 226] width 56 height 11
click at [487, 250] on div "EN TIEMPO" at bounding box center [635, 251] width 373 height 22
click at [483, 264] on span "Select Options" at bounding box center [482, 264] width 56 height 11
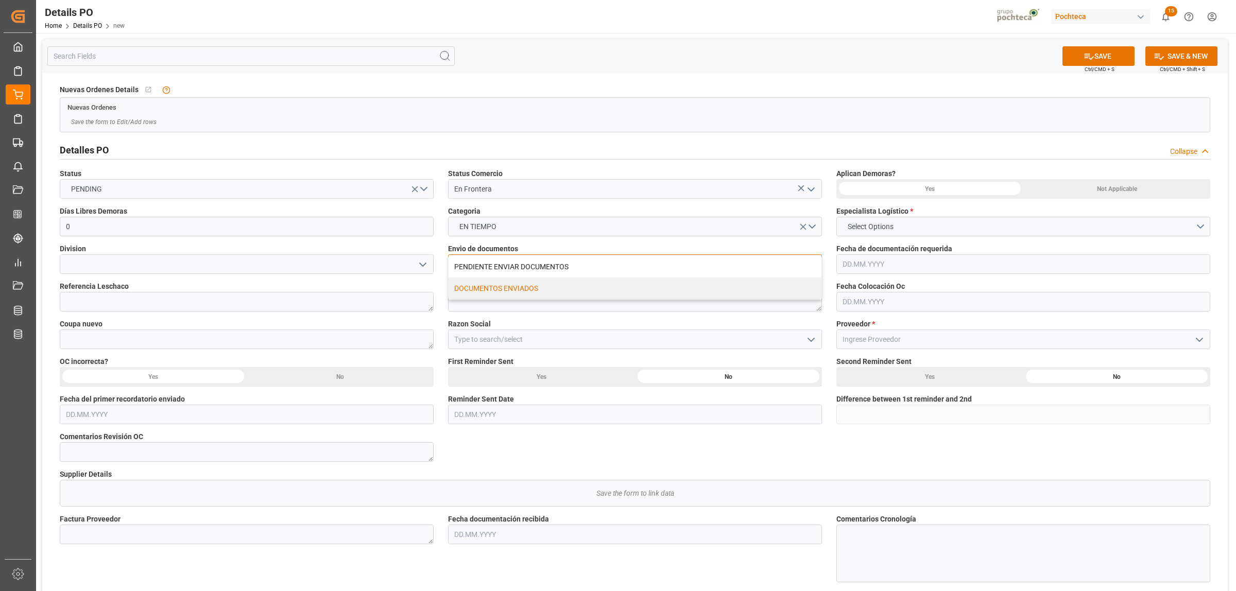
click at [488, 289] on div "DOCUMENTOS ENVIADOS" at bounding box center [635, 289] width 373 height 22
click at [474, 298] on textarea at bounding box center [635, 302] width 374 height 20
paste textarea "5000307197"
type textarea "5000307197"
click at [129, 263] on input at bounding box center [247, 264] width 374 height 20
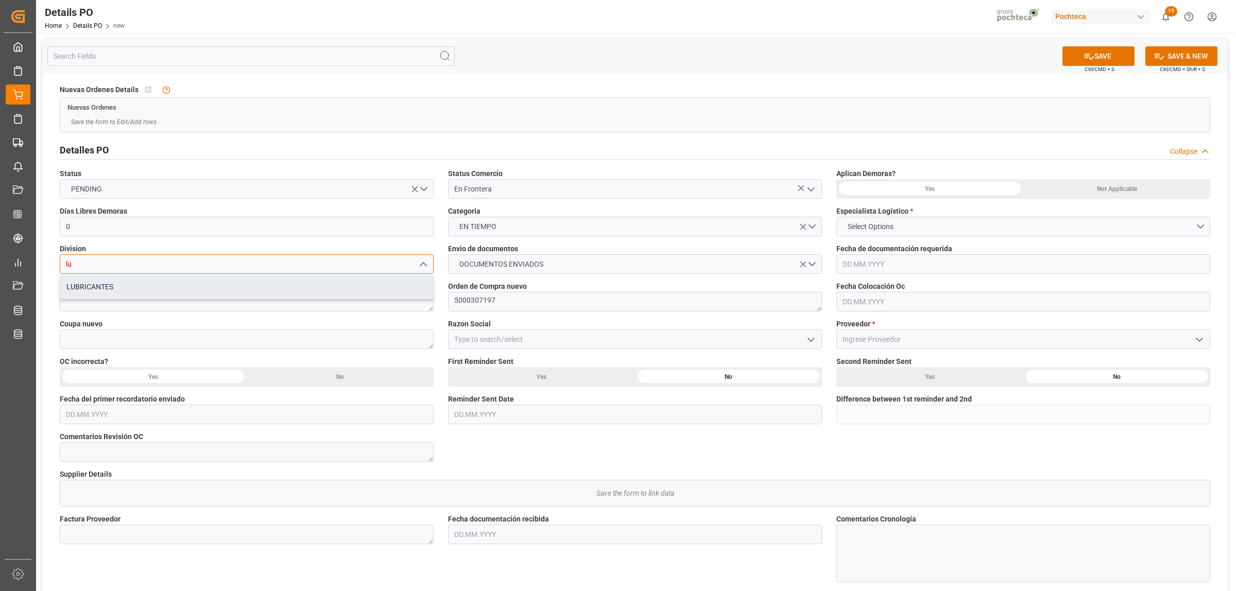
click at [104, 280] on div "LUBRICANTES" at bounding box center [246, 287] width 373 height 23
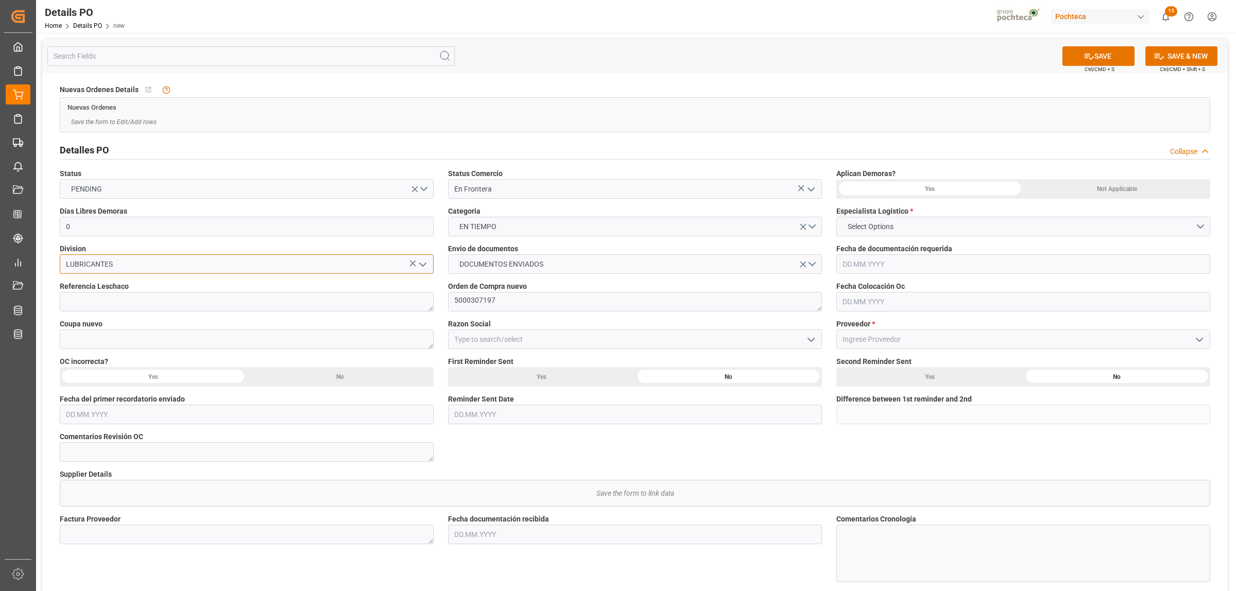
type input "LUBRICANTES"
click at [94, 344] on textarea at bounding box center [247, 340] width 374 height 20
paste textarea "195699"
type textarea "195699"
click at [527, 339] on input at bounding box center [635, 340] width 374 height 20
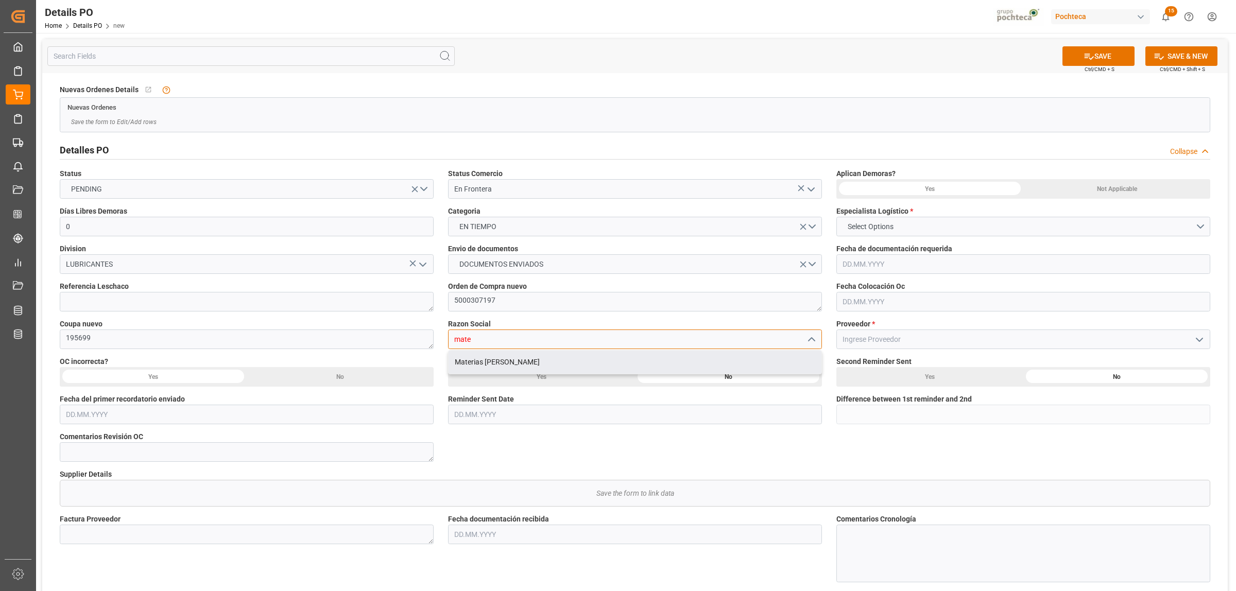
click at [506, 366] on div "Materias Primas" at bounding box center [635, 362] width 373 height 23
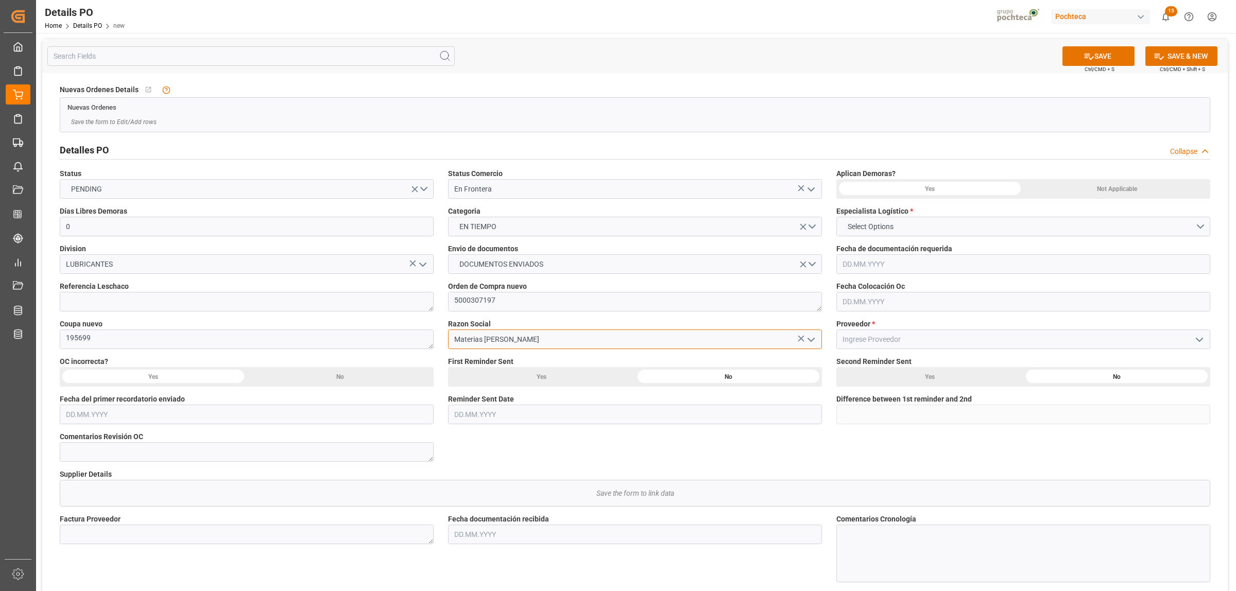
type input "Materias Primas"
click at [861, 333] on input at bounding box center [1023, 340] width 374 height 20
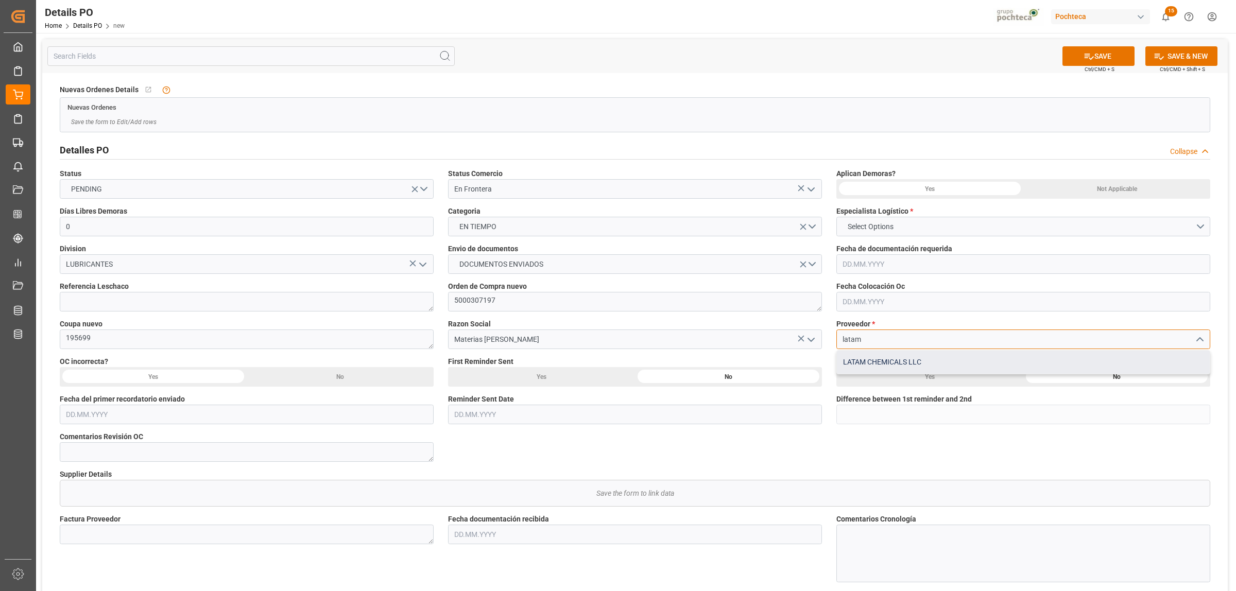
click at [881, 364] on div "LATAM CHEMICALS LLC" at bounding box center [1023, 362] width 373 height 23
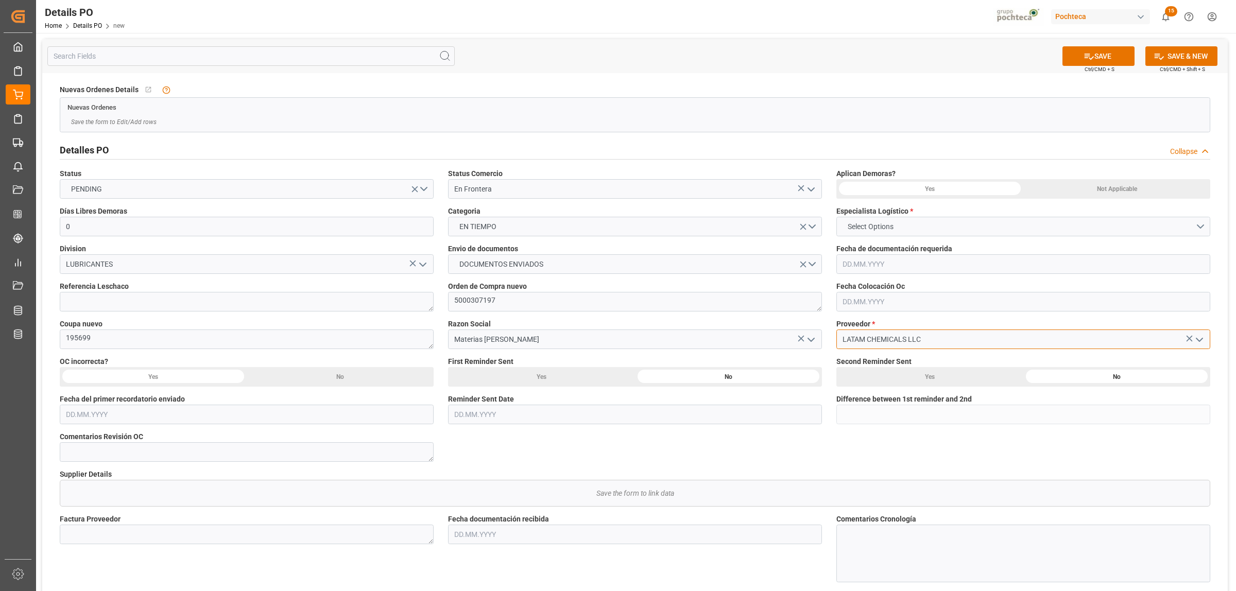
type input "LATAM CHEMICALS LLC"
click at [881, 218] on button "Select Options" at bounding box center [1023, 227] width 374 height 20
click at [876, 268] on div "[PERSON_NAME]" at bounding box center [1023, 273] width 373 height 22
click at [1133, 190] on div "Not Applicable" at bounding box center [1116, 189] width 187 height 20
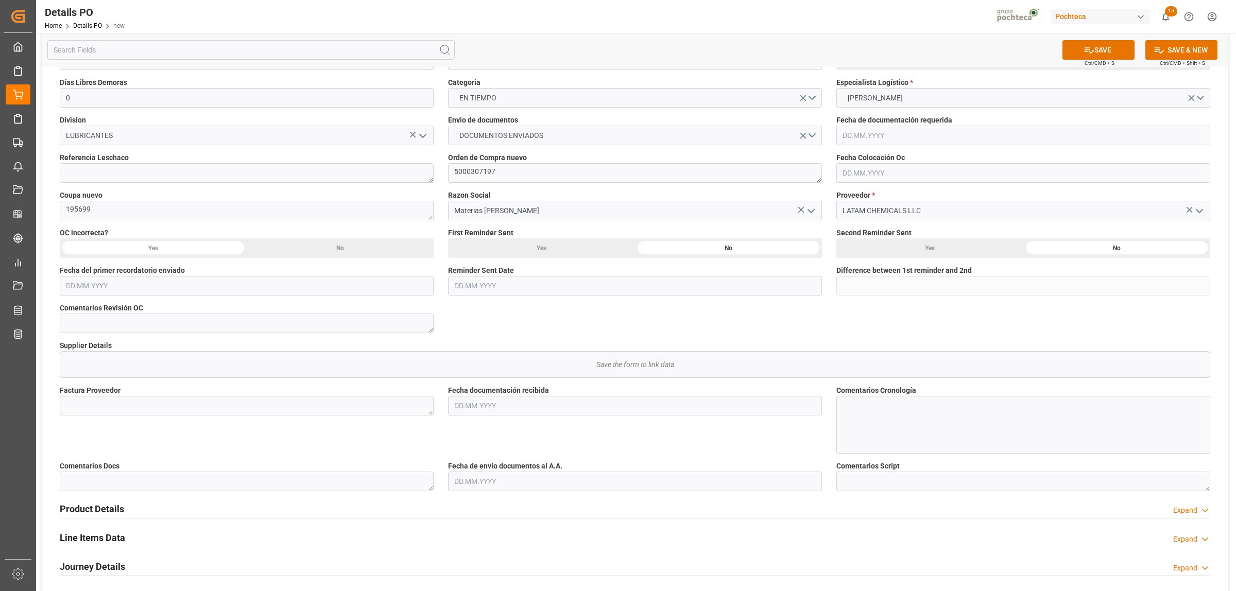
scroll to position [193, 0]
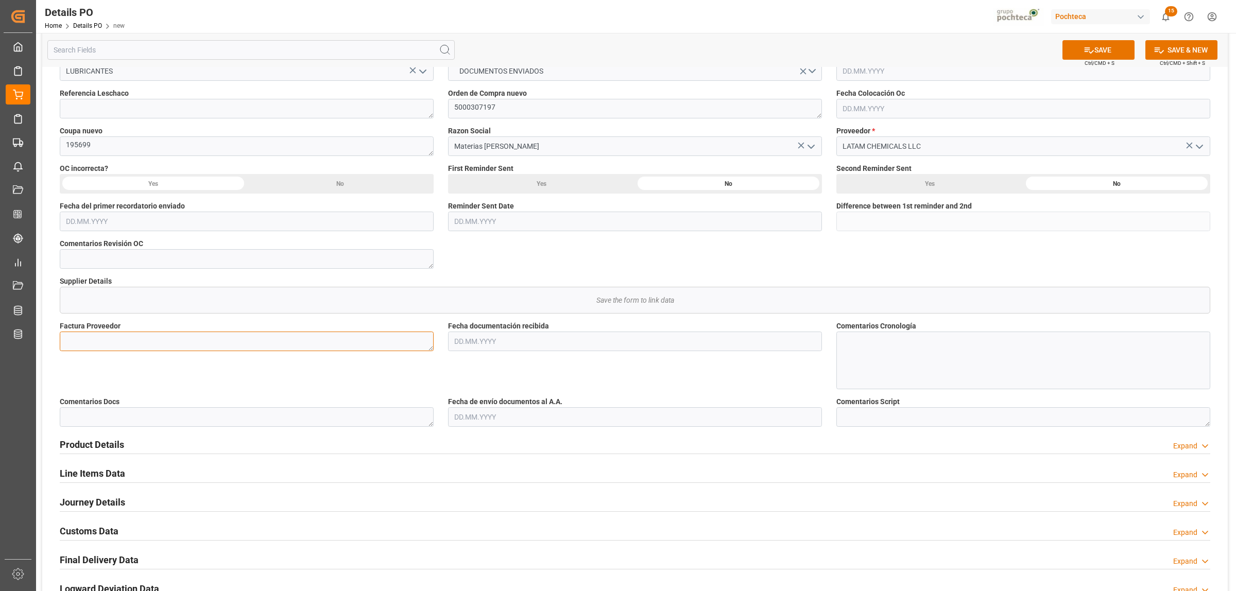
click at [241, 338] on textarea at bounding box center [247, 342] width 374 height 20
paste textarea "95620491"
type textarea "95620491"
click at [495, 338] on input "text" at bounding box center [635, 342] width 374 height 20
click at [462, 461] on div "18" at bounding box center [461, 465] width 13 height 12
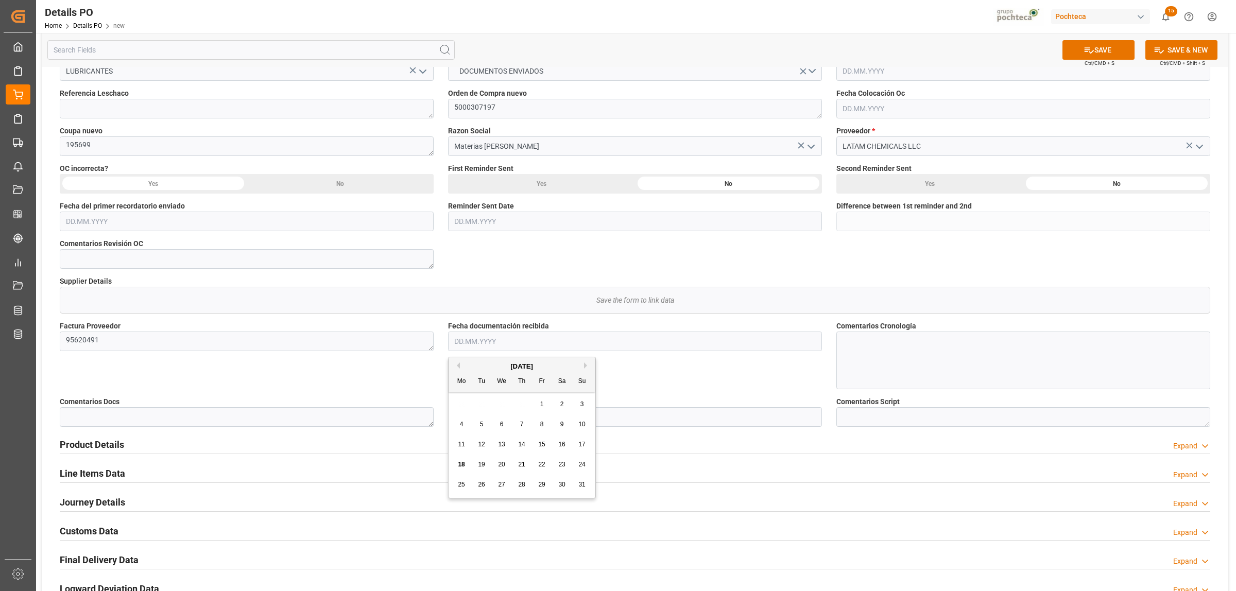
type input "[DATE]"
click at [462, 412] on input "text" at bounding box center [635, 417] width 374 height 20
click at [466, 539] on div "18" at bounding box center [461, 541] width 13 height 12
type input "[DATE]"
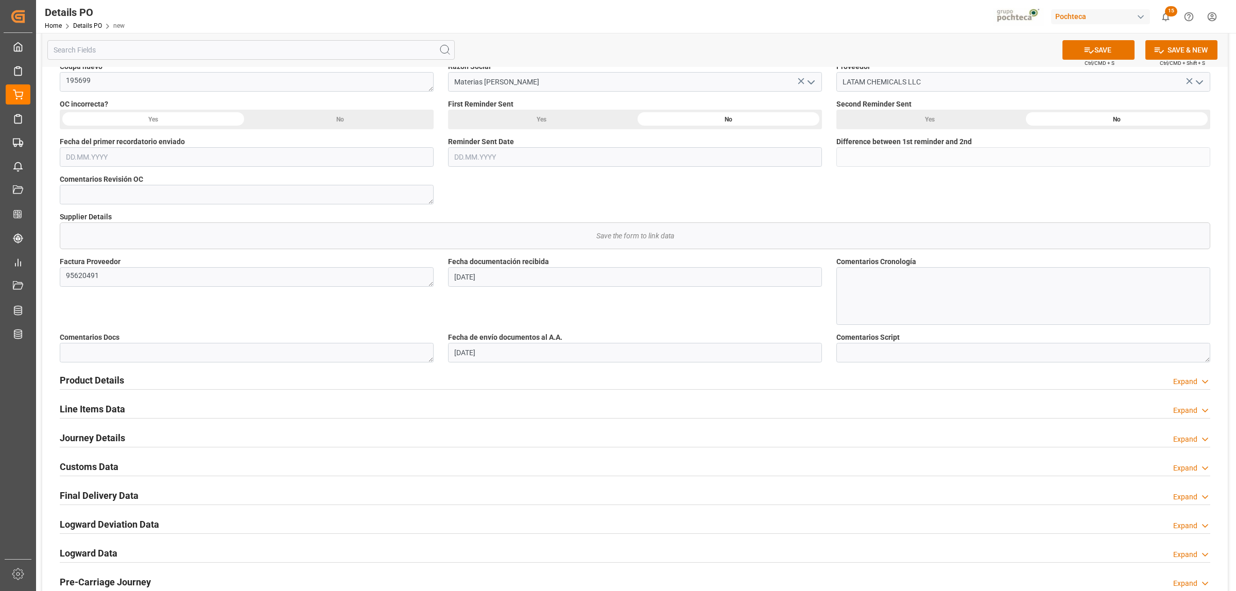
click at [99, 379] on h2 "Product Details" at bounding box center [92, 380] width 64 height 14
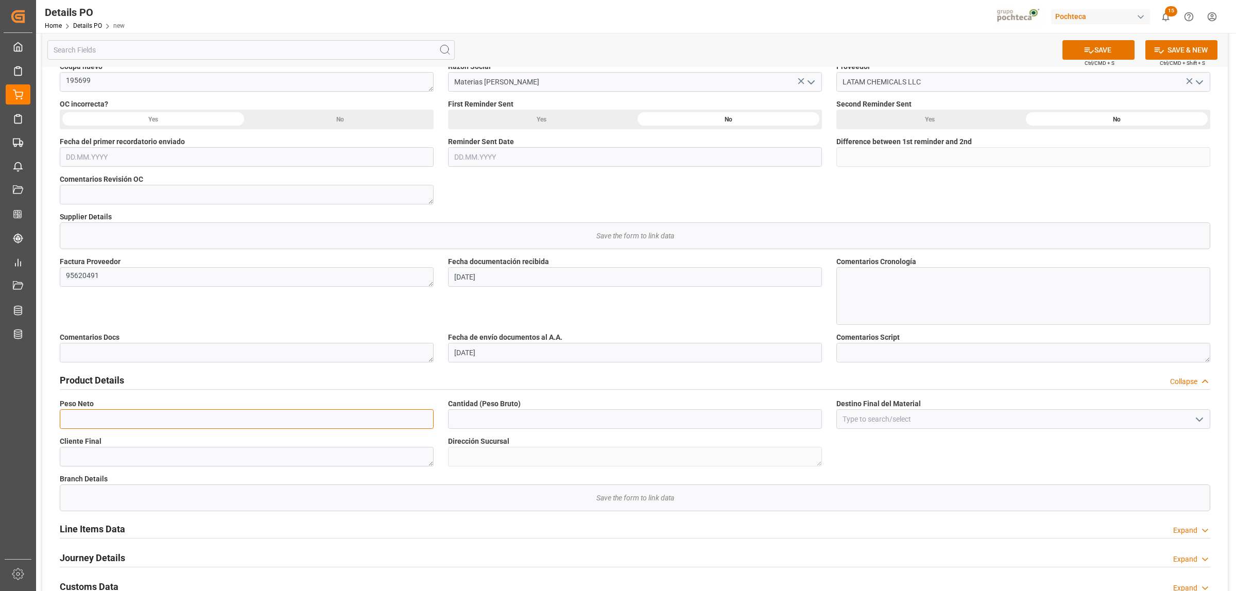
click at [107, 416] on input "text" at bounding box center [247, 419] width 374 height 20
type input "19000"
click at [478, 422] on input "text" at bounding box center [635, 419] width 374 height 20
type input "19000"
click at [850, 420] on input at bounding box center [1023, 419] width 374 height 20
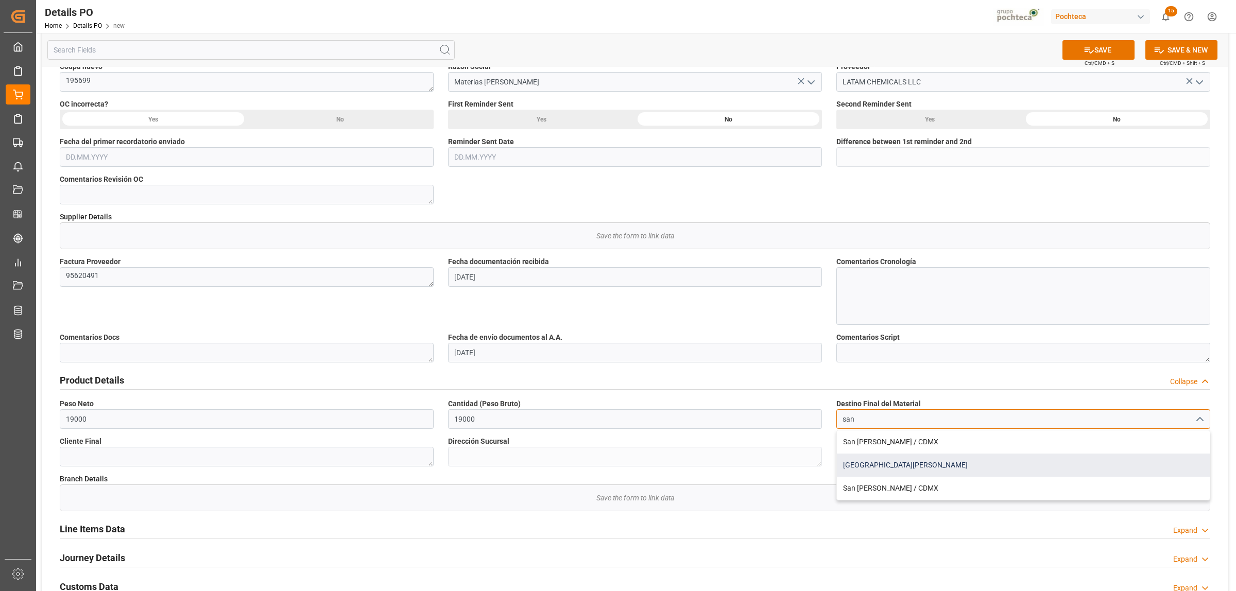
click at [856, 460] on div "[GEOGRAPHIC_DATA][PERSON_NAME]" at bounding box center [1023, 465] width 373 height 23
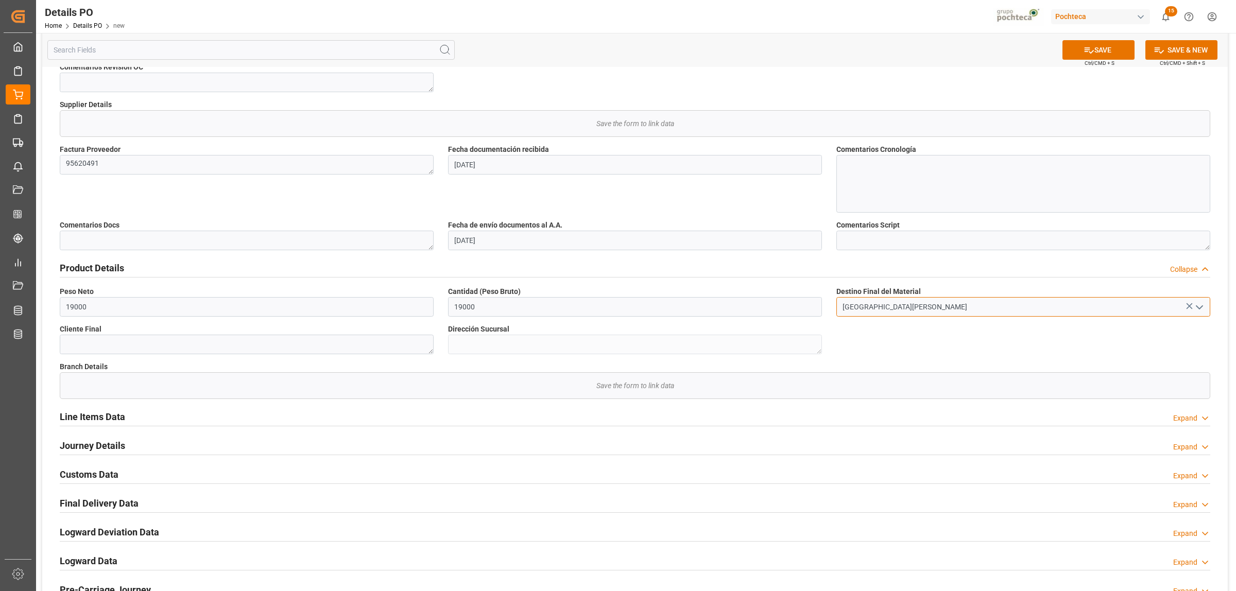
scroll to position [451, 0]
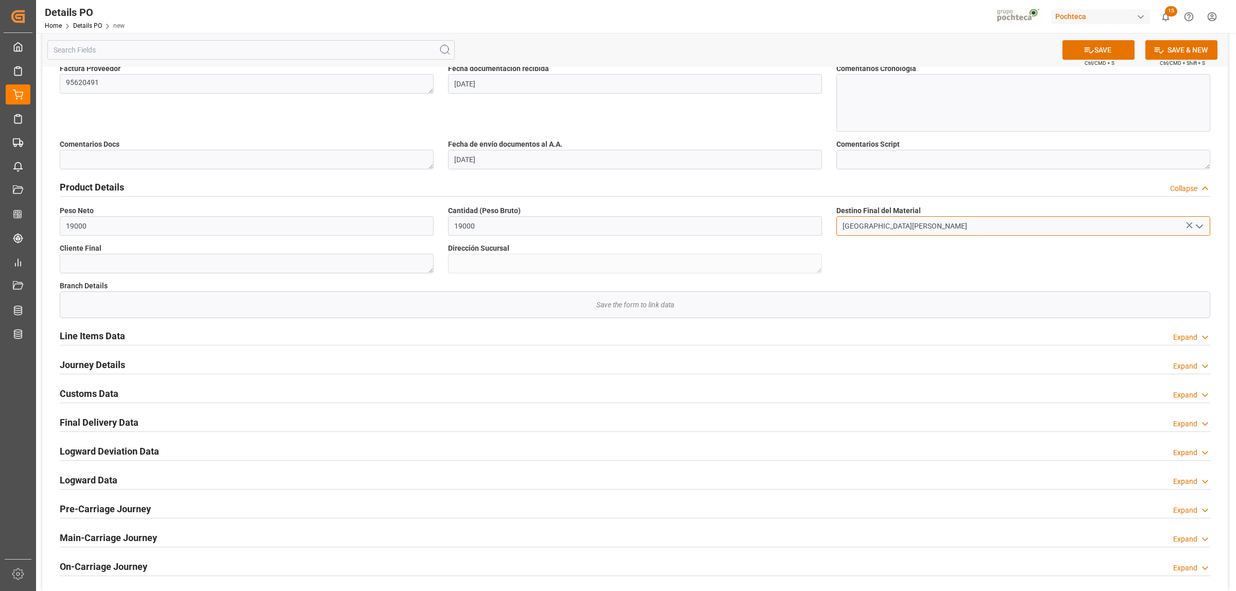
type input "[GEOGRAPHIC_DATA][PERSON_NAME]"
click at [121, 336] on h2 "Line Items Data" at bounding box center [92, 336] width 65 height 14
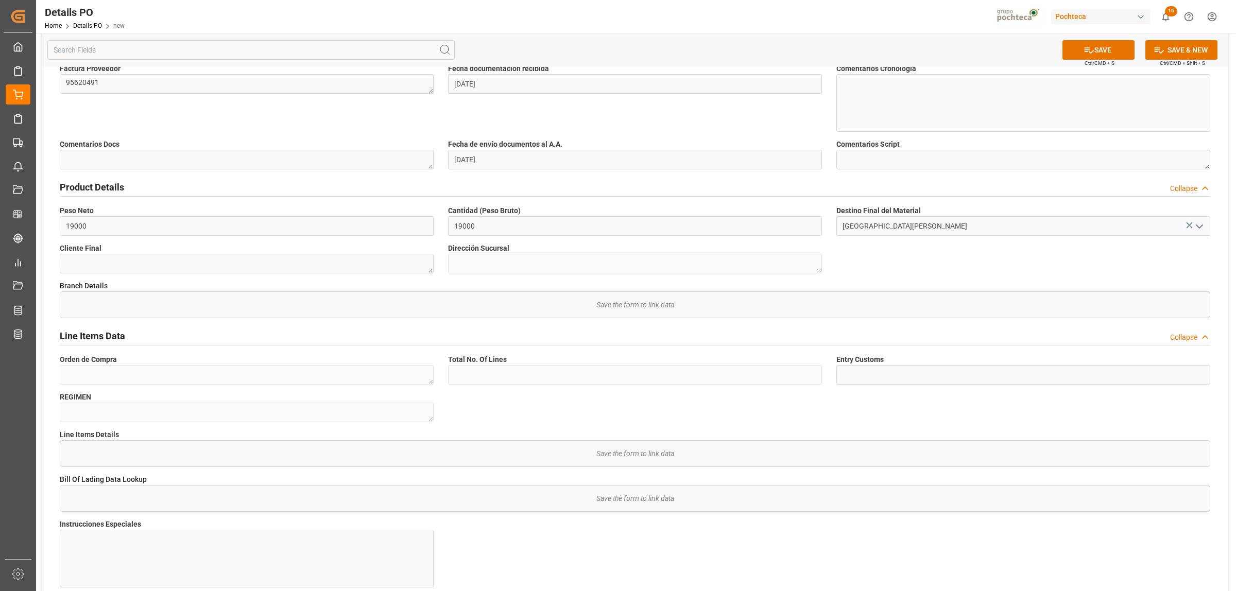
click at [101, 340] on h2 "Line Items Data" at bounding box center [92, 336] width 65 height 14
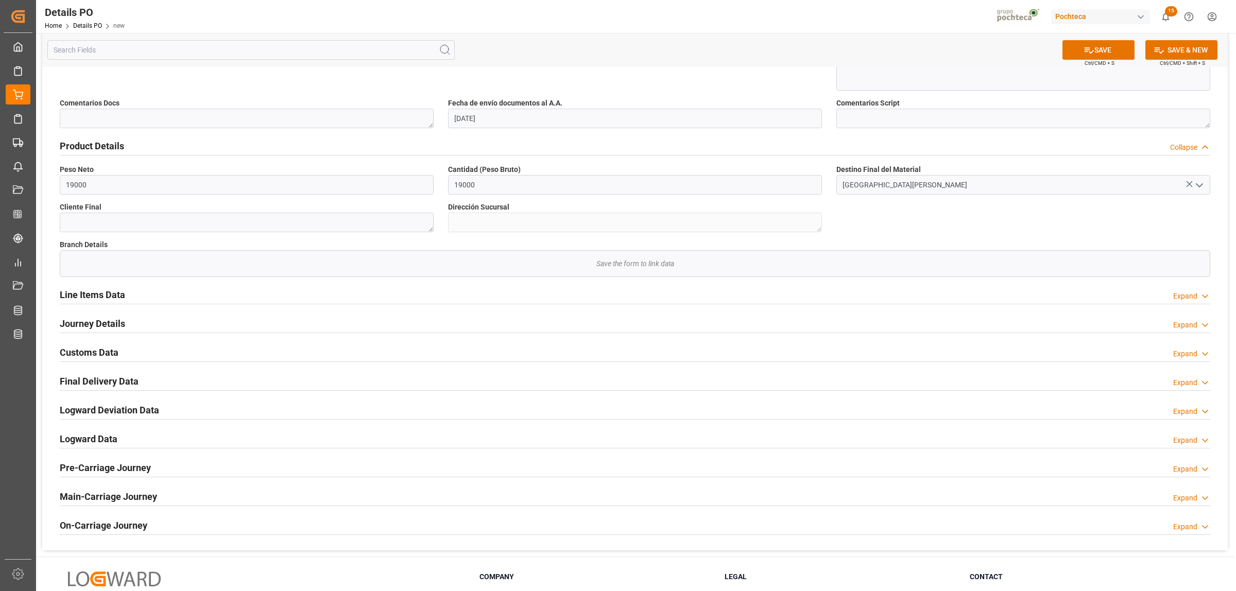
scroll to position [515, 0]
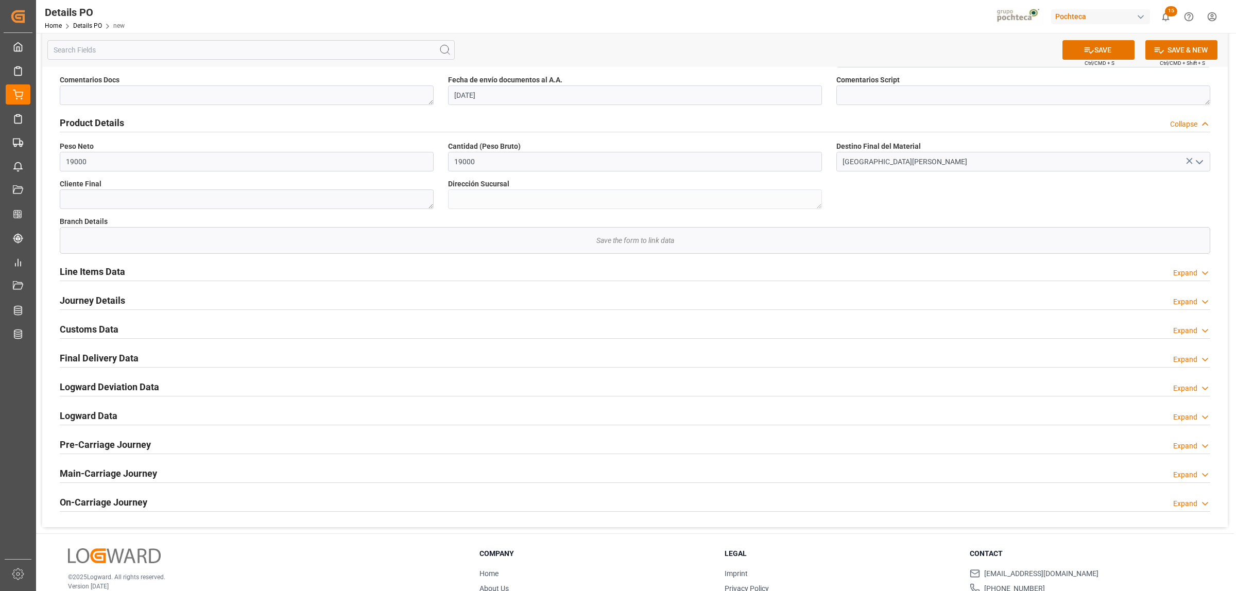
click at [99, 303] on h2 "Journey Details" at bounding box center [92, 301] width 65 height 14
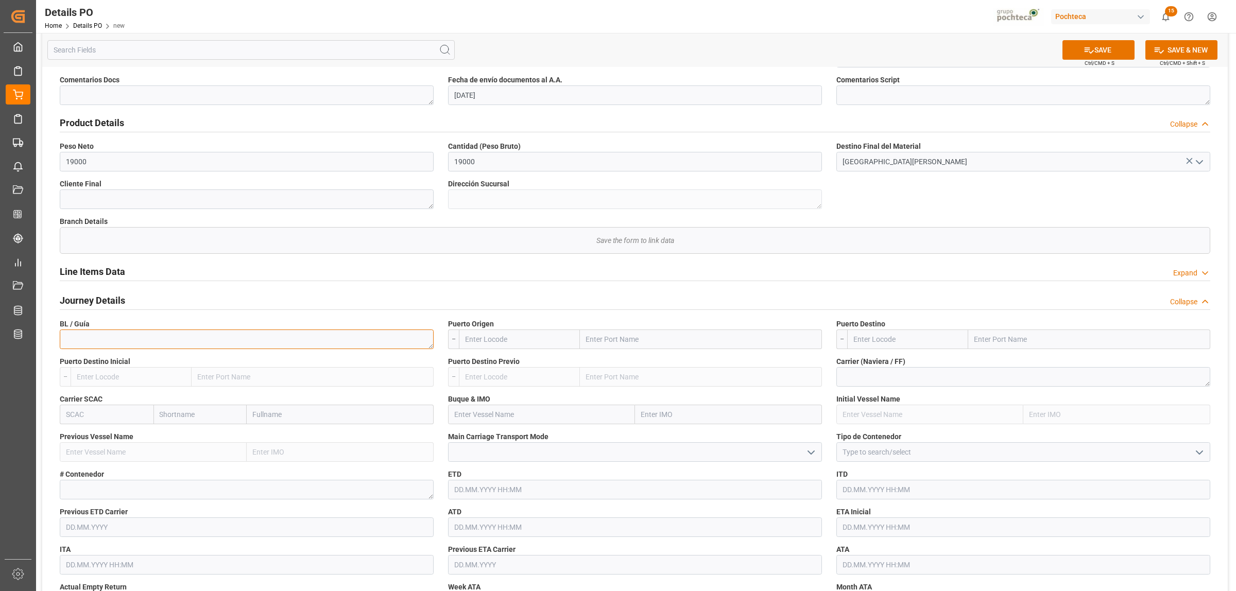
click at [158, 336] on textarea at bounding box center [247, 340] width 374 height 20
paste textarea "195333-4"
type textarea "195333-4"
click at [603, 343] on input "text" at bounding box center [701, 340] width 242 height 20
type input "LAREDO"
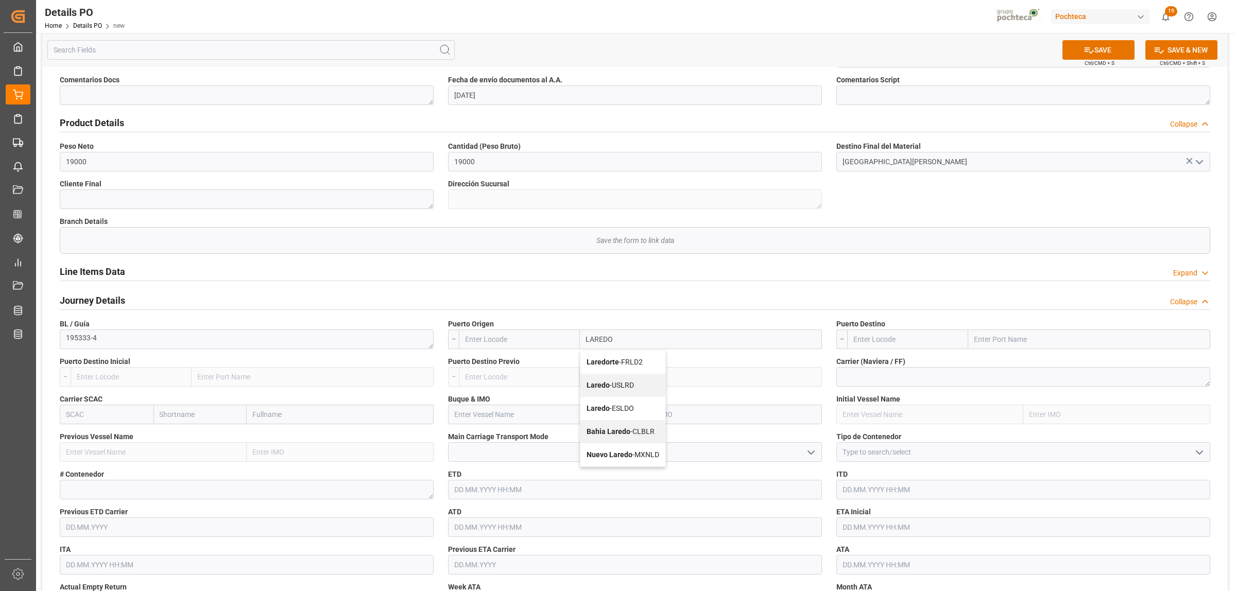
click at [596, 384] on b "Laredo" at bounding box center [598, 385] width 23 height 8
type input "USLRD"
type input "Laredo"
click at [1002, 341] on input "text" at bounding box center [1089, 340] width 242 height 20
type input "NUEVO LAREDO"
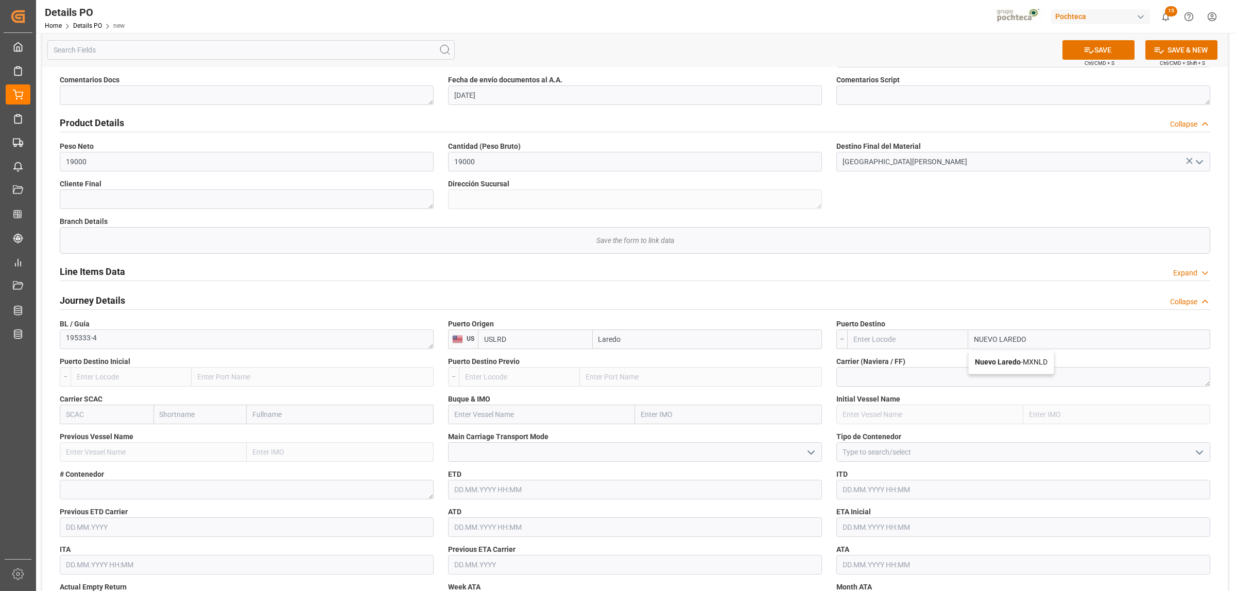
click at [998, 357] on div "Nuevo Laredo - MXNLD" at bounding box center [1011, 362] width 85 height 23
type input "MXNLD"
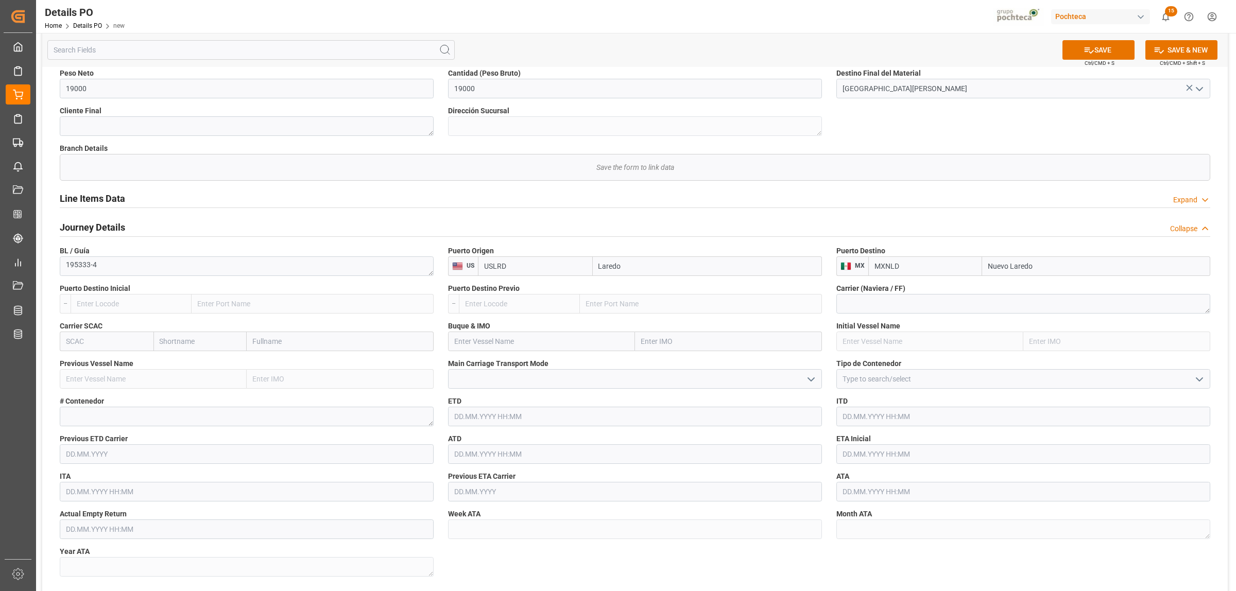
scroll to position [644, 0]
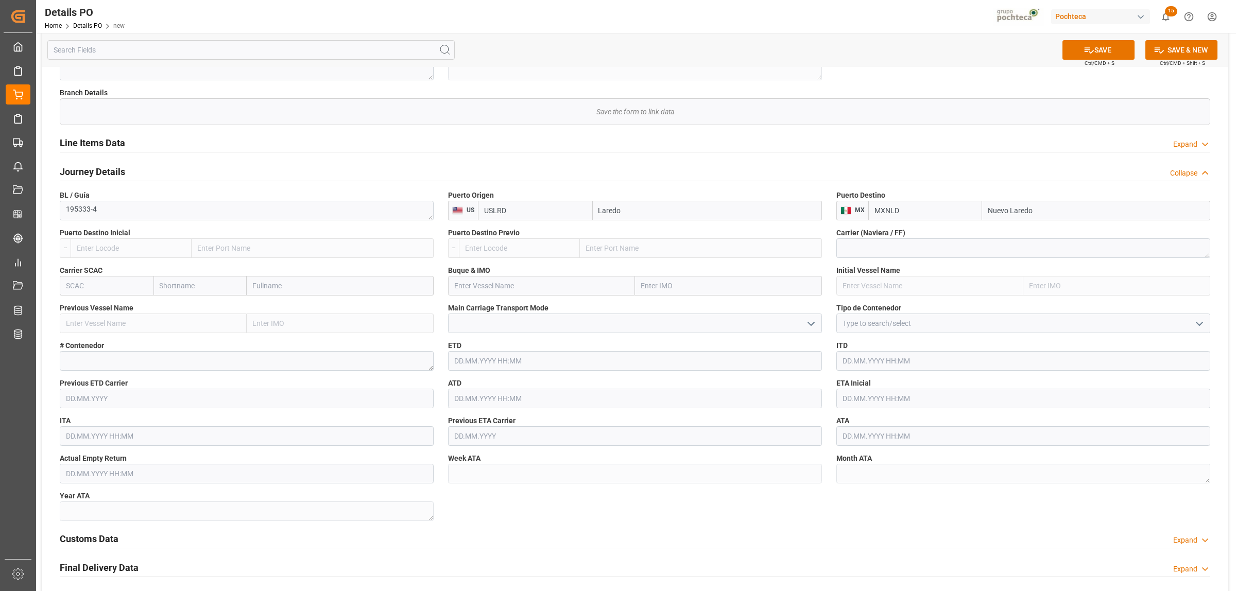
type input "Nuevo Laredo"
click at [880, 326] on input at bounding box center [1023, 324] width 374 height 20
click at [1198, 324] on polyline "open menu" at bounding box center [1199, 323] width 6 height 3
click at [883, 418] on div "FTL" at bounding box center [1023, 415] width 373 height 23
type input "FTL"
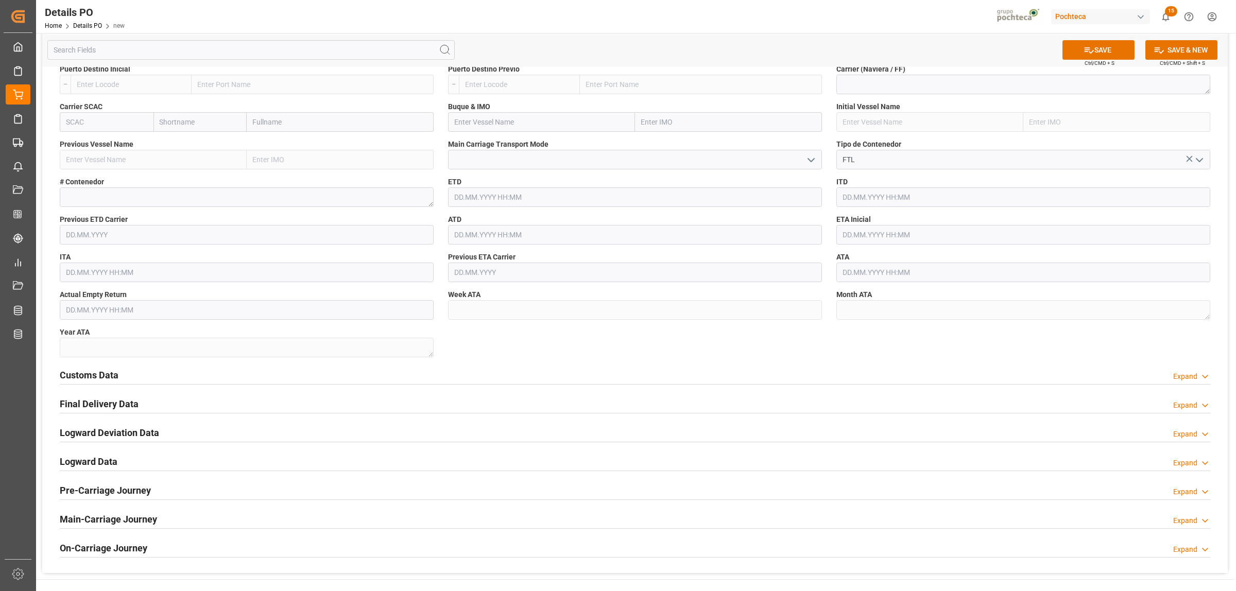
scroll to position [837, 0]
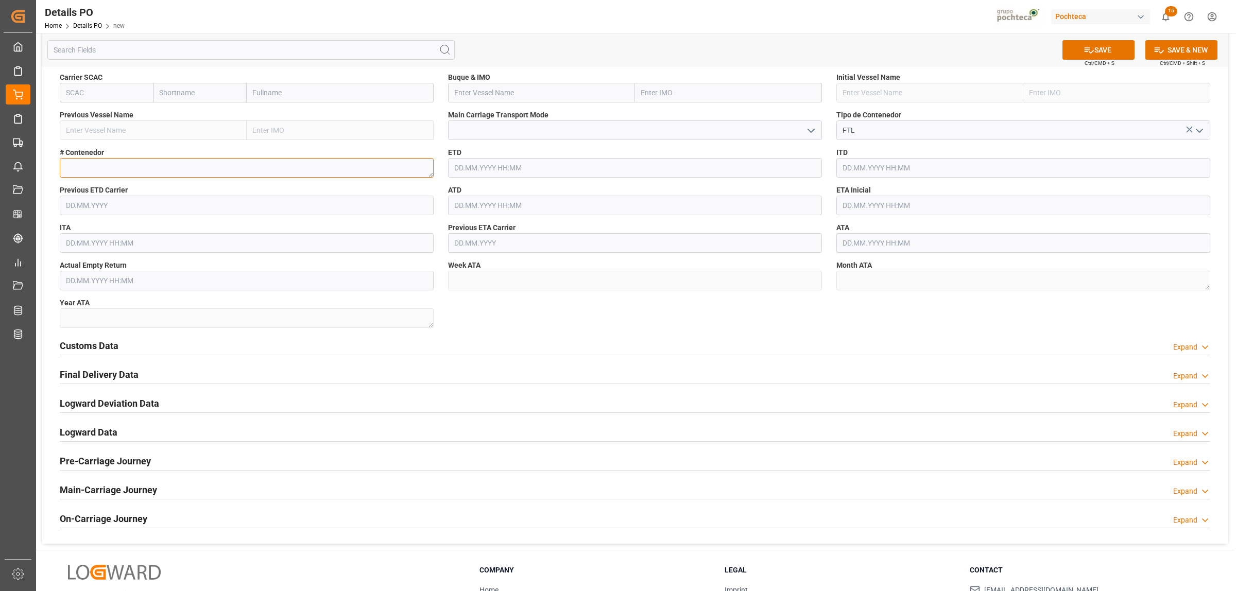
click at [104, 165] on textarea at bounding box center [247, 168] width 374 height 20
paste textarea "E21515"
type textarea "E21515"
click at [849, 205] on input "text" at bounding box center [1023, 206] width 374 height 20
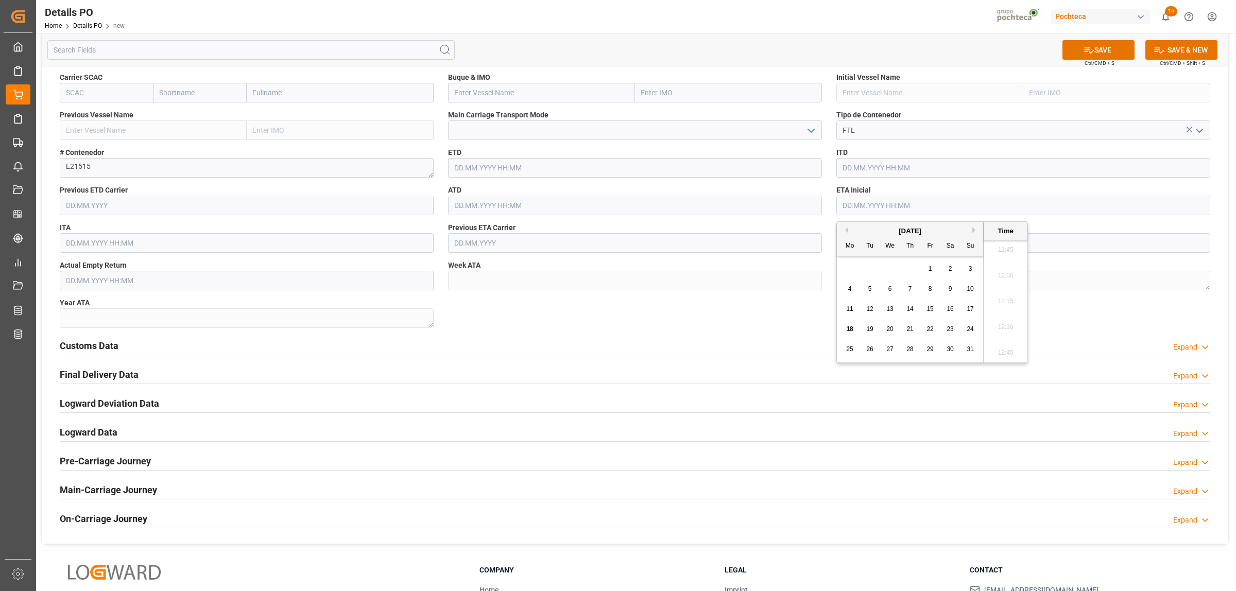
click at [912, 314] on div "14" at bounding box center [910, 309] width 13 height 12
type input "[DATE] 00:00"
drag, startPoint x: 797, startPoint y: 324, endPoint x: 810, endPoint y: 318, distance: 14.1
click at [866, 238] on input "text" at bounding box center [1023, 243] width 374 height 20
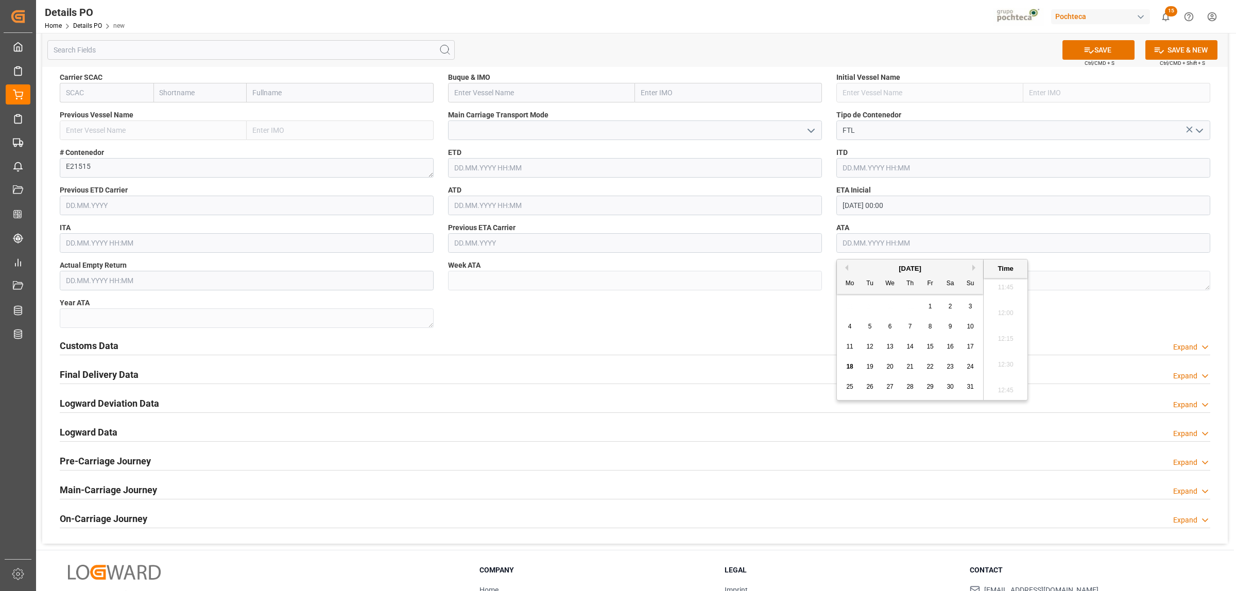
click at [907, 343] on span "14" at bounding box center [909, 346] width 7 height 7
type input "[DATE] 00:00"
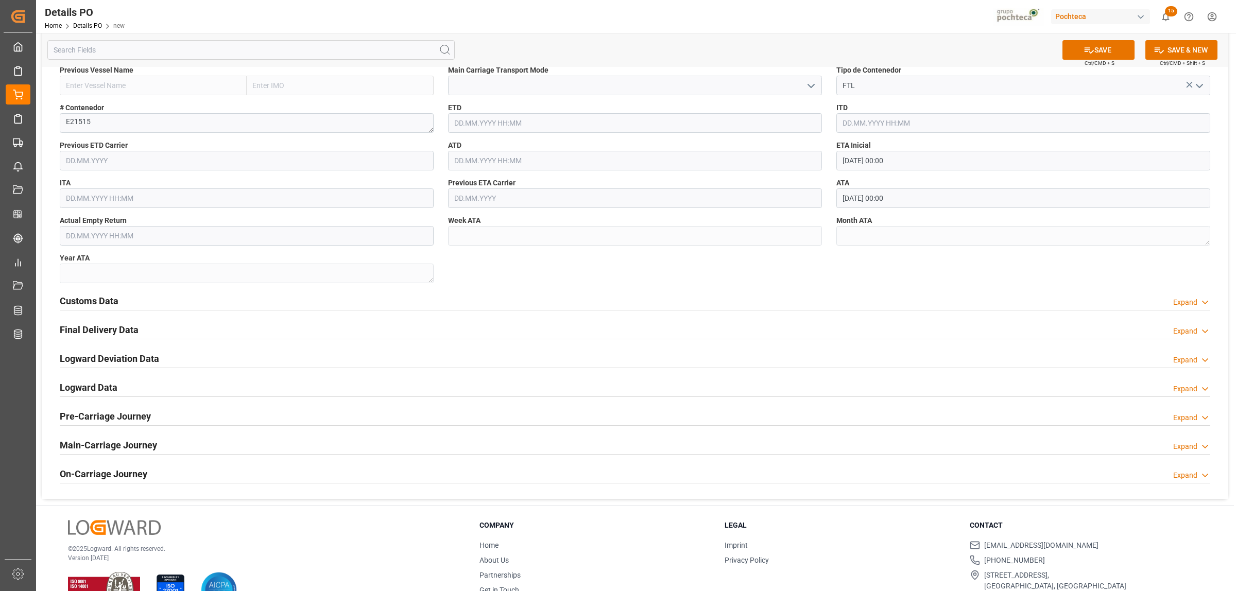
scroll to position [901, 0]
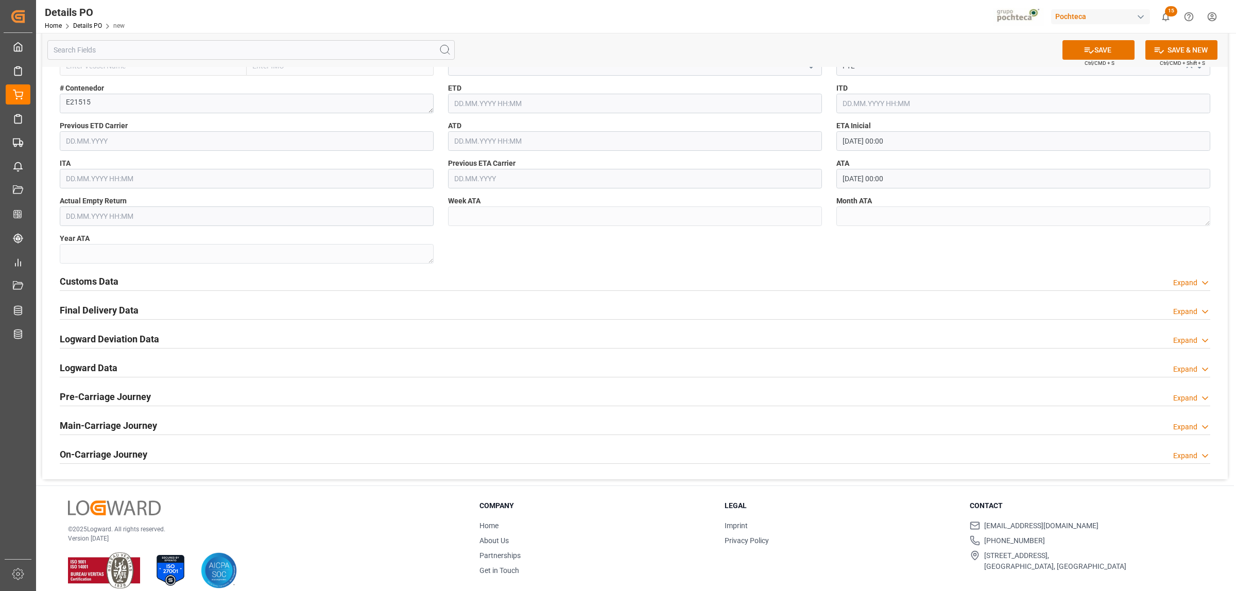
click at [101, 288] on h2 "Customs Data" at bounding box center [89, 281] width 59 height 14
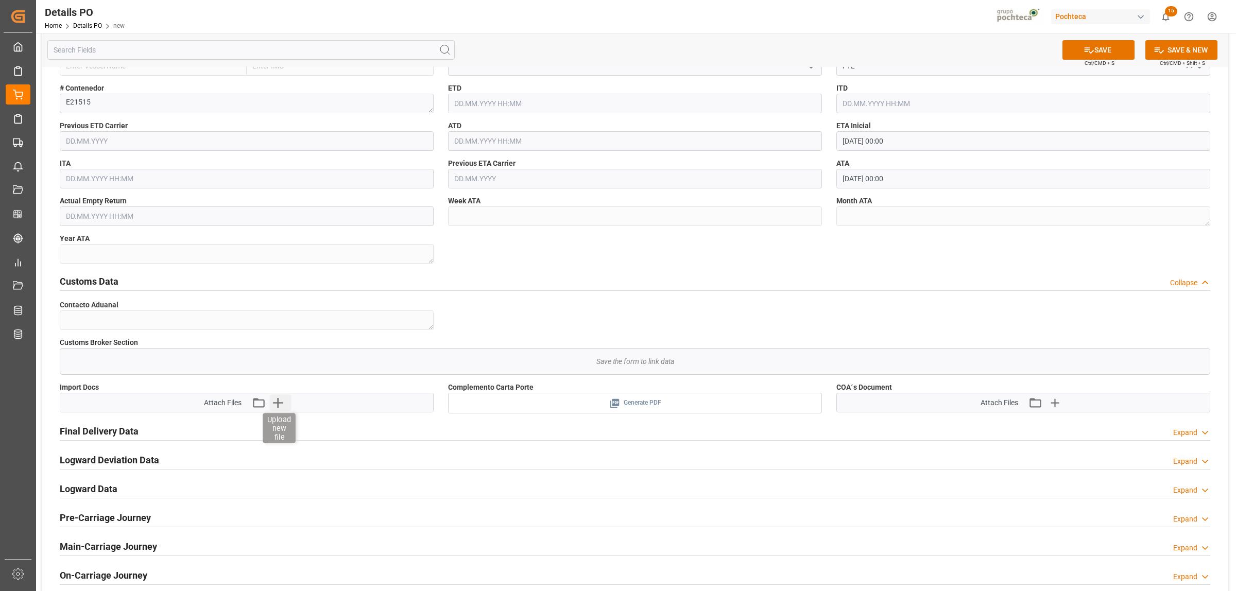
click at [284, 402] on icon "button" at bounding box center [278, 402] width 16 height 16
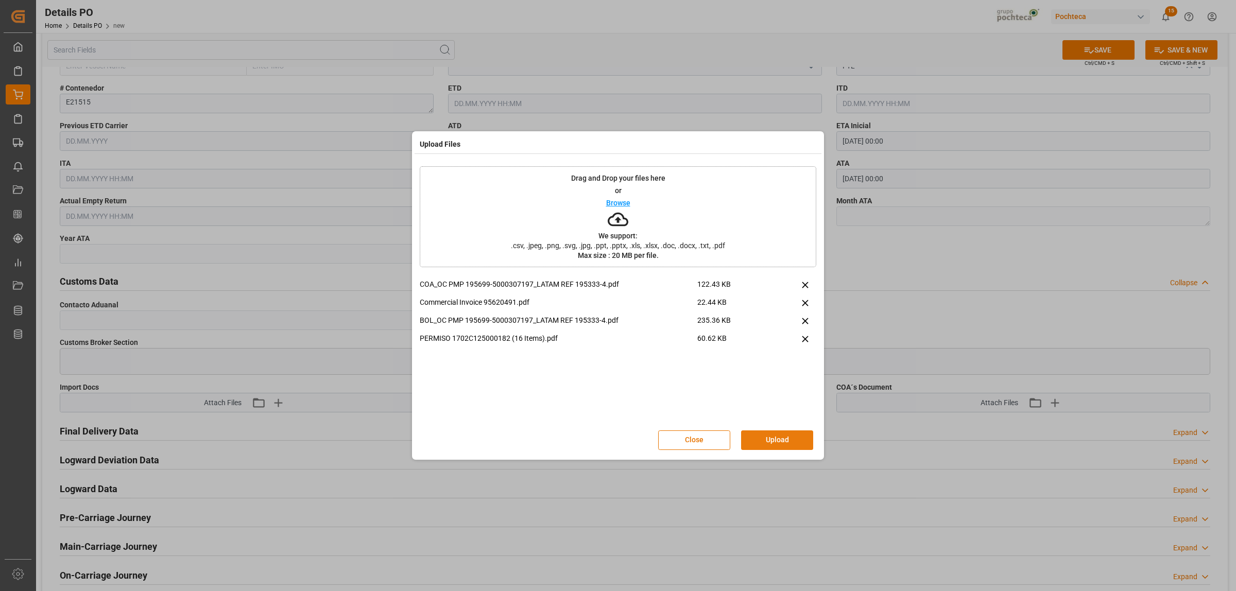
click at [771, 432] on button "Upload" at bounding box center [777, 441] width 72 height 20
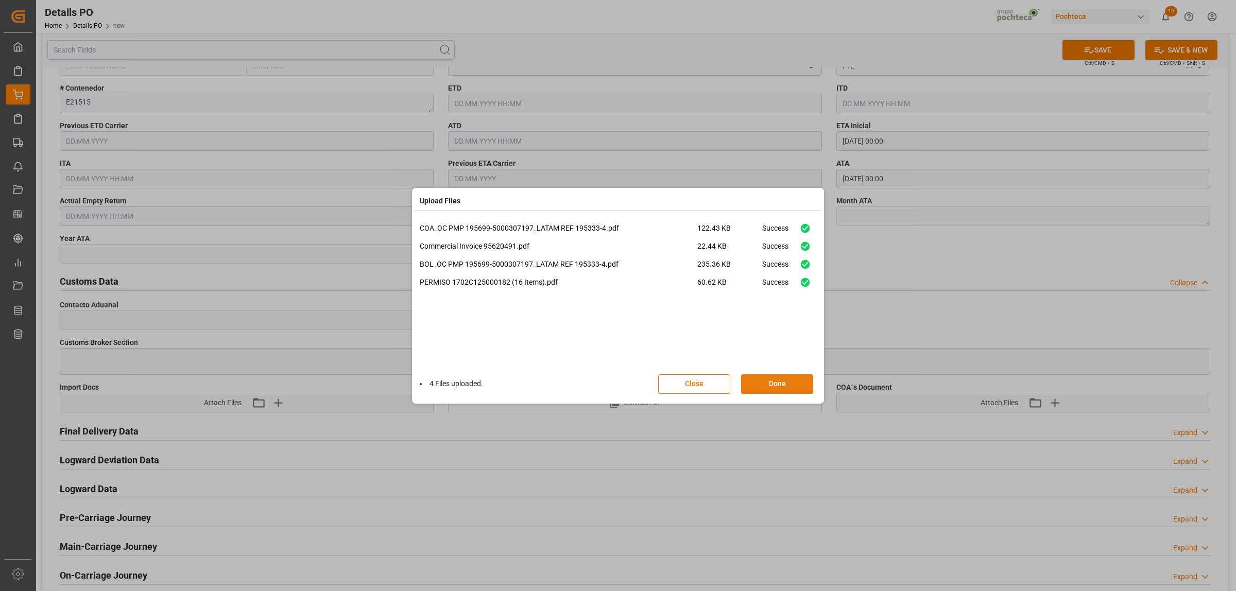
click at [786, 386] on button "Done" at bounding box center [777, 384] width 72 height 20
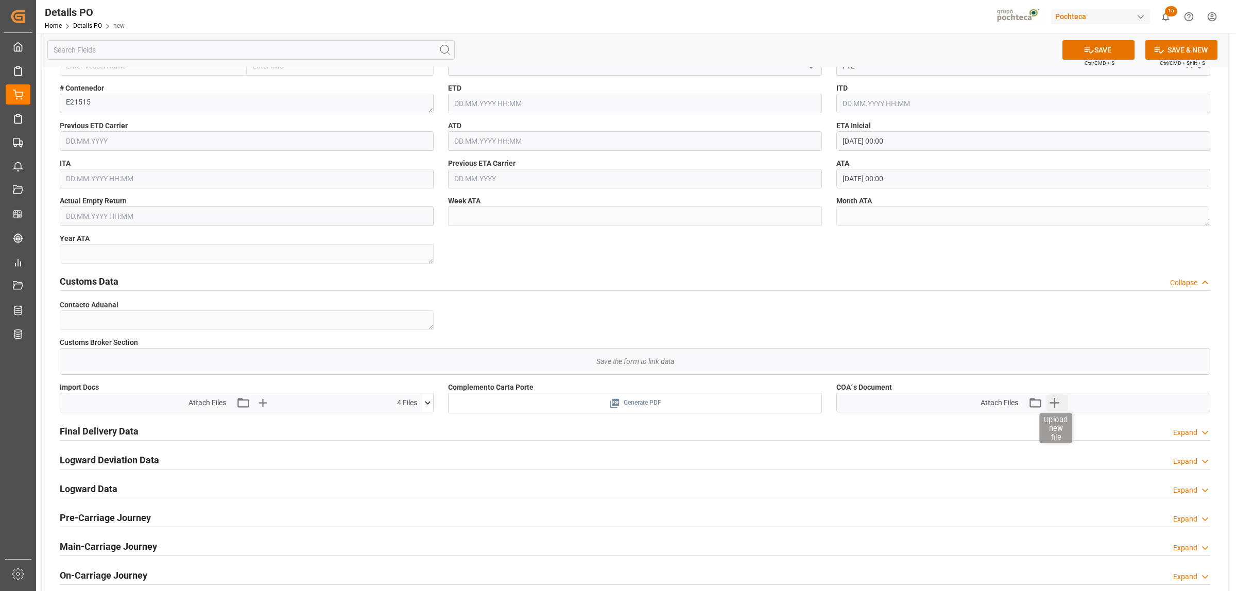
click at [1052, 405] on icon "button" at bounding box center [1054, 402] width 16 height 16
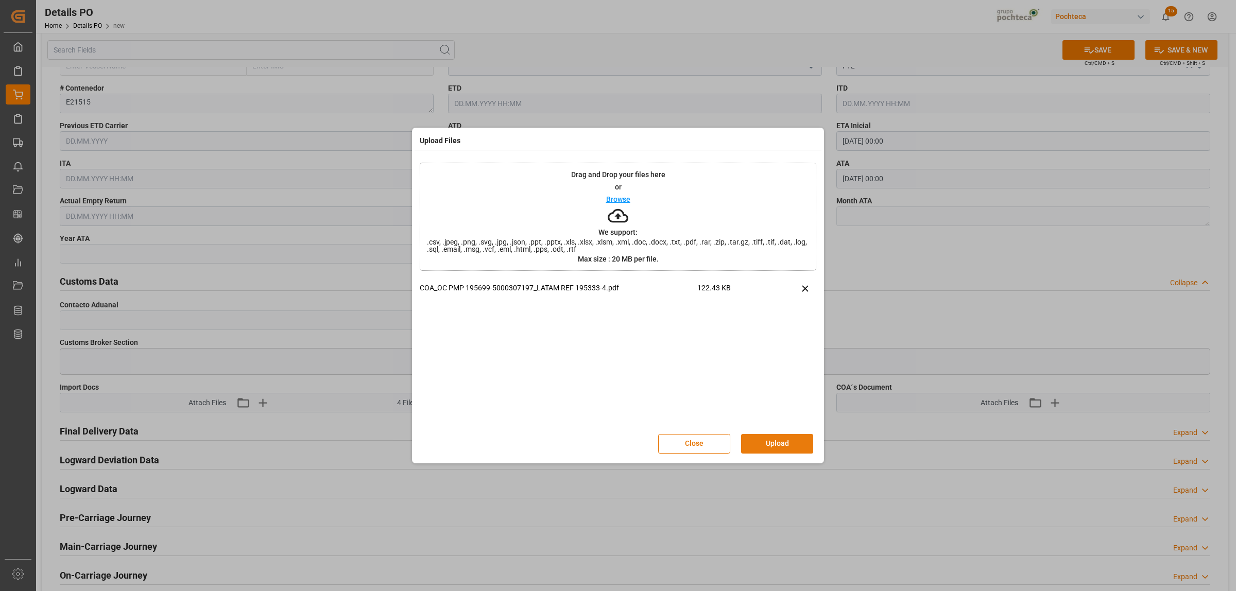
click at [782, 444] on button "Upload" at bounding box center [777, 444] width 72 height 20
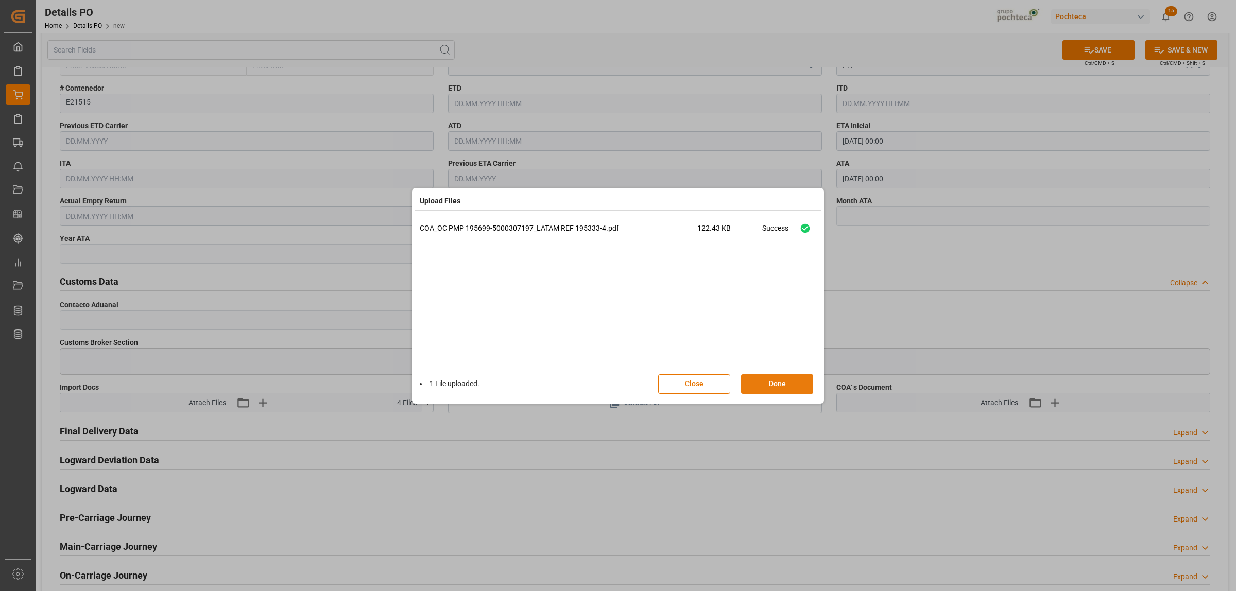
click at [783, 389] on button "Done" at bounding box center [777, 384] width 72 height 20
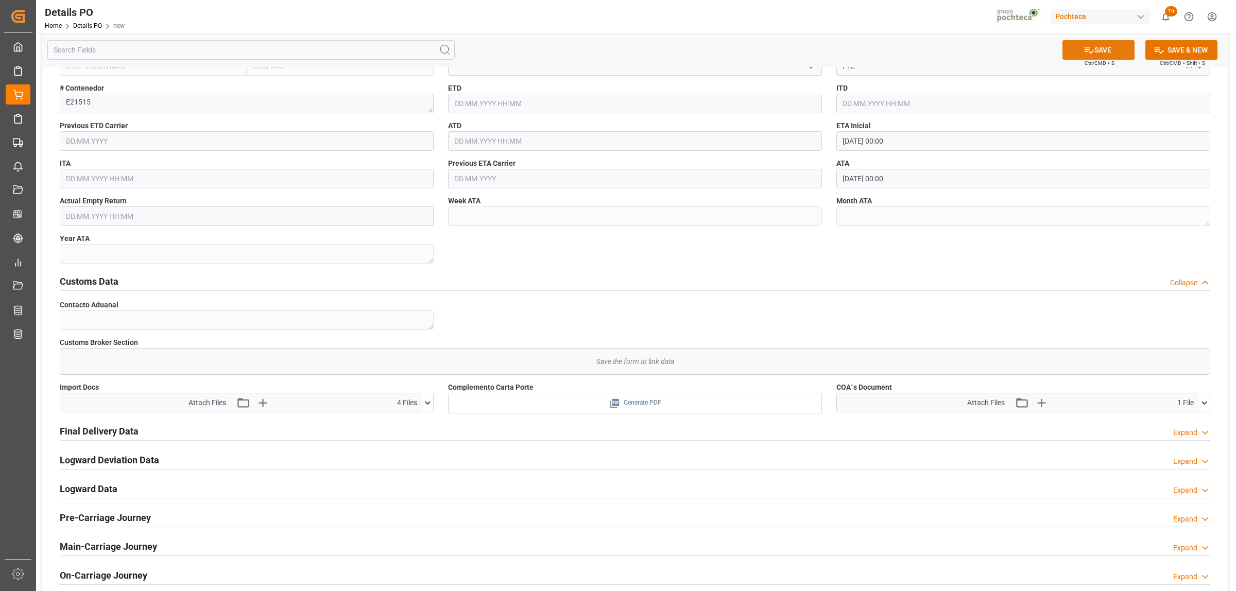
click at [1095, 54] on button "SAVE" at bounding box center [1098, 50] width 72 height 20
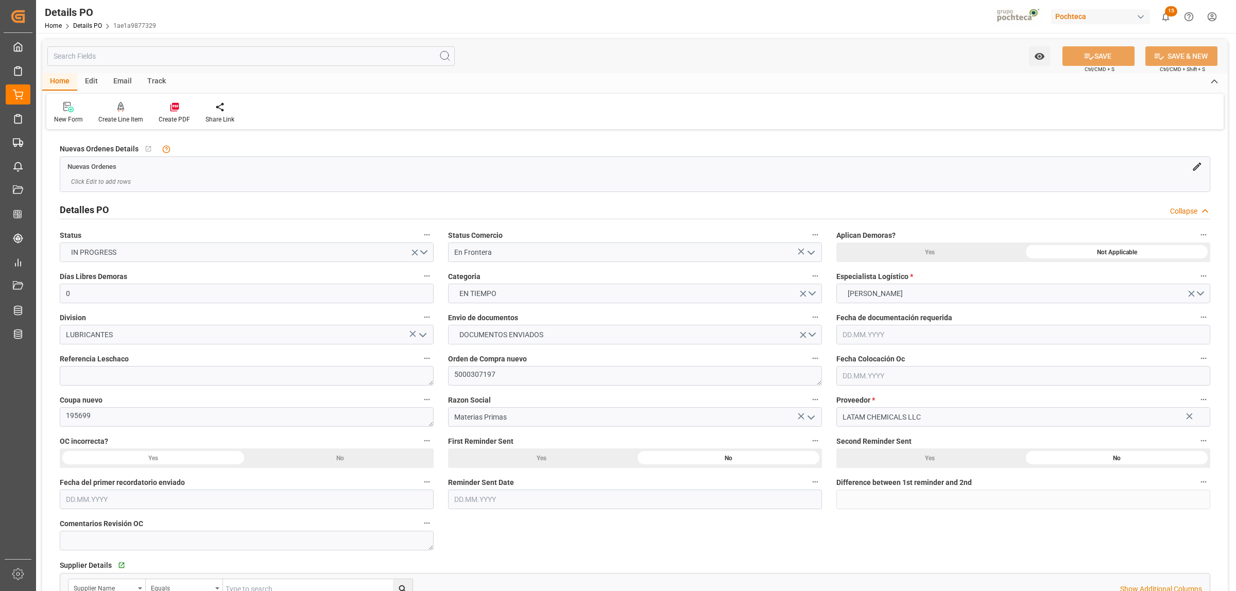
type input "0"
type input "[DATE]"
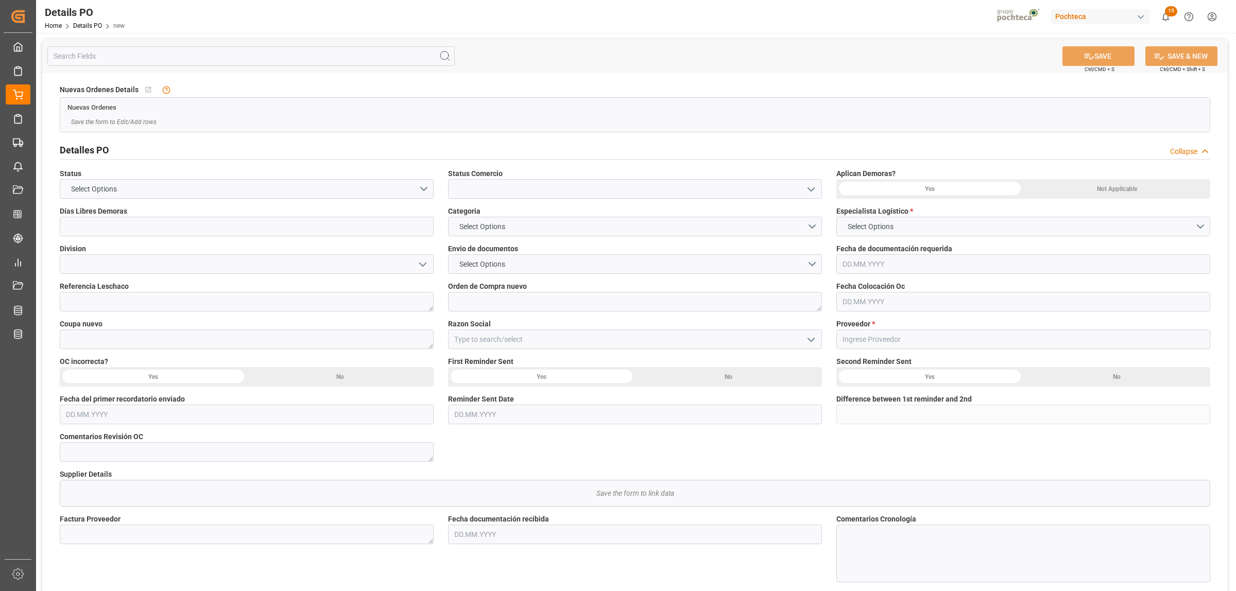
type input "0"
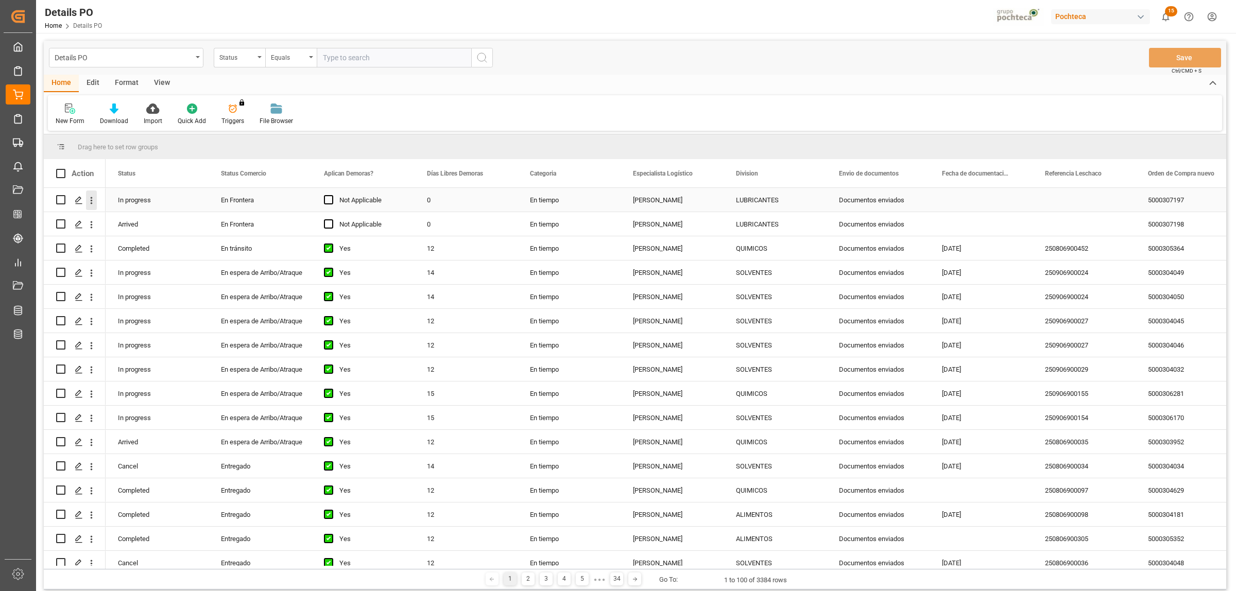
click at [93, 197] on icon "open menu" at bounding box center [91, 200] width 11 height 11
click at [137, 323] on span "Create and Link Child Object" at bounding box center [159, 327] width 94 height 11
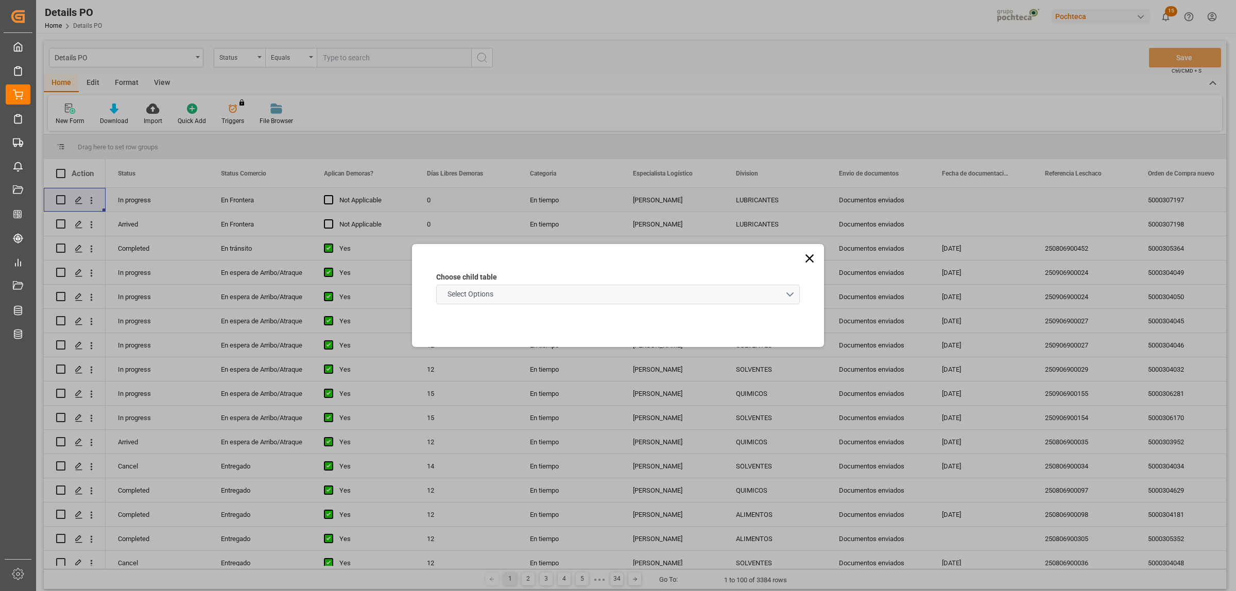
click at [797, 295] on schema "Select Options" at bounding box center [618, 295] width 364 height 20
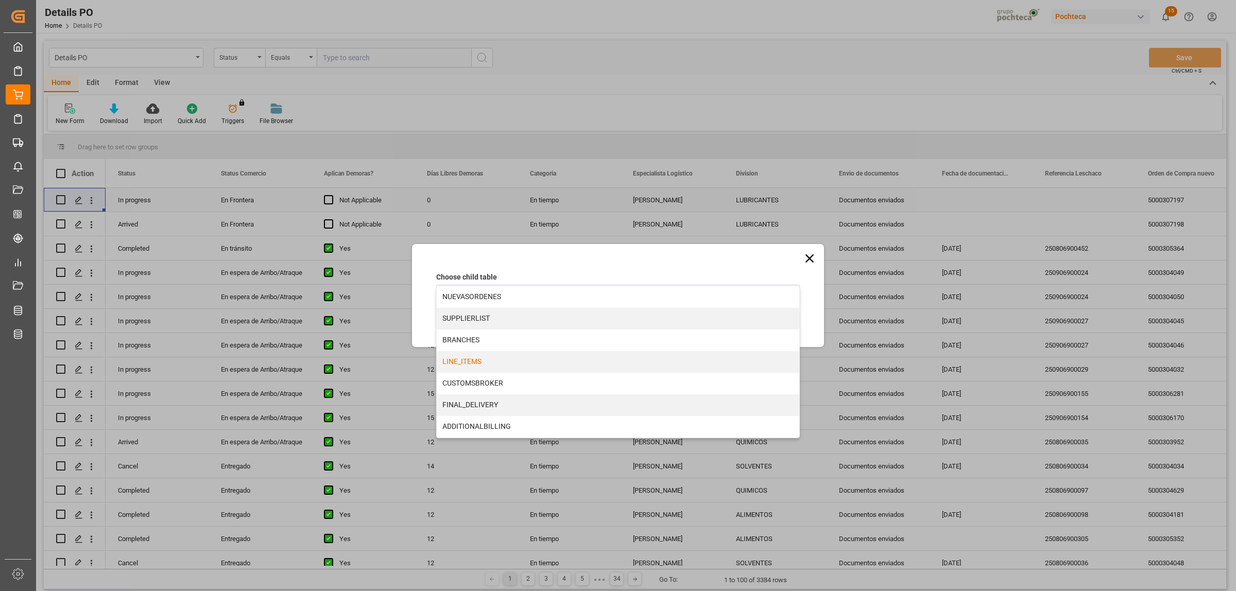
click at [447, 364] on div "LINE_ITEMS" at bounding box center [618, 362] width 363 height 22
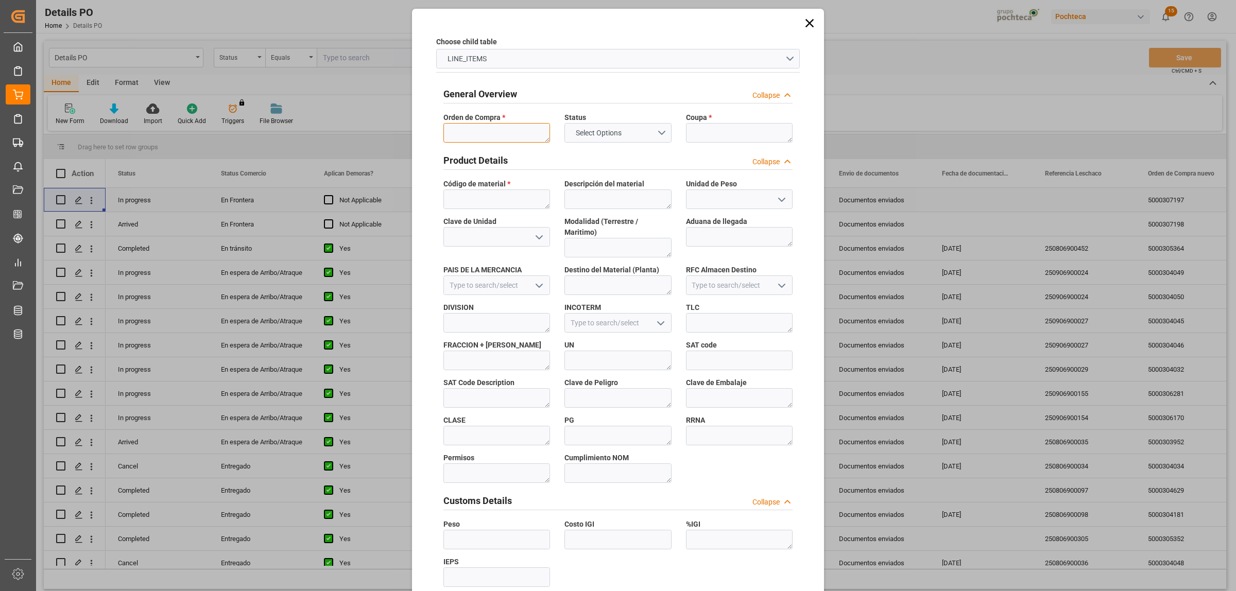
click at [478, 137] on textarea at bounding box center [496, 133] width 107 height 20
paste textarea "5000307197"
type textarea "5000307197"
click at [750, 133] on textarea at bounding box center [739, 133] width 107 height 20
paste textarea "195699"
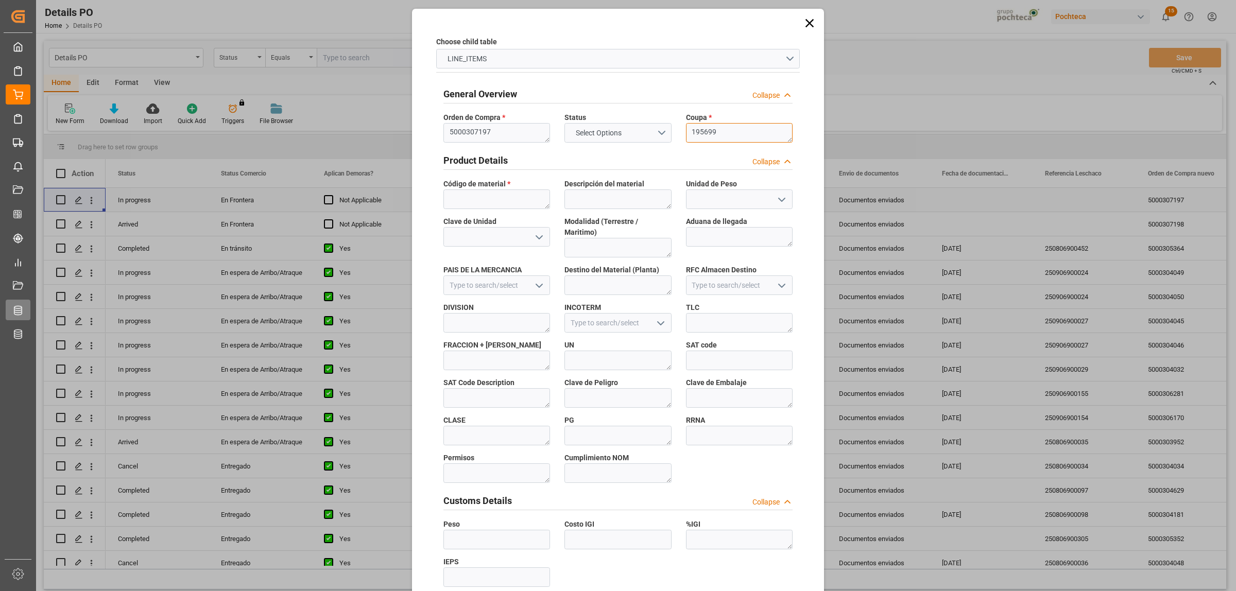
type textarea "195699"
click at [490, 196] on textarea at bounding box center [496, 200] width 107 height 20
paste textarea "9106090"
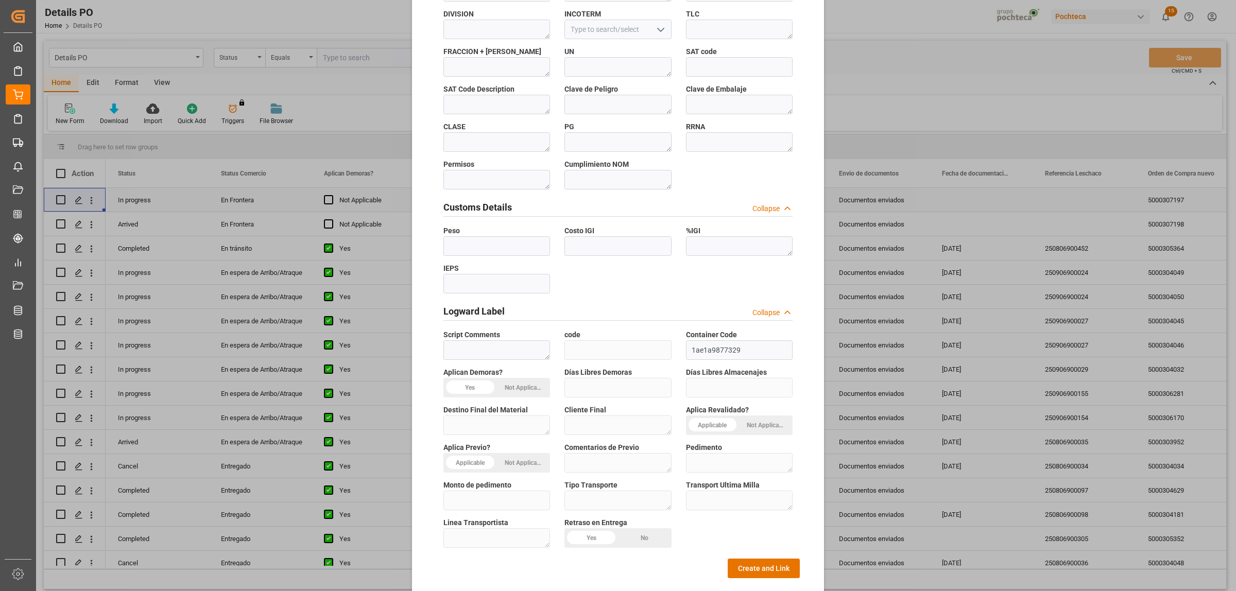
scroll to position [302, 0]
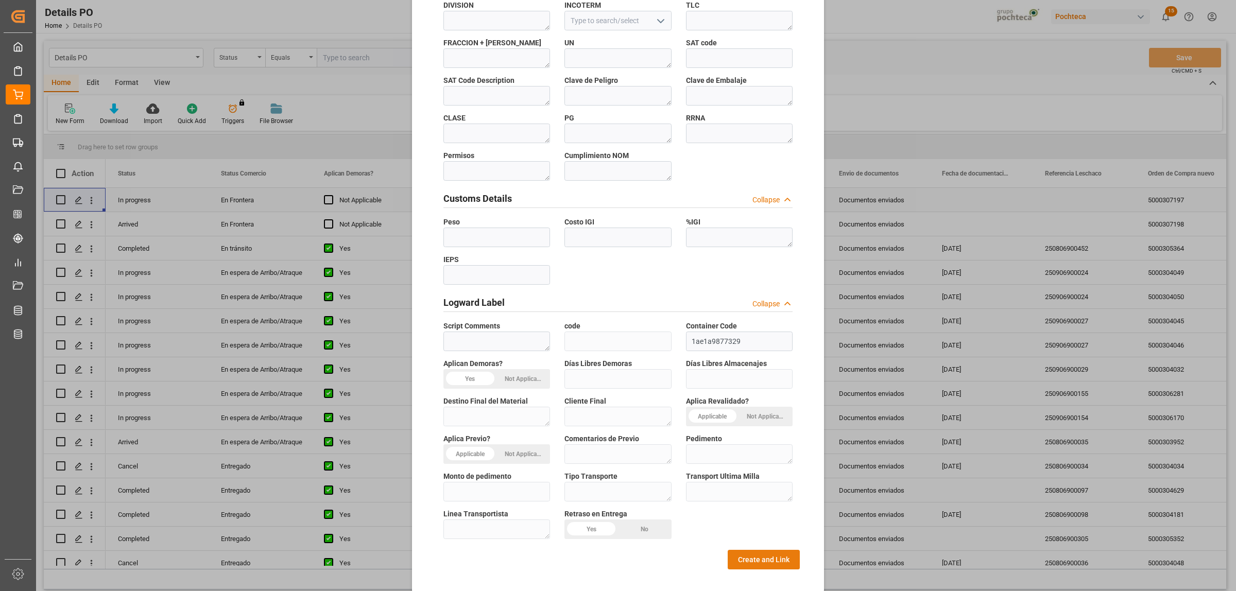
type textarea "9106090"
click at [742, 550] on button "Create and Link" at bounding box center [764, 560] width 72 height 20
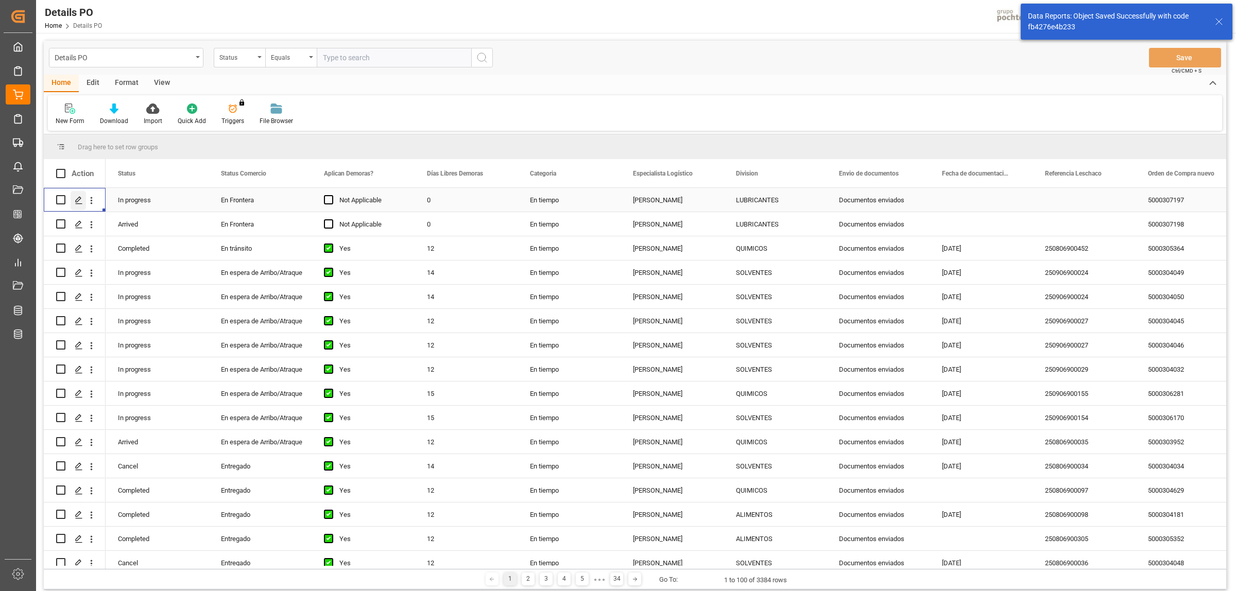
click at [80, 197] on icon "Press SPACE to select this row." at bounding box center [79, 200] width 8 height 8
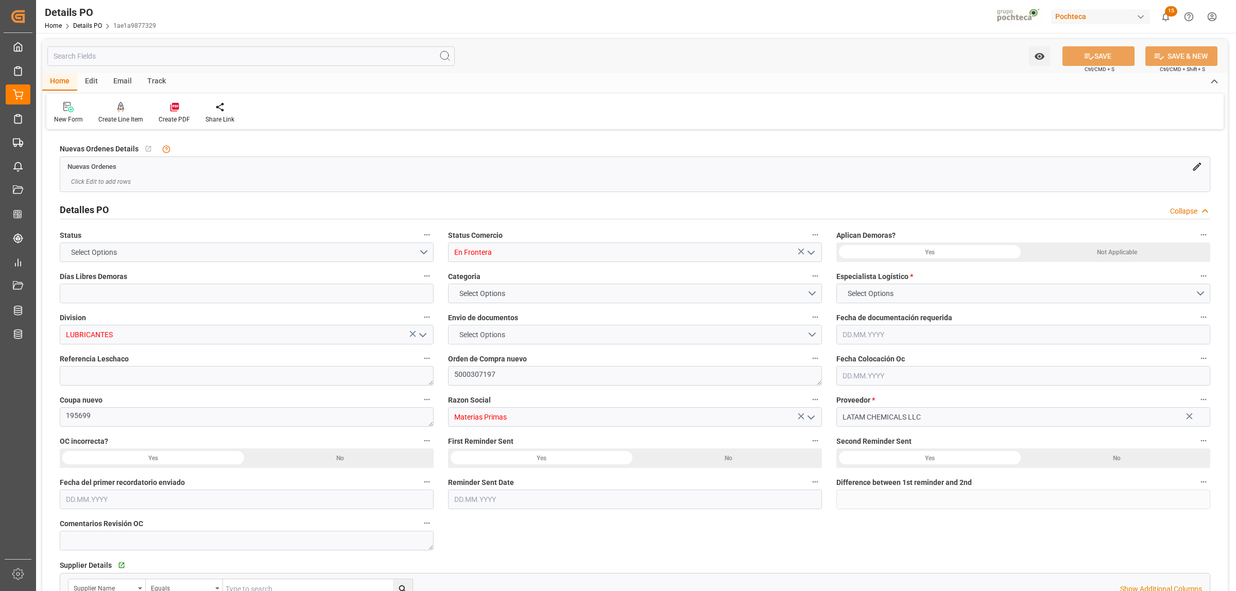
type input "0"
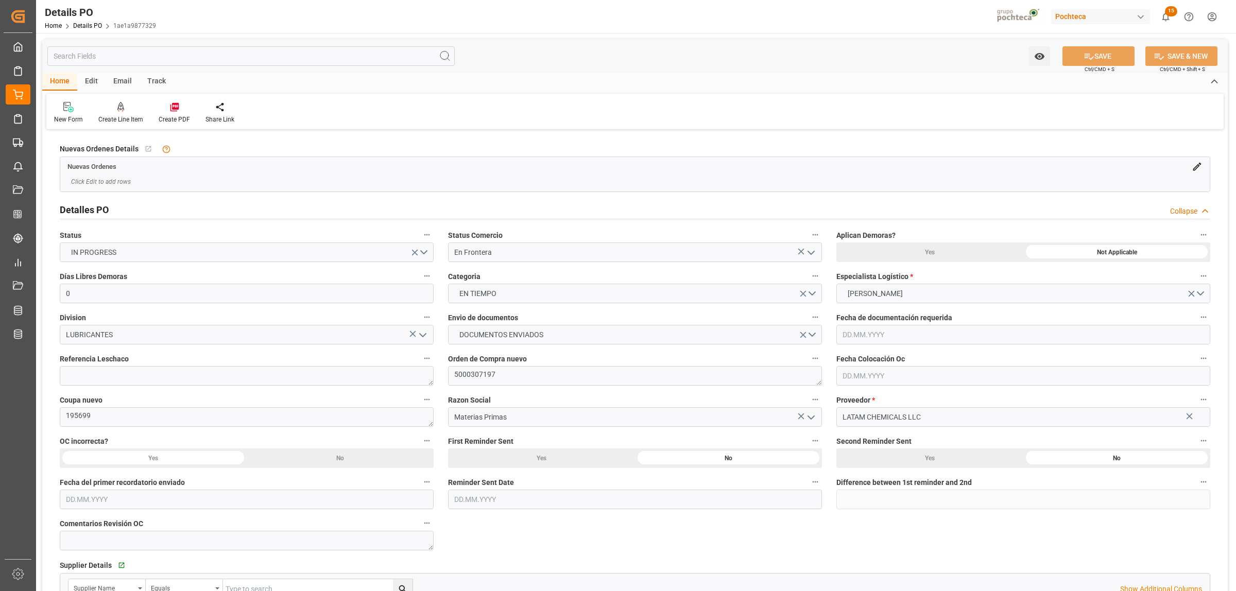
type input "[DATE]"
click at [174, 106] on icon at bounding box center [174, 107] width 10 height 10
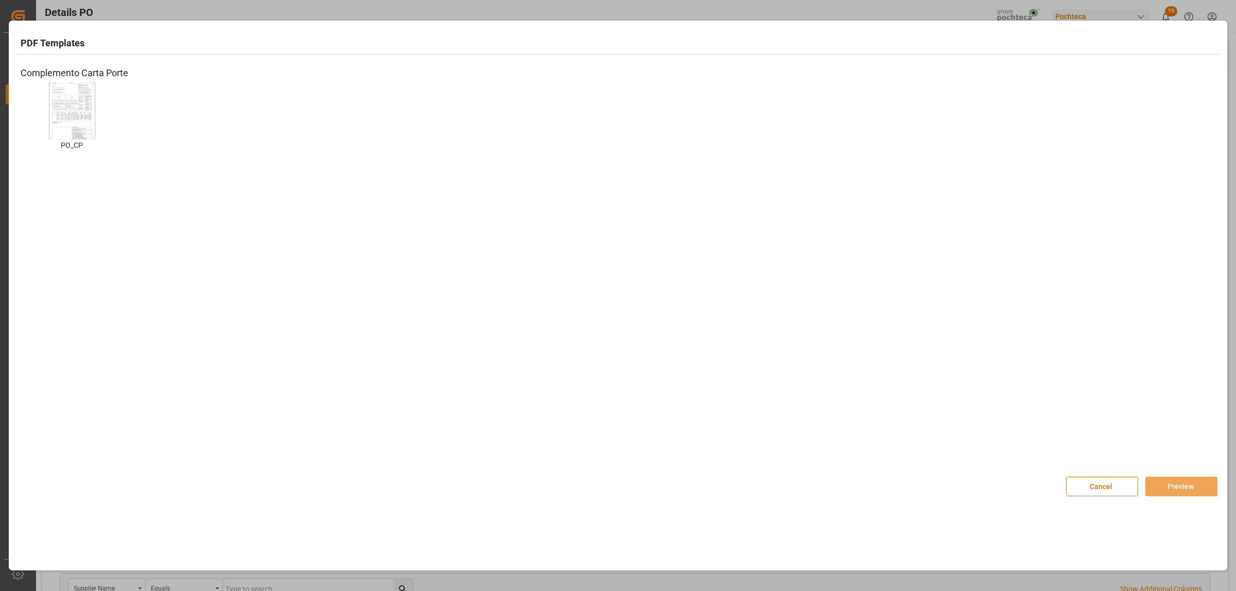
click at [85, 117] on img at bounding box center [71, 111] width 41 height 58
click at [1162, 488] on button "Preview" at bounding box center [1181, 487] width 72 height 20
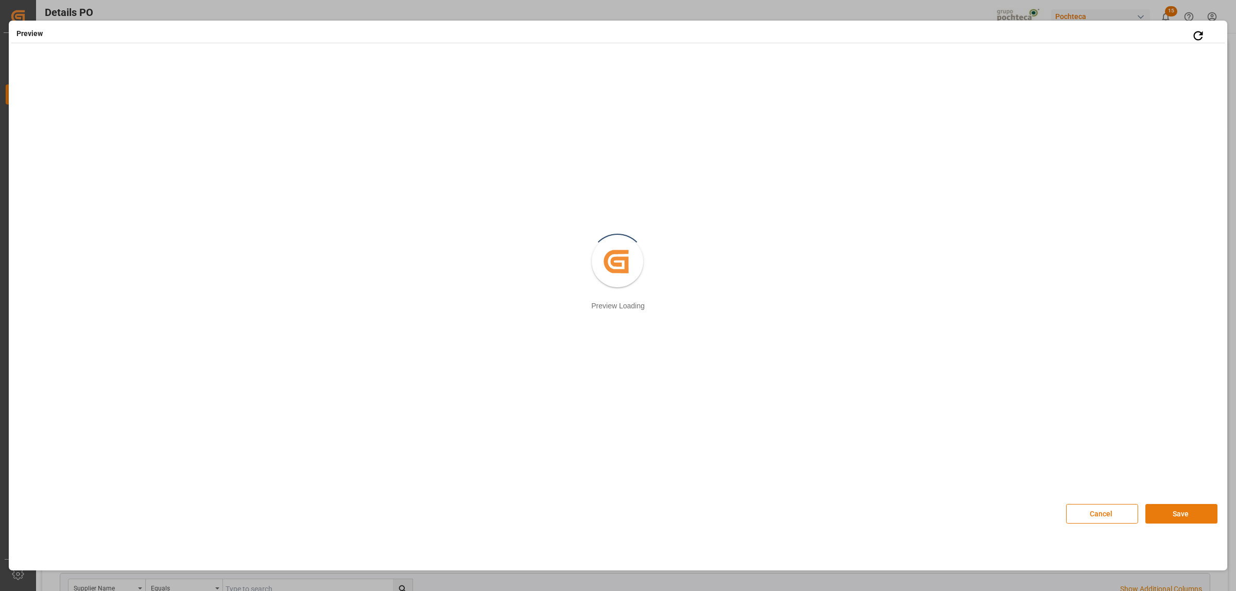
click at [1185, 523] on button "Save" at bounding box center [1181, 514] width 72 height 20
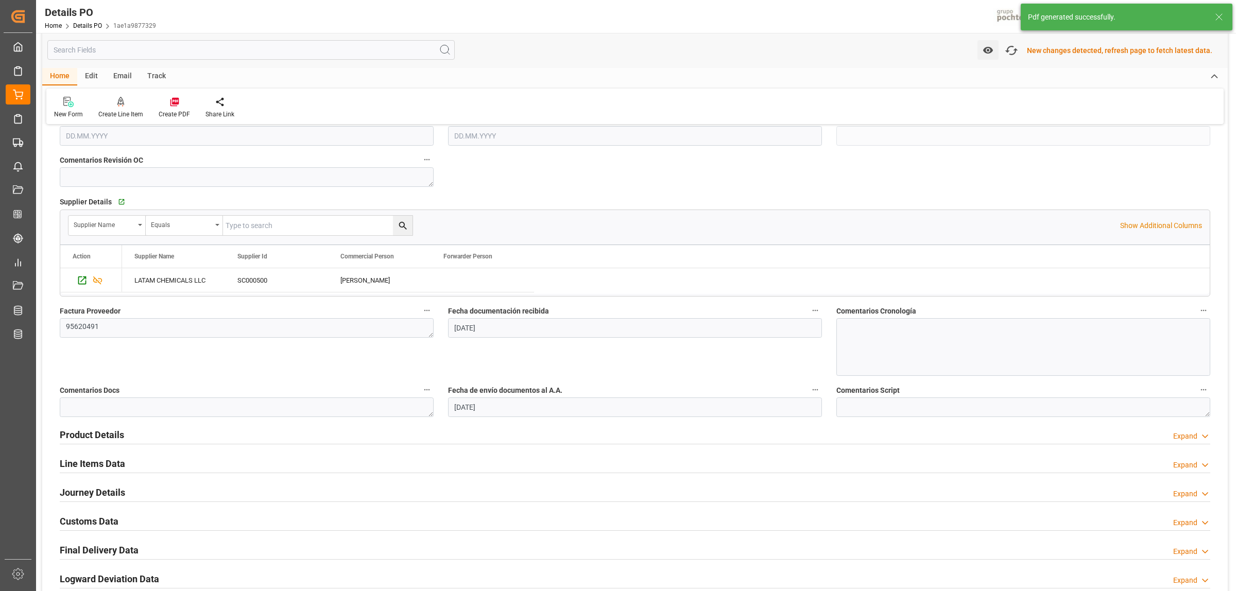
scroll to position [386, 0]
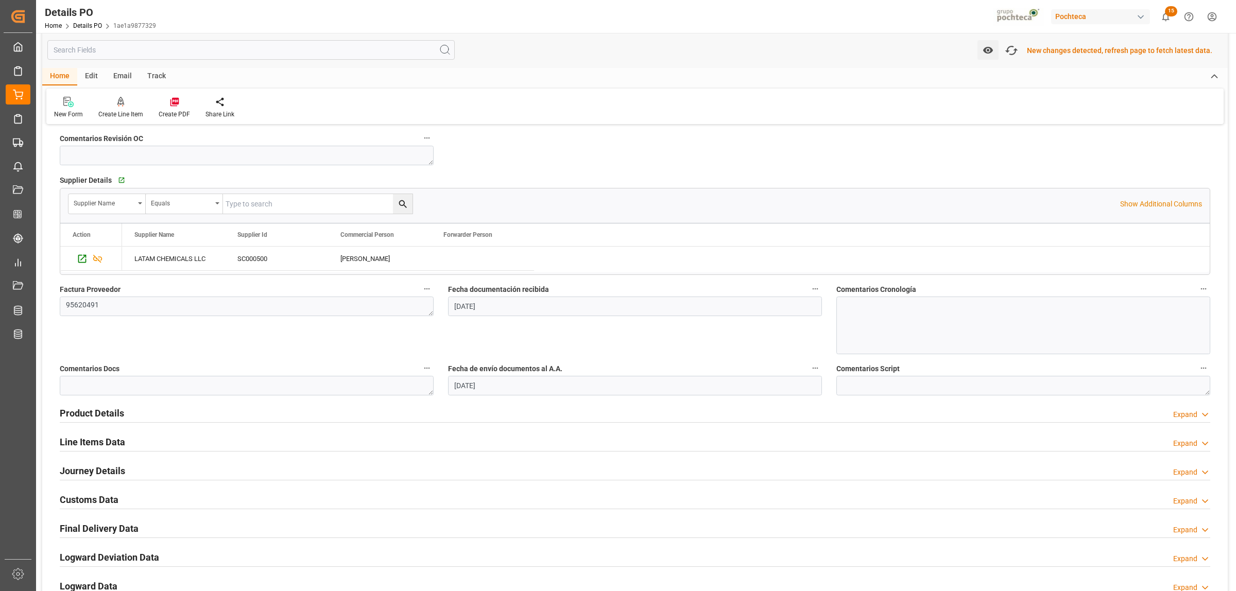
click at [87, 497] on h2 "Customs Data" at bounding box center [89, 500] width 59 height 14
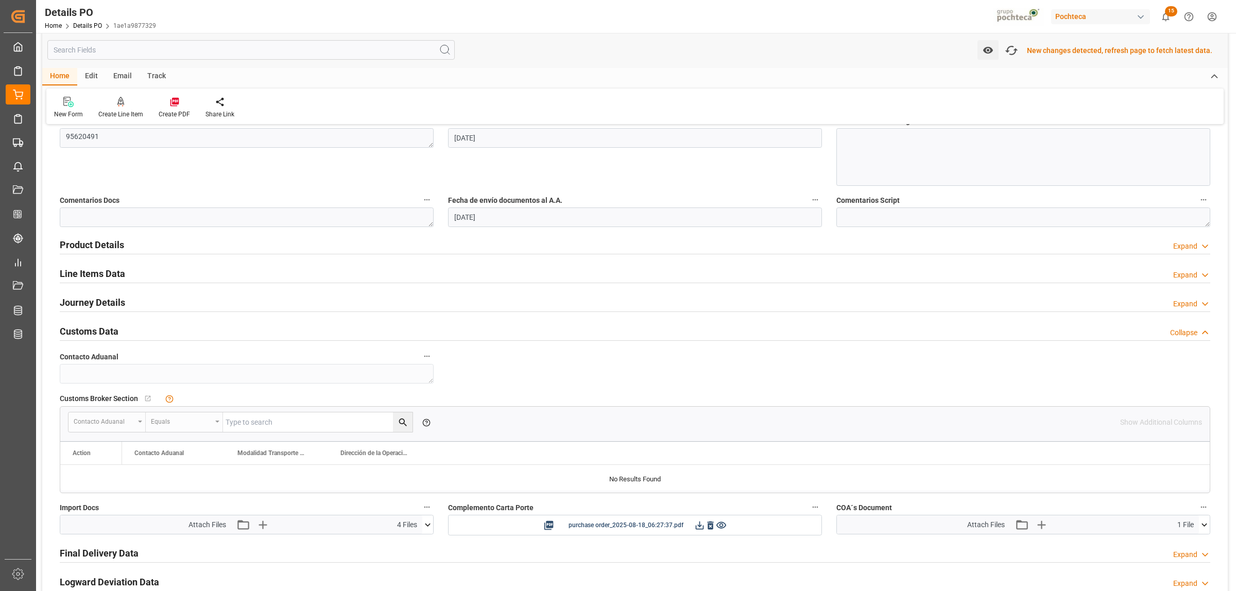
scroll to position [579, 0]
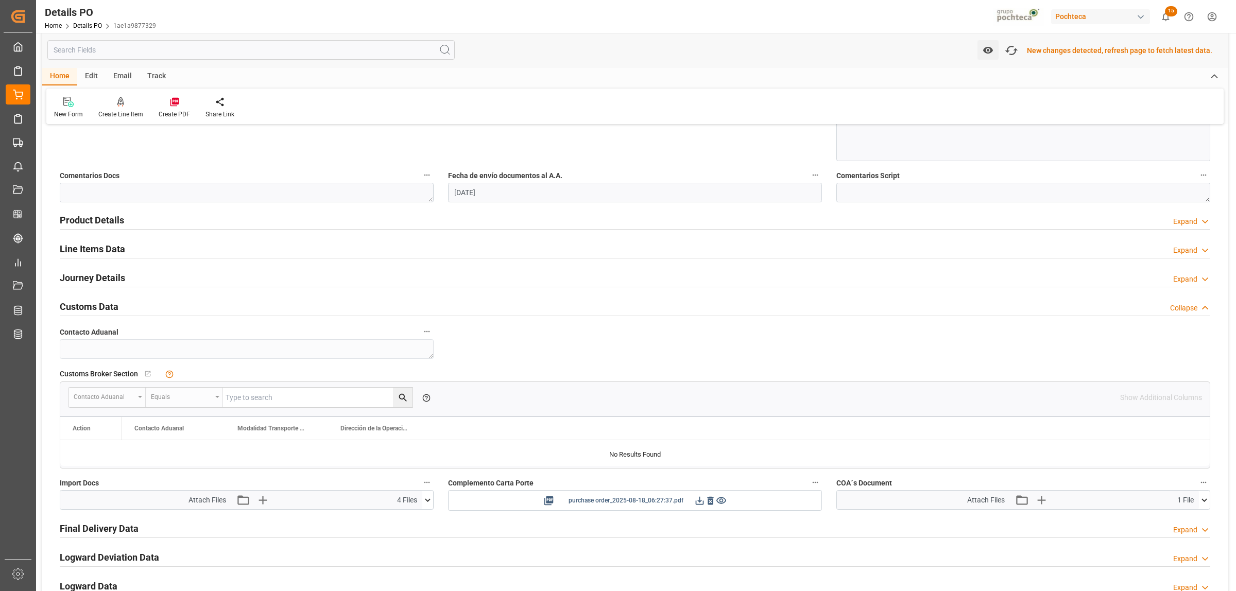
click at [701, 503] on icon at bounding box center [699, 500] width 11 height 11
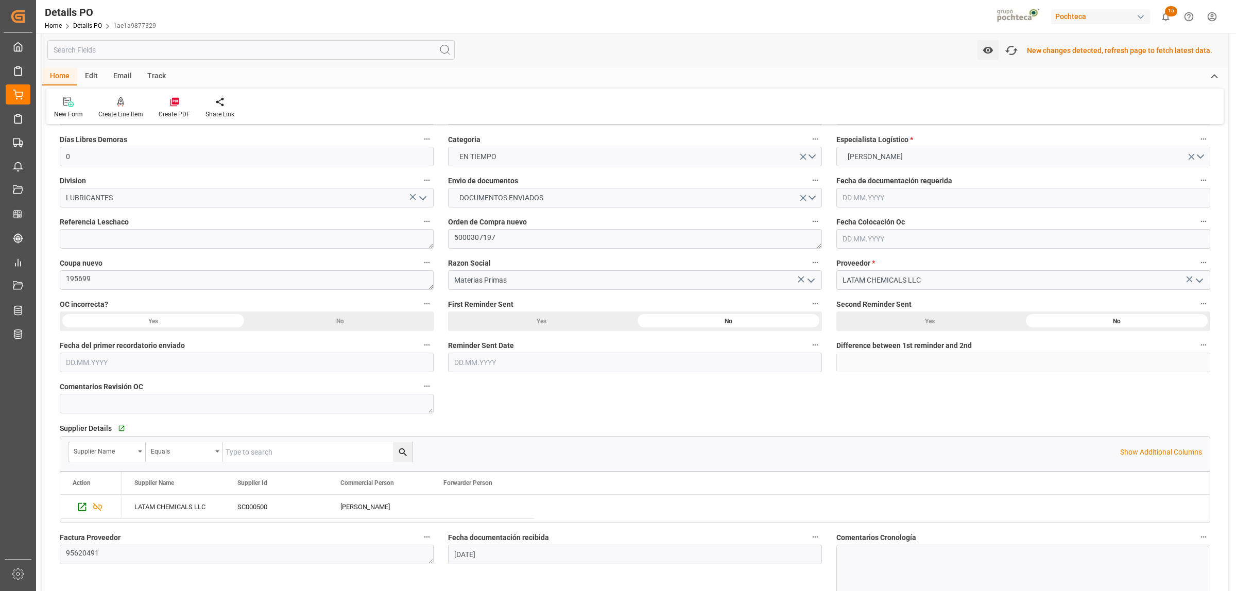
scroll to position [0, 0]
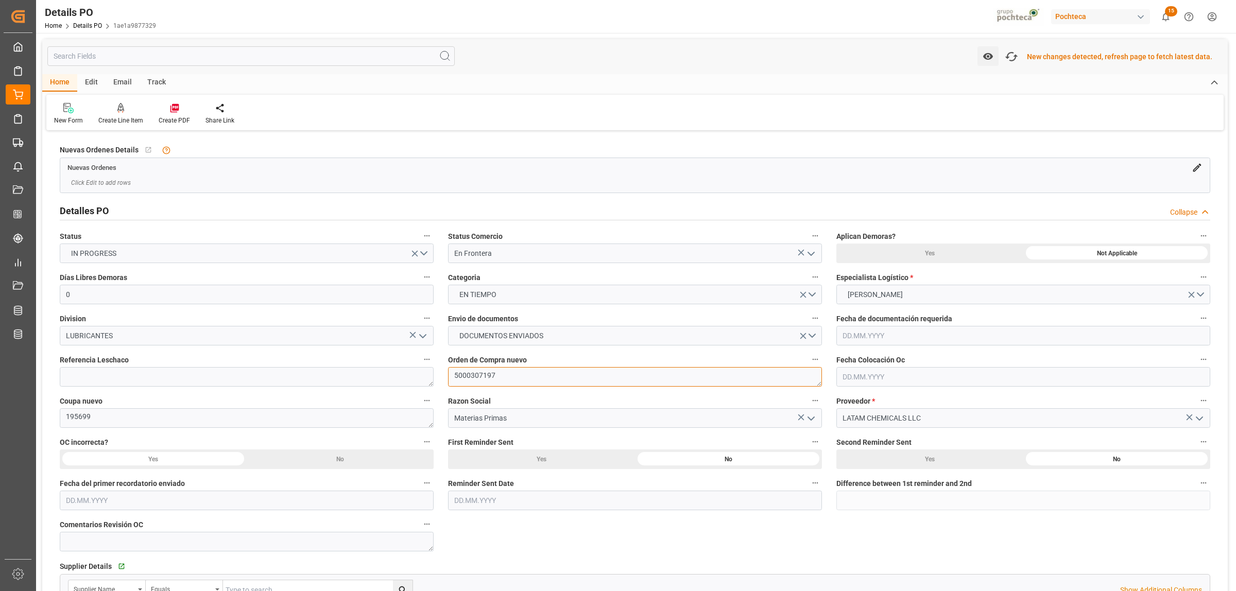
drag, startPoint x: 501, startPoint y: 382, endPoint x: 444, endPoint y: 380, distance: 56.7
click at [444, 380] on div "Orden de Compra nuevo 5000307197" at bounding box center [635, 369] width 388 height 41
